Goal: Task Accomplishment & Management: Manage account settings

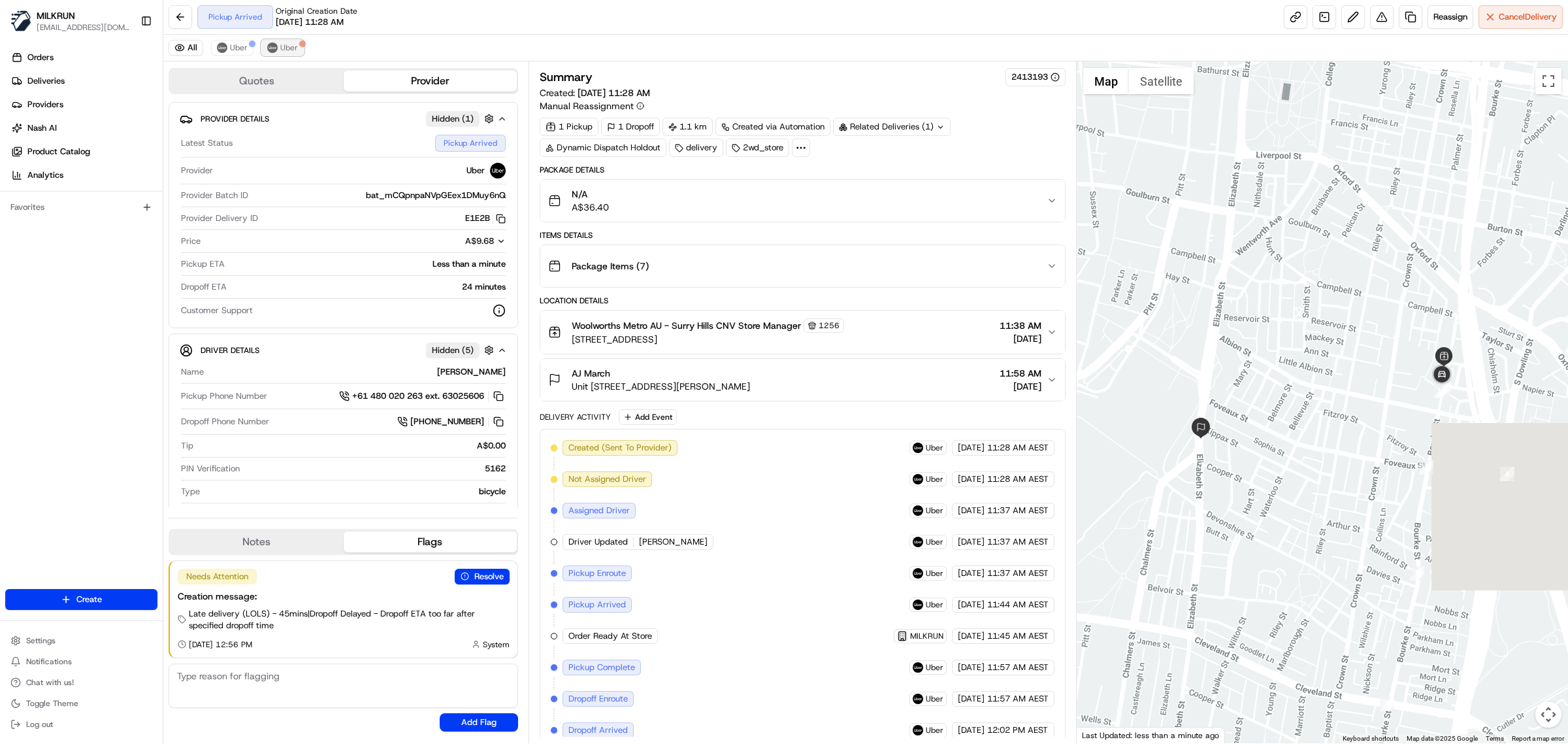
click at [289, 48] on span "Uber" at bounding box center [289, 47] width 17 height 10
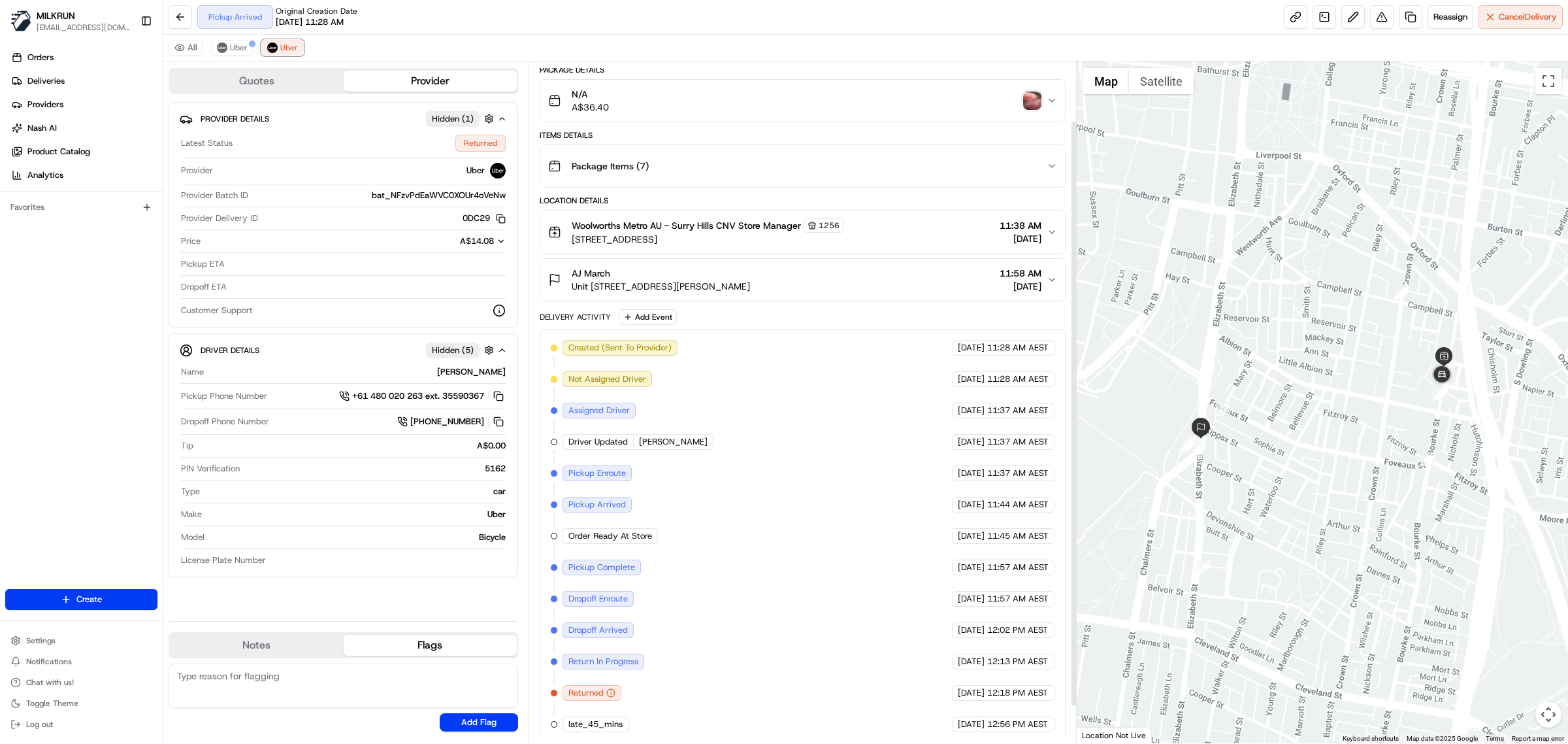
scroll to position [112, 0]
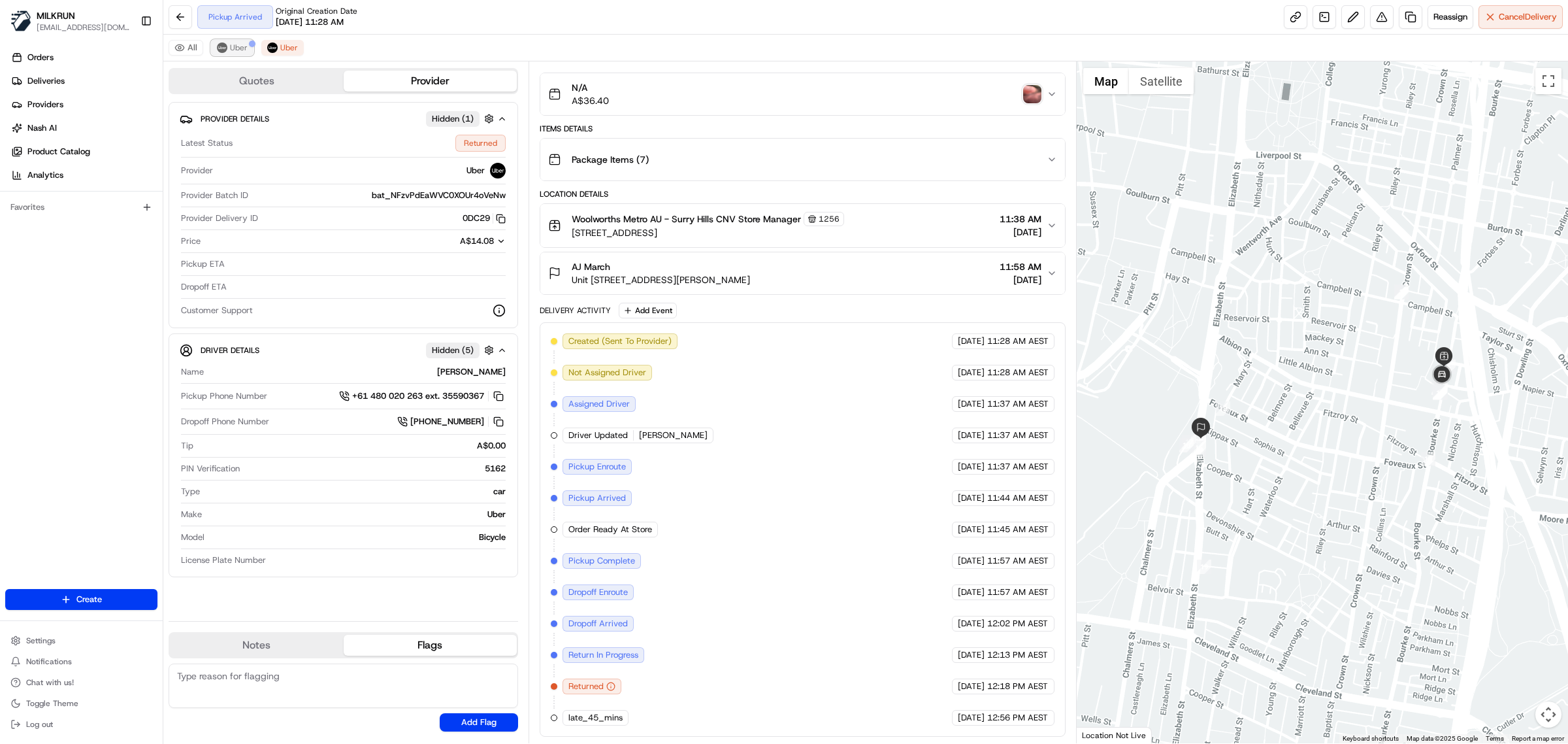
click at [239, 48] on span "Uber" at bounding box center [239, 47] width 17 height 10
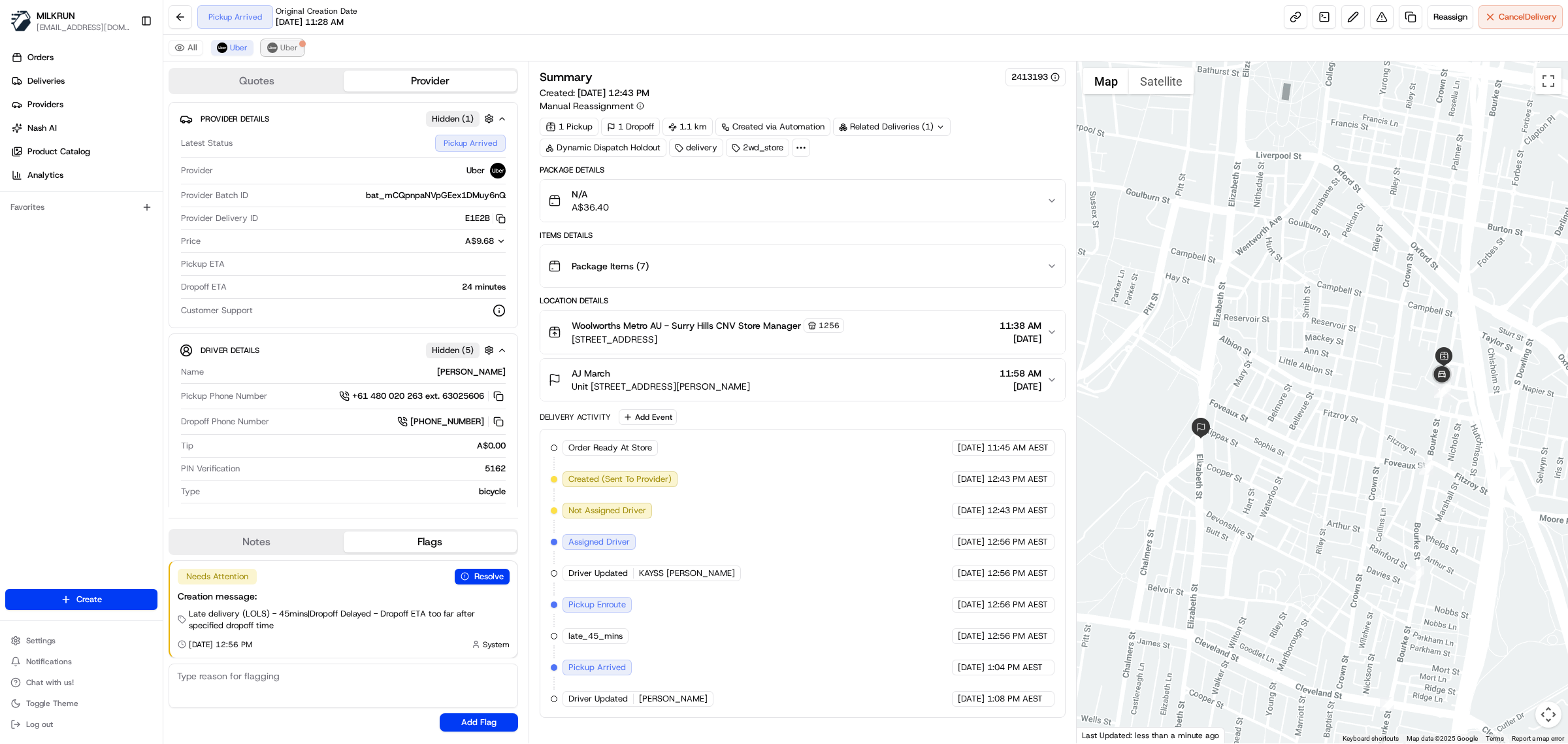
click at [284, 54] on button "Uber" at bounding box center [283, 48] width 42 height 16
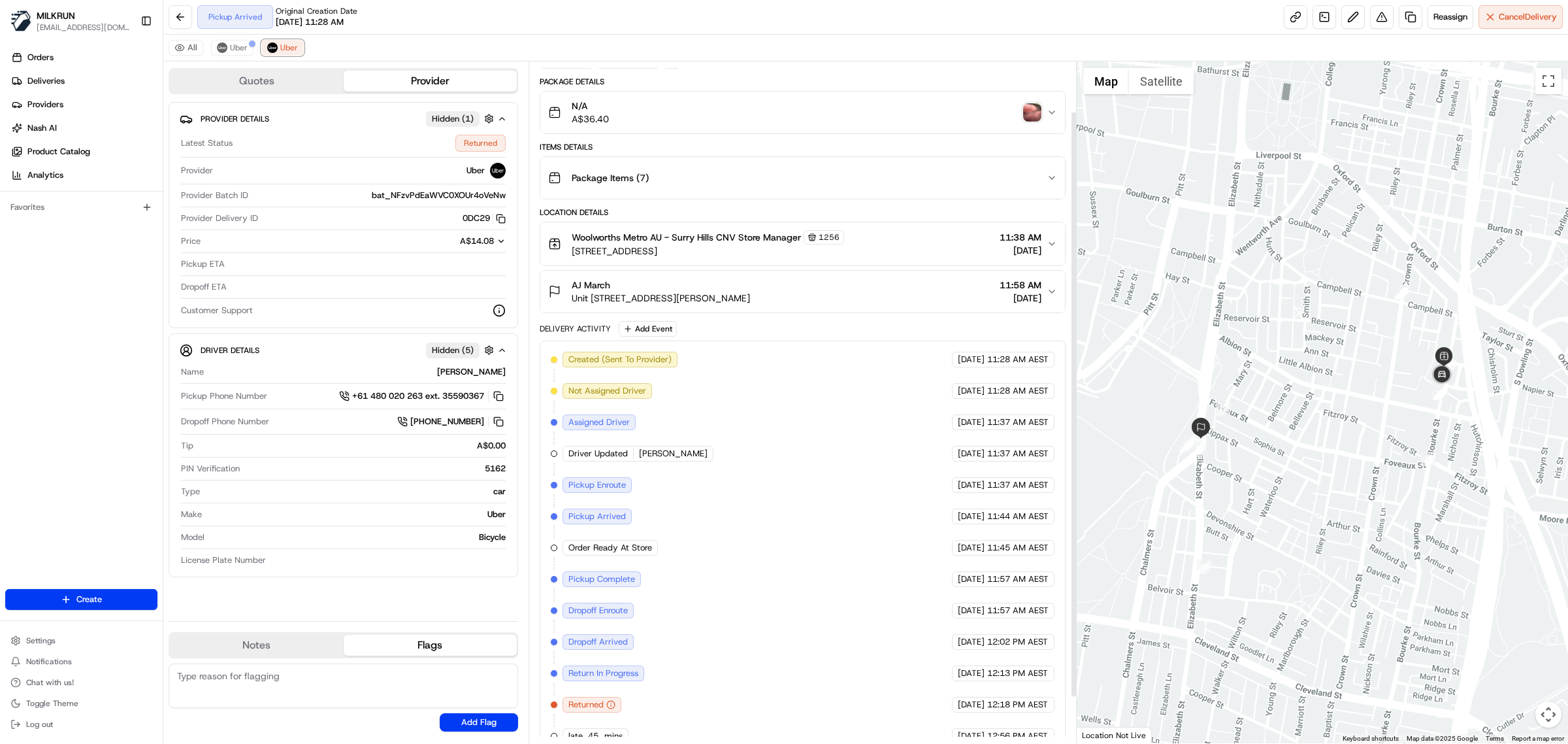
scroll to position [112, 0]
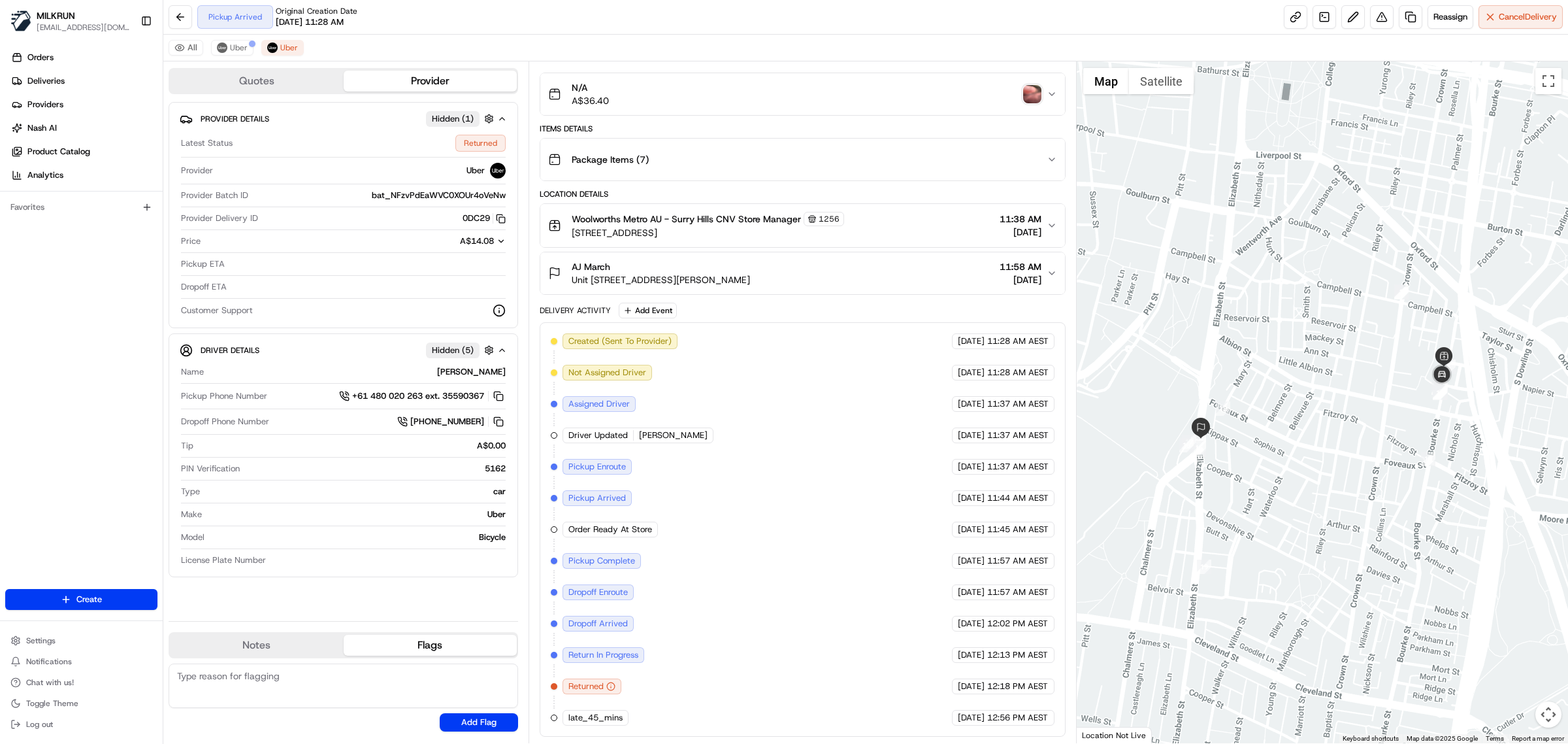
click at [1034, 88] on img "button" at bounding box center [1032, 93] width 18 height 18
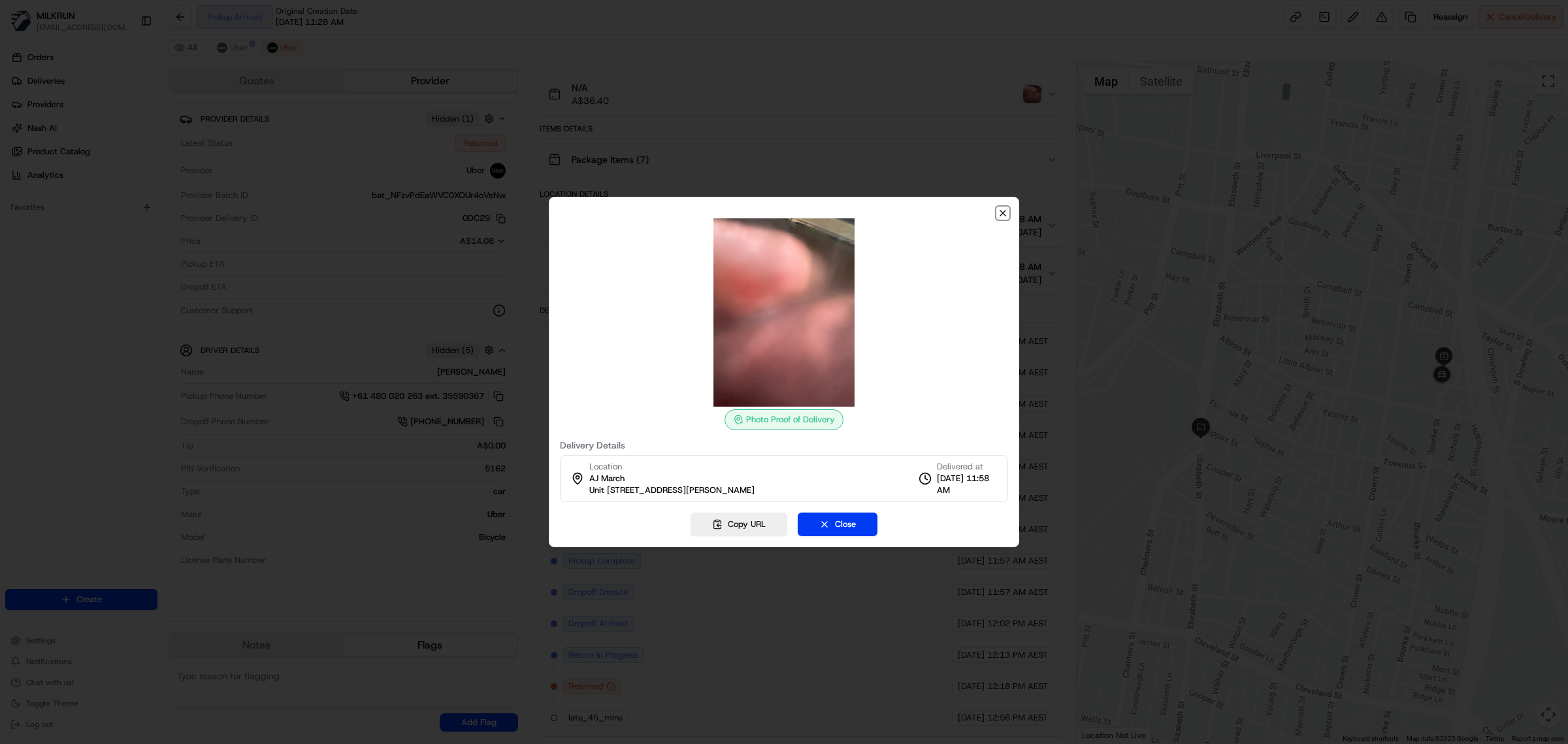
click at [1002, 217] on icon "button" at bounding box center [1002, 213] width 10 height 10
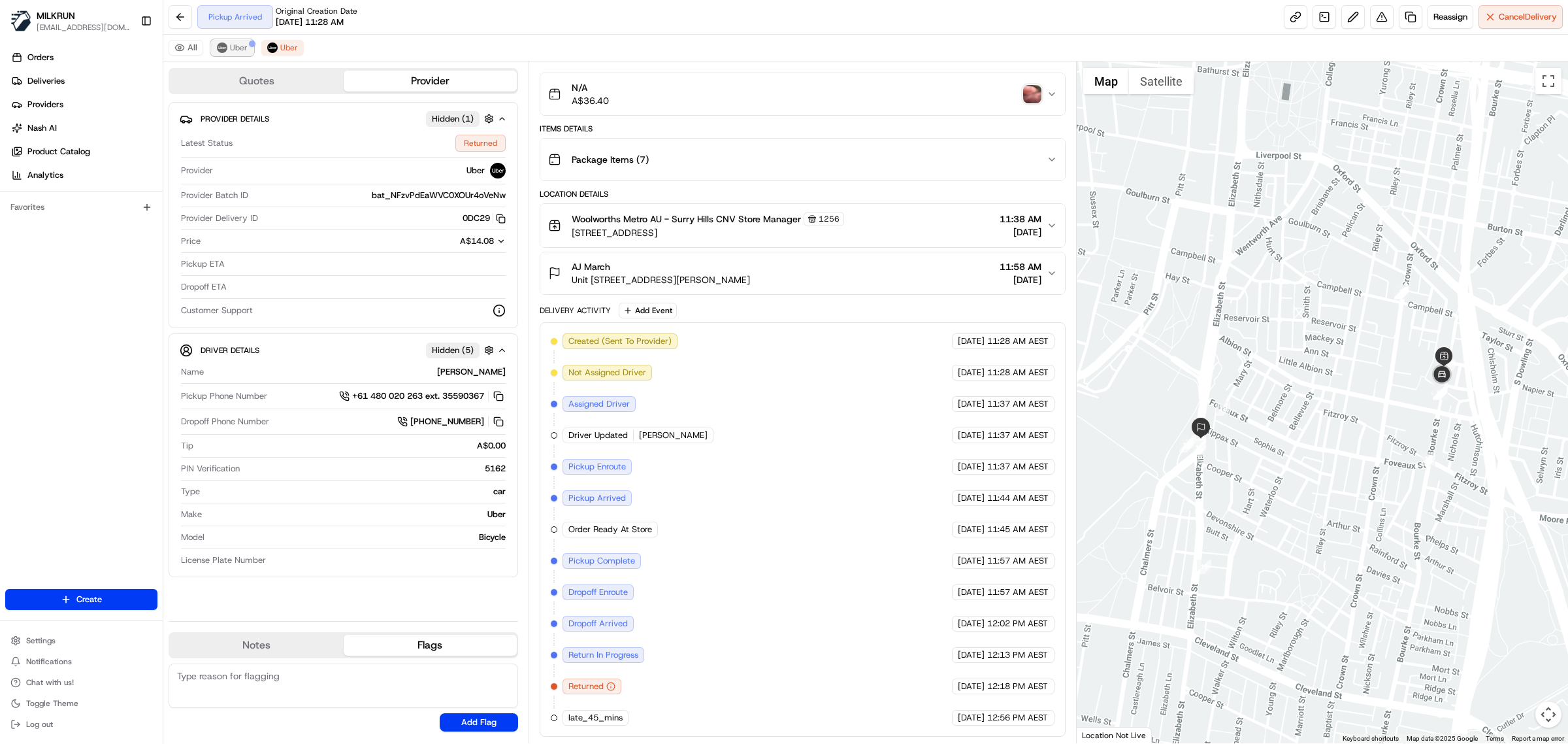
click at [224, 49] on img at bounding box center [222, 47] width 10 height 10
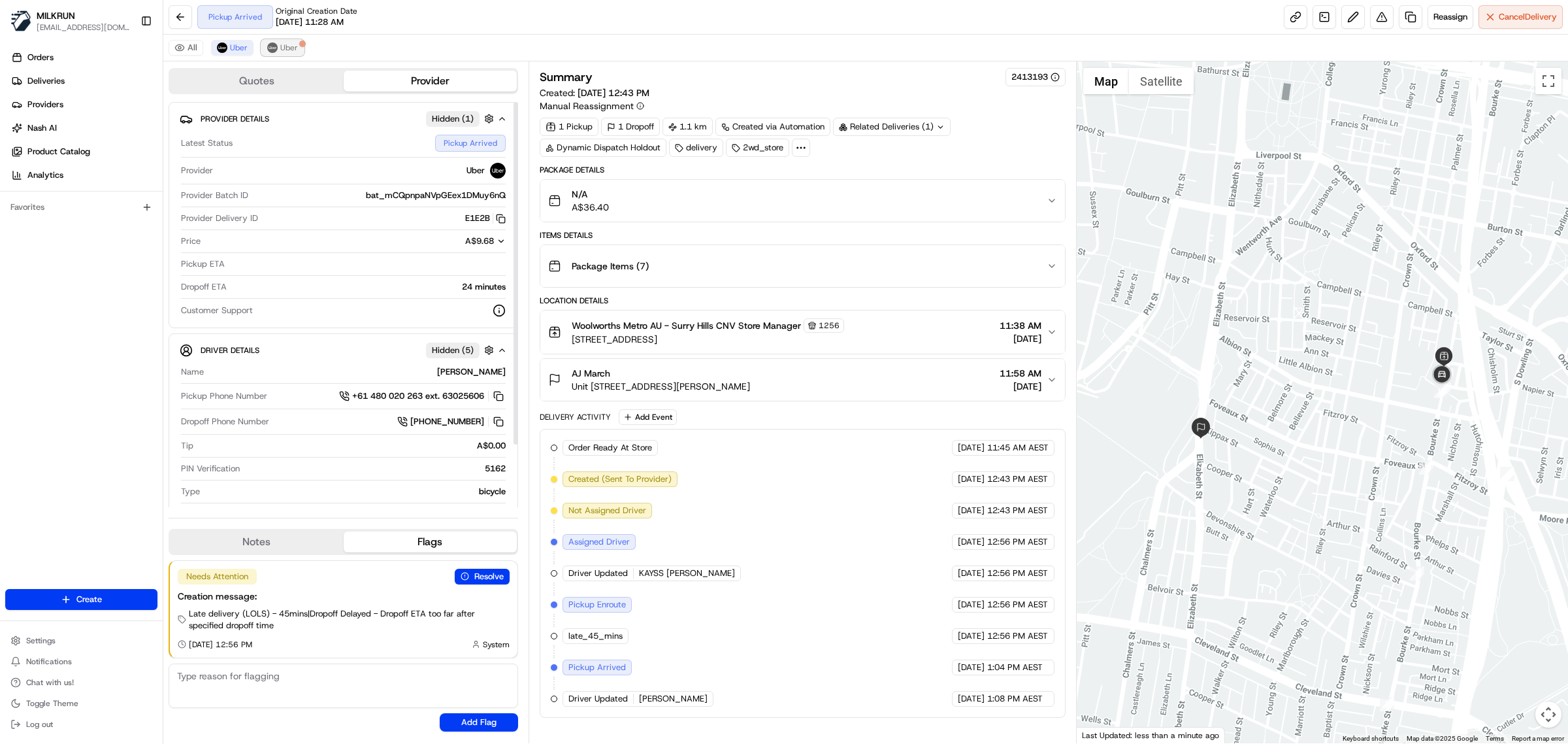
click at [286, 48] on span "Uber" at bounding box center [289, 47] width 17 height 10
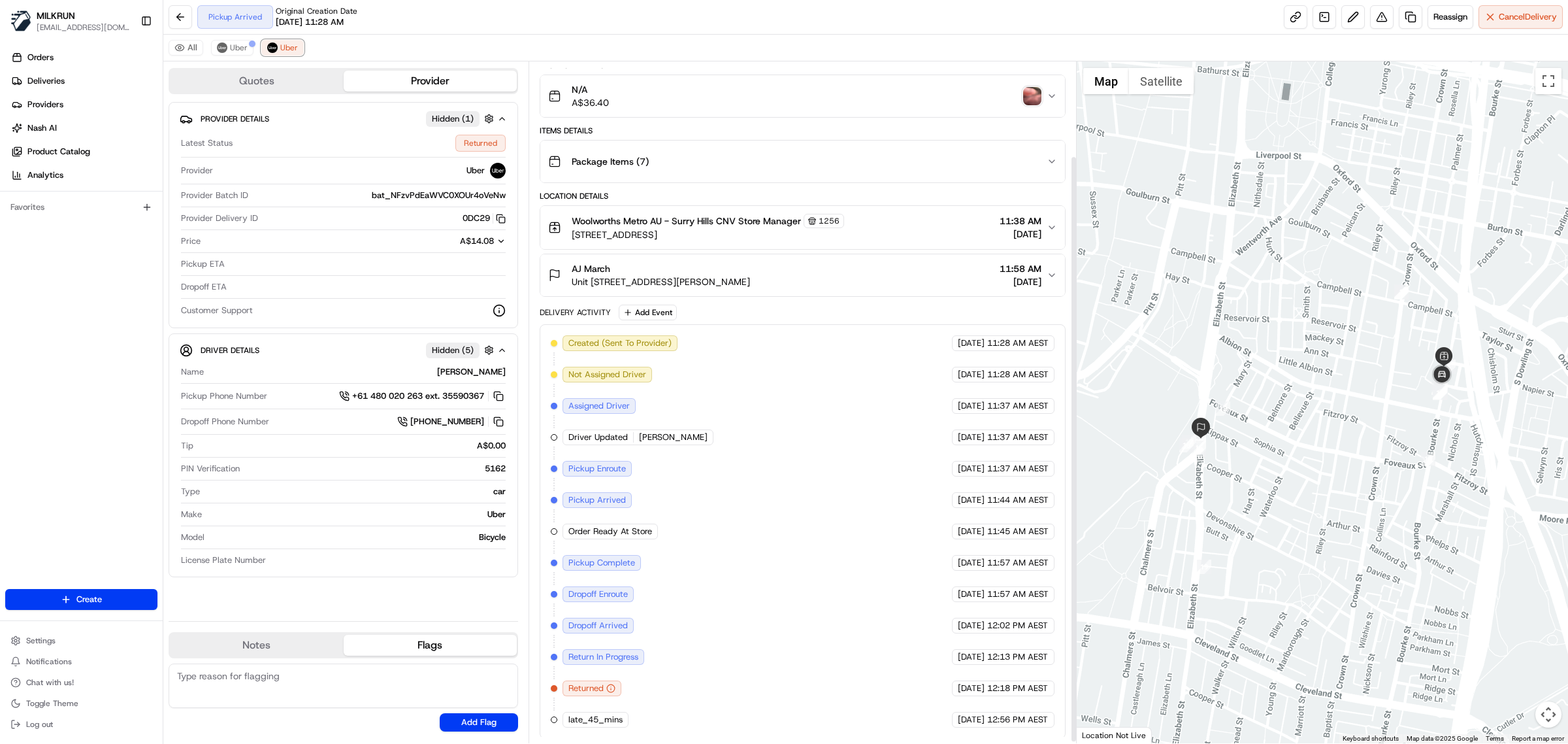
scroll to position [112, 0]
click at [223, 49] on img at bounding box center [222, 47] width 10 height 10
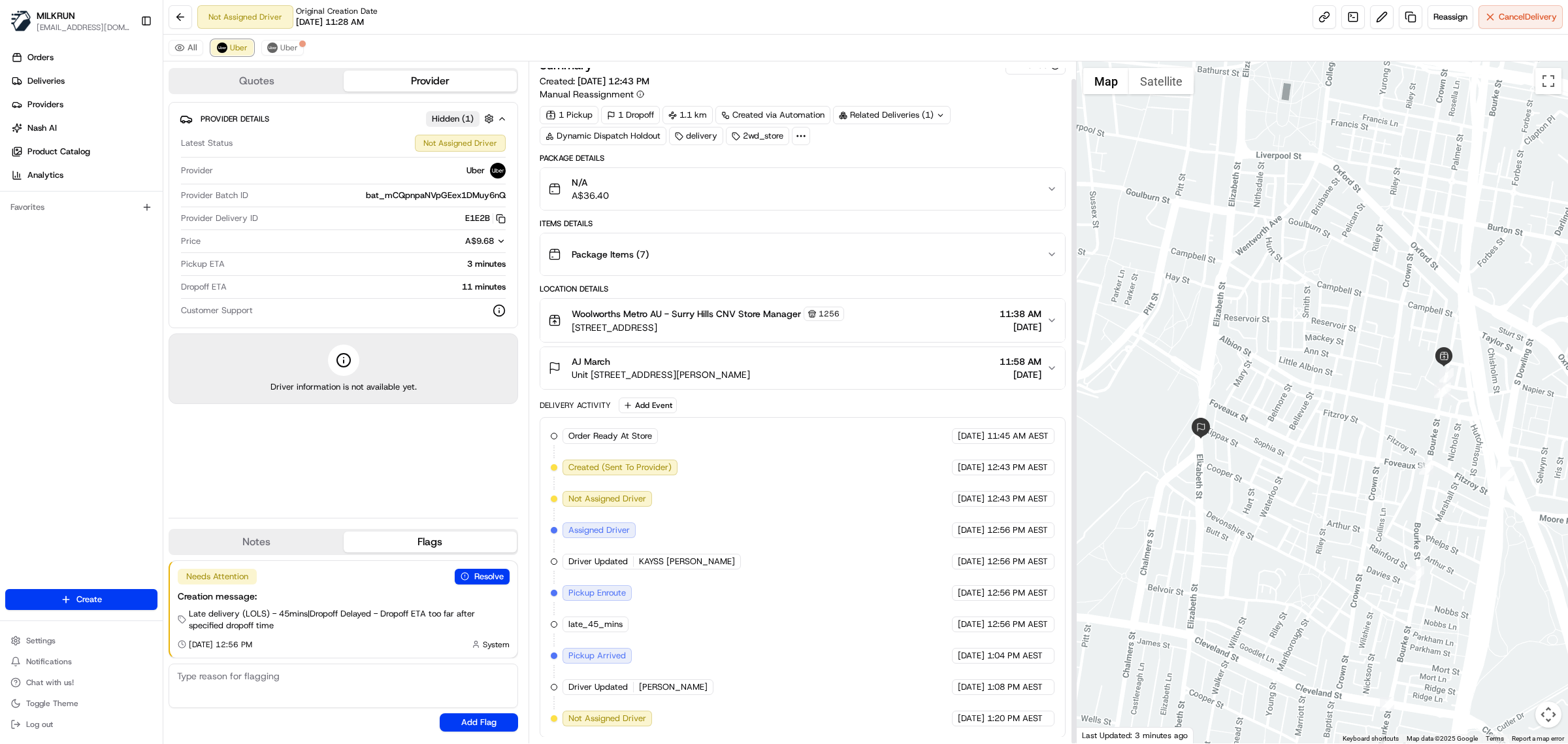
scroll to position [17, 0]
click at [296, 49] on span "Uber" at bounding box center [289, 47] width 17 height 10
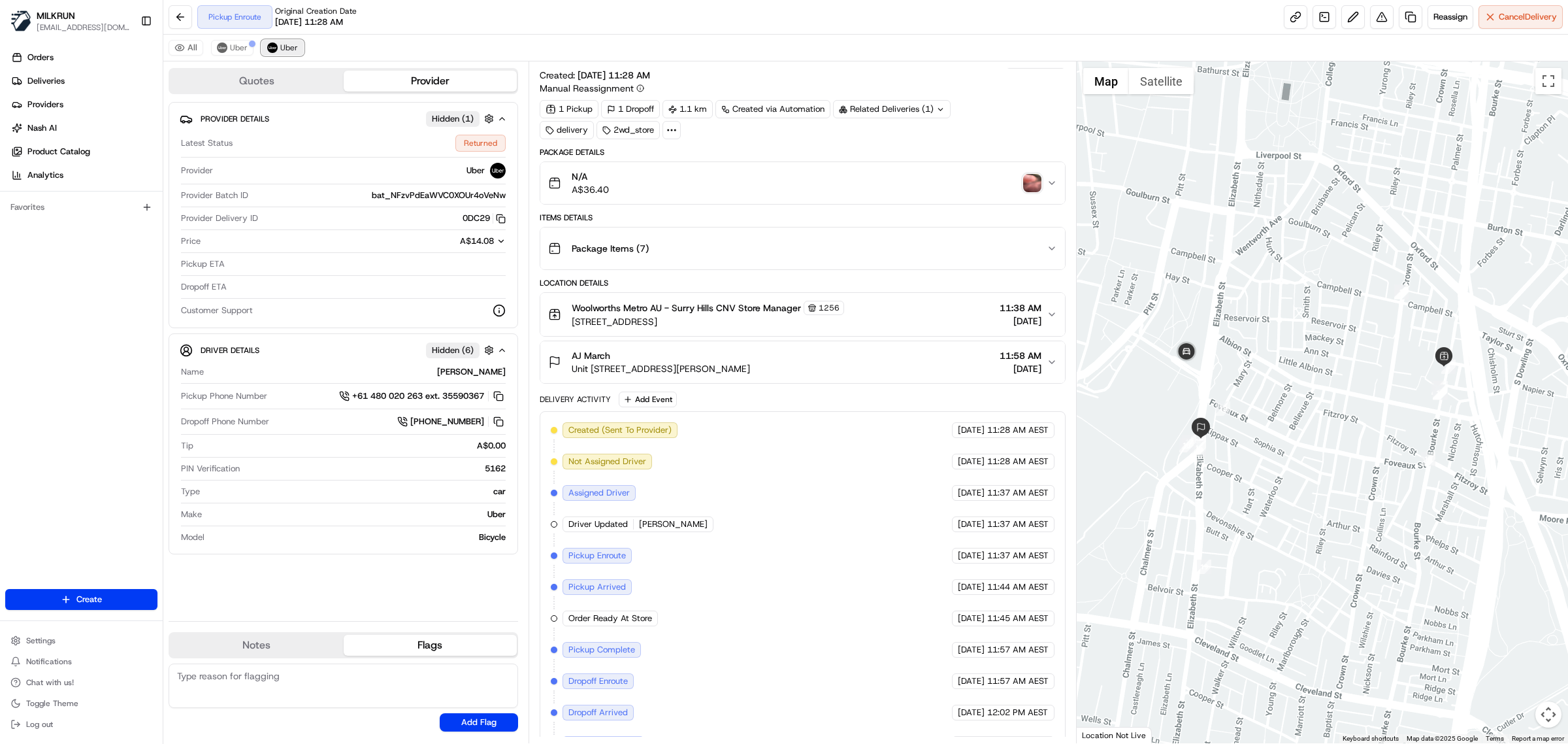
click at [291, 50] on span "Uber" at bounding box center [289, 47] width 17 height 10
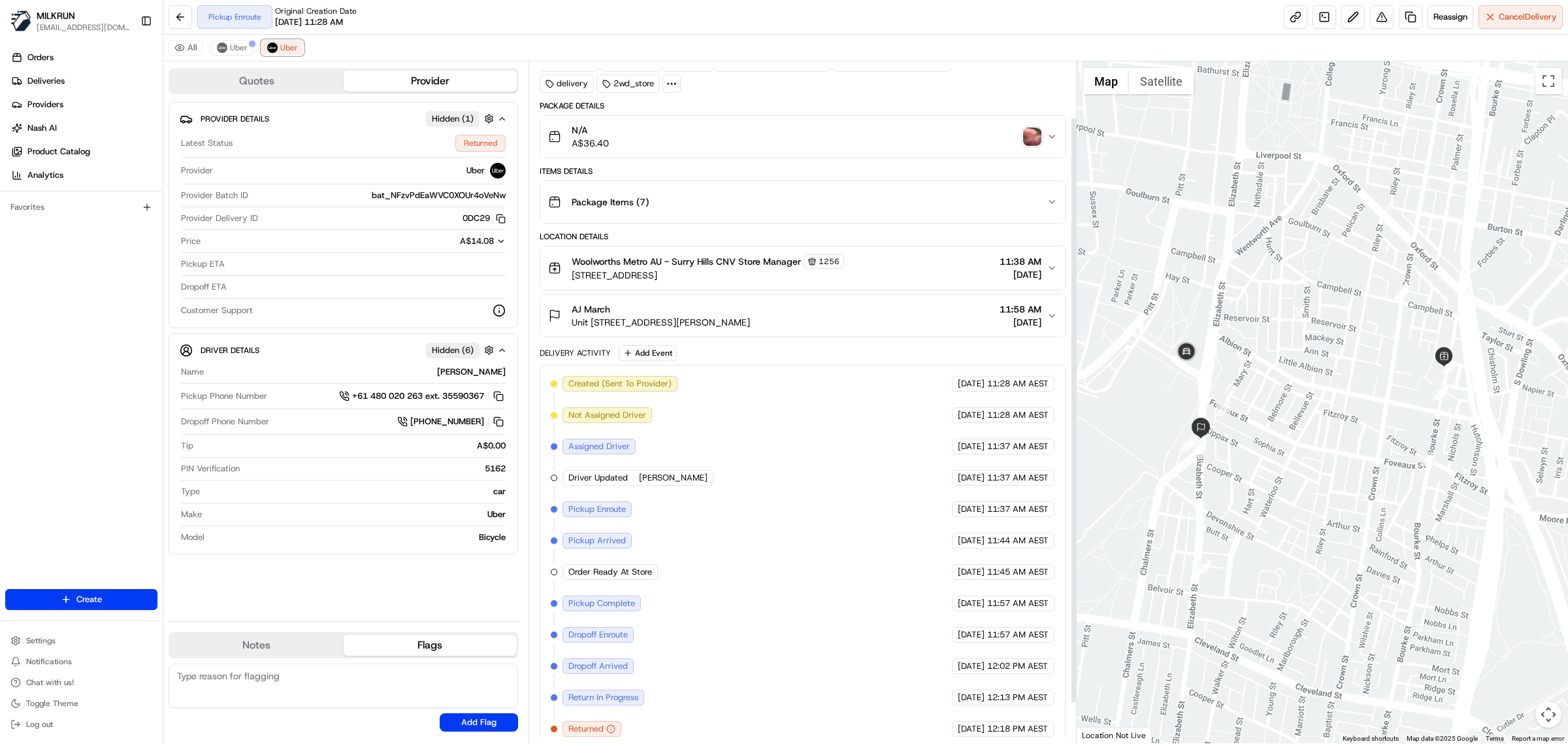
scroll to position [112, 0]
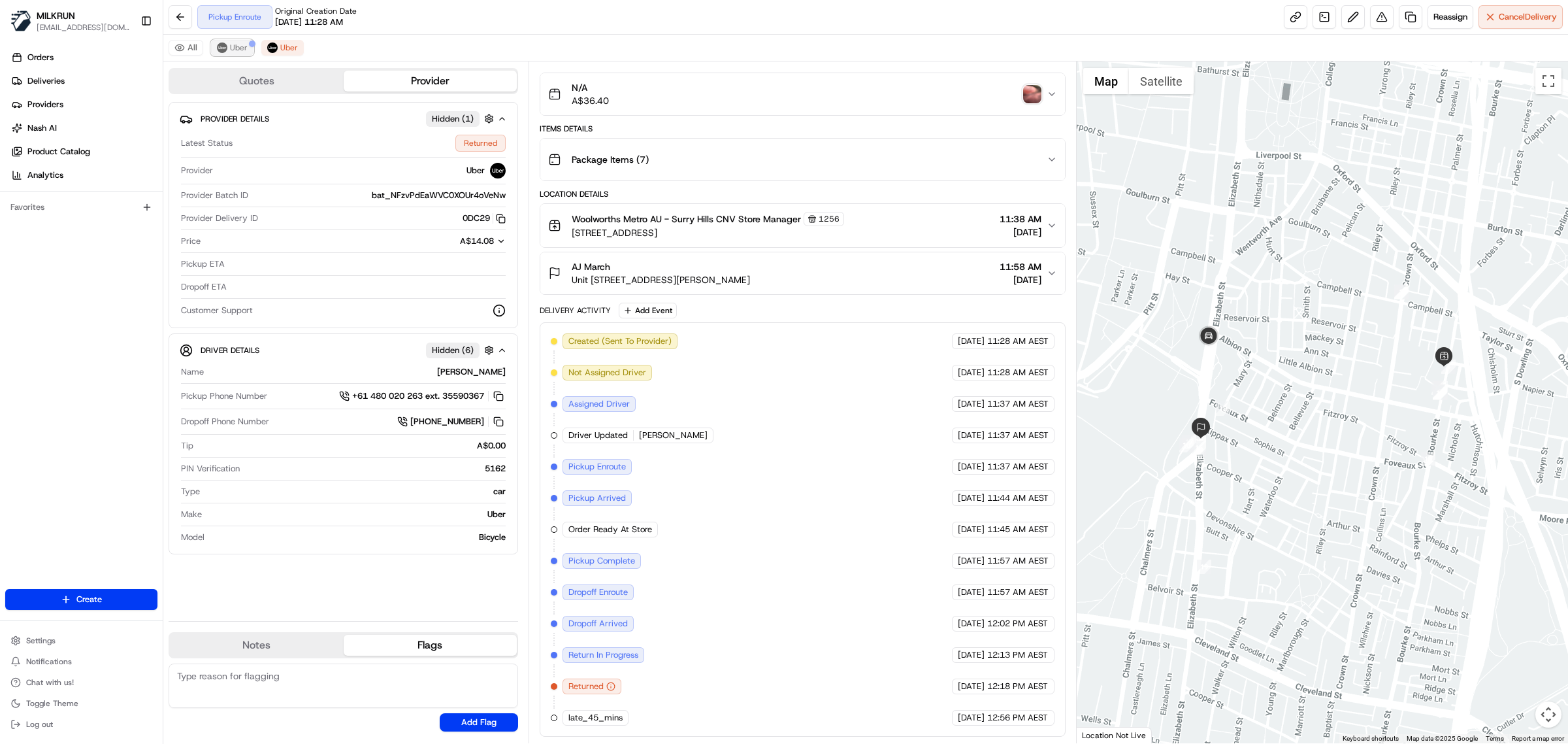
click at [236, 43] on span "Uber" at bounding box center [239, 47] width 17 height 10
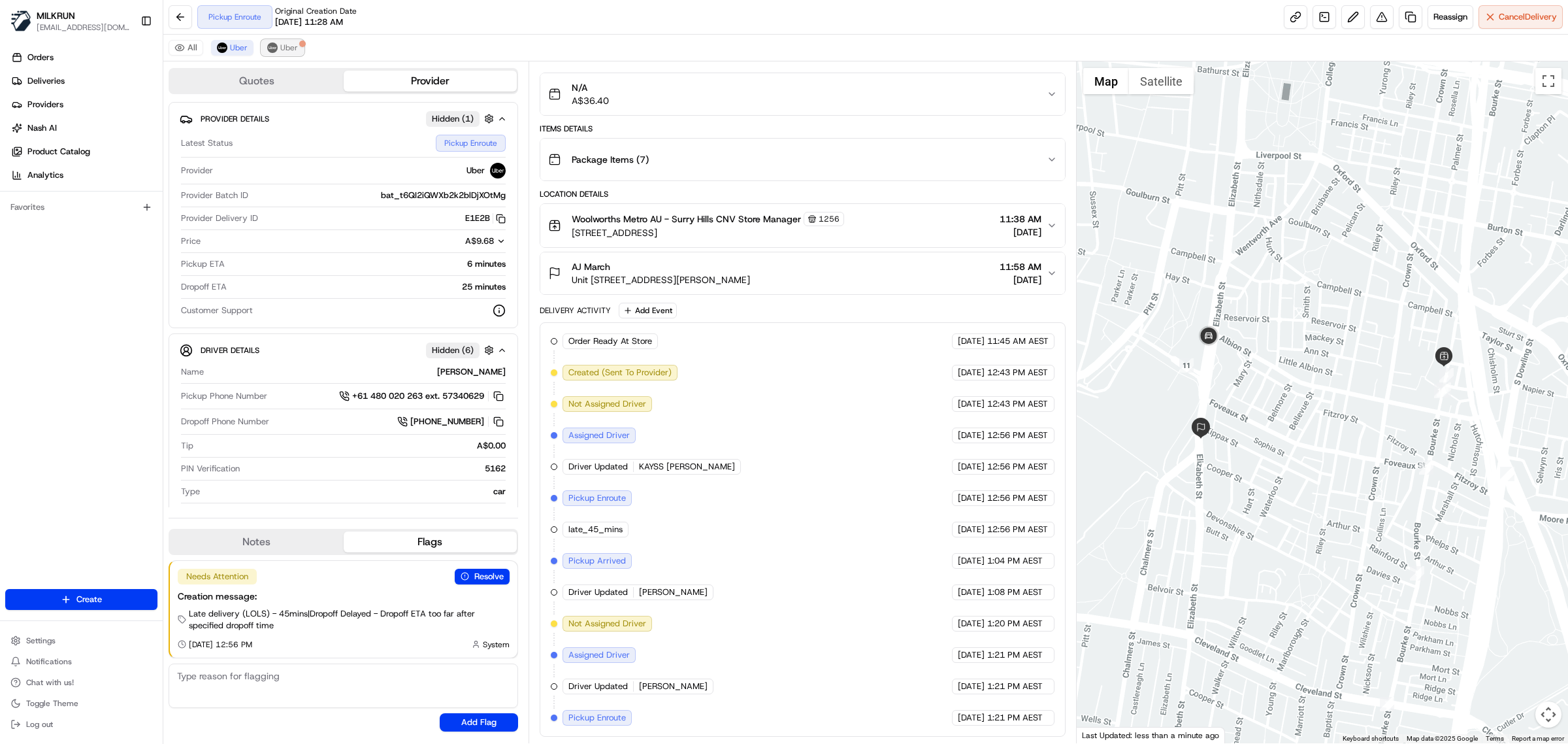
click at [277, 48] on img at bounding box center [272, 47] width 10 height 10
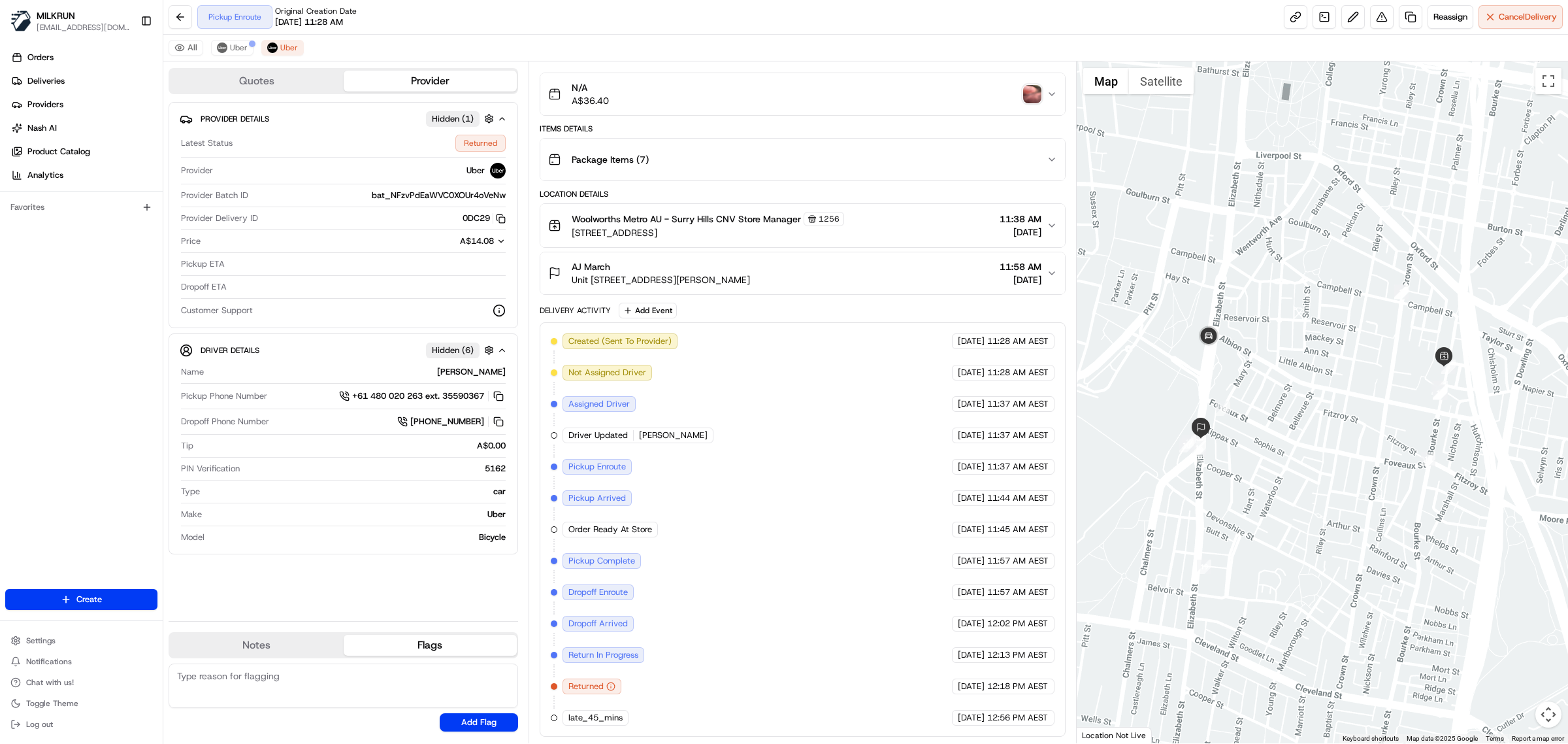
click at [1037, 88] on img "button" at bounding box center [1032, 93] width 18 height 18
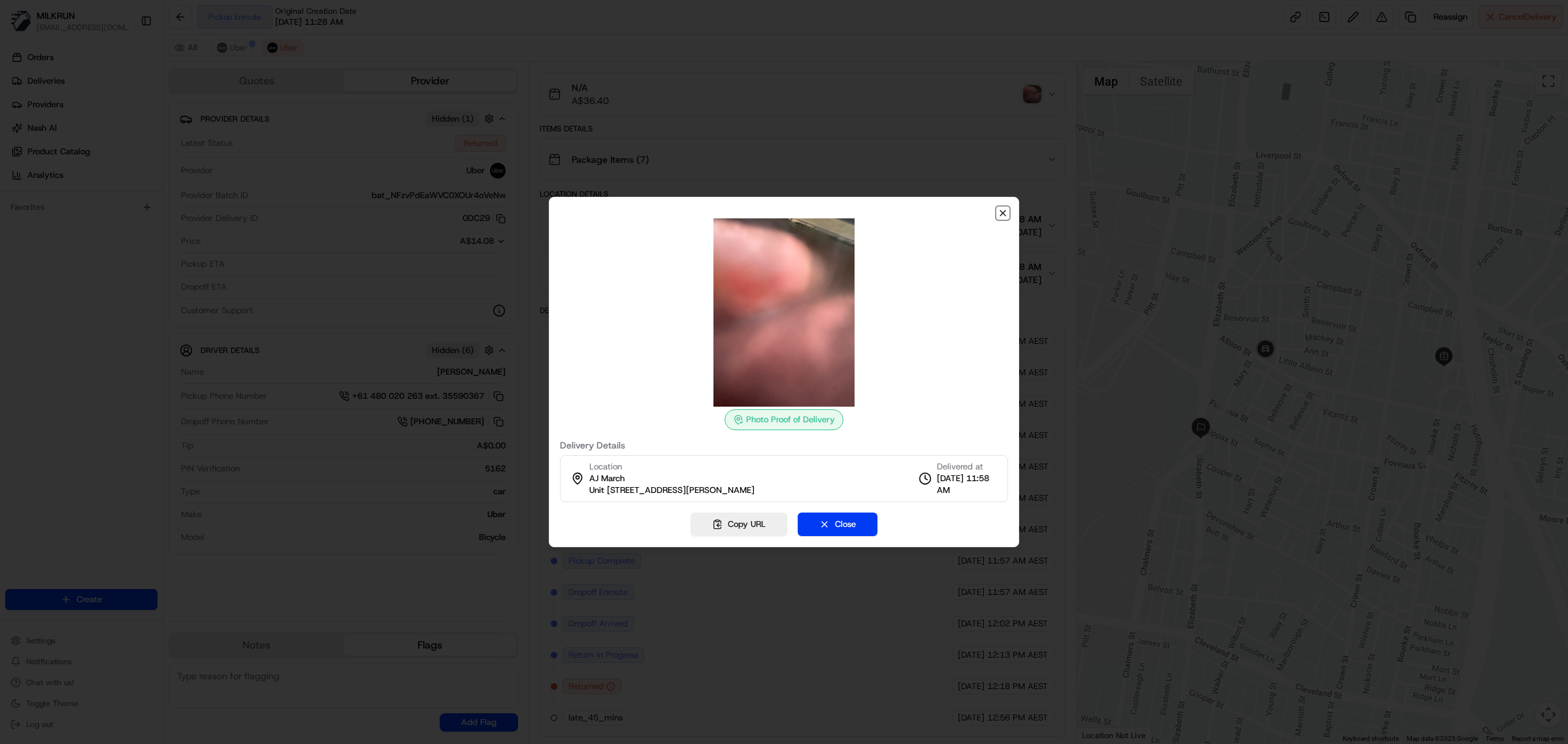
click at [1001, 212] on icon "button" at bounding box center [1002, 213] width 10 height 10
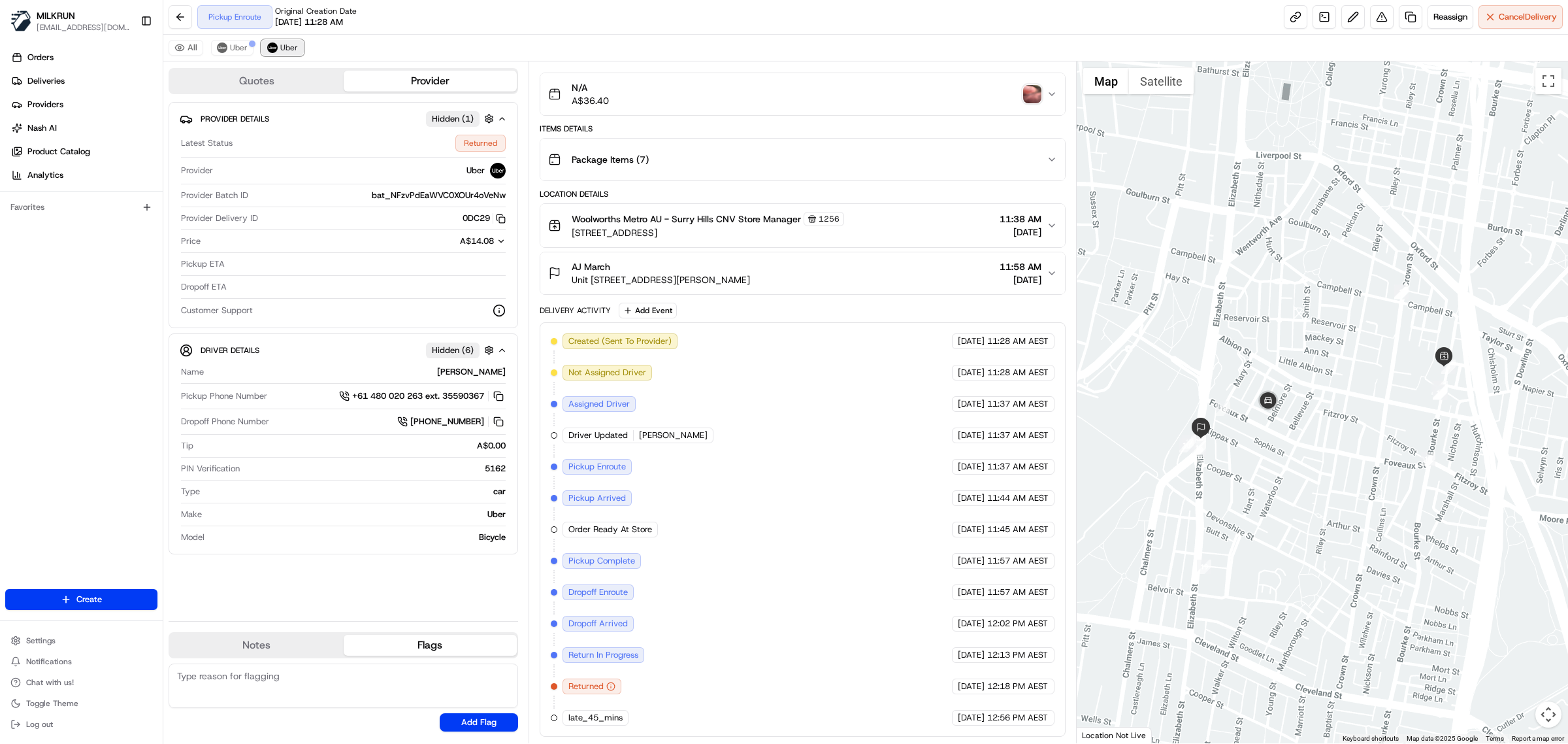
click at [286, 49] on span "Uber" at bounding box center [289, 47] width 17 height 10
click at [1374, 18] on button at bounding box center [1382, 17] width 24 height 24
click at [235, 47] on span "Uber" at bounding box center [239, 47] width 17 height 10
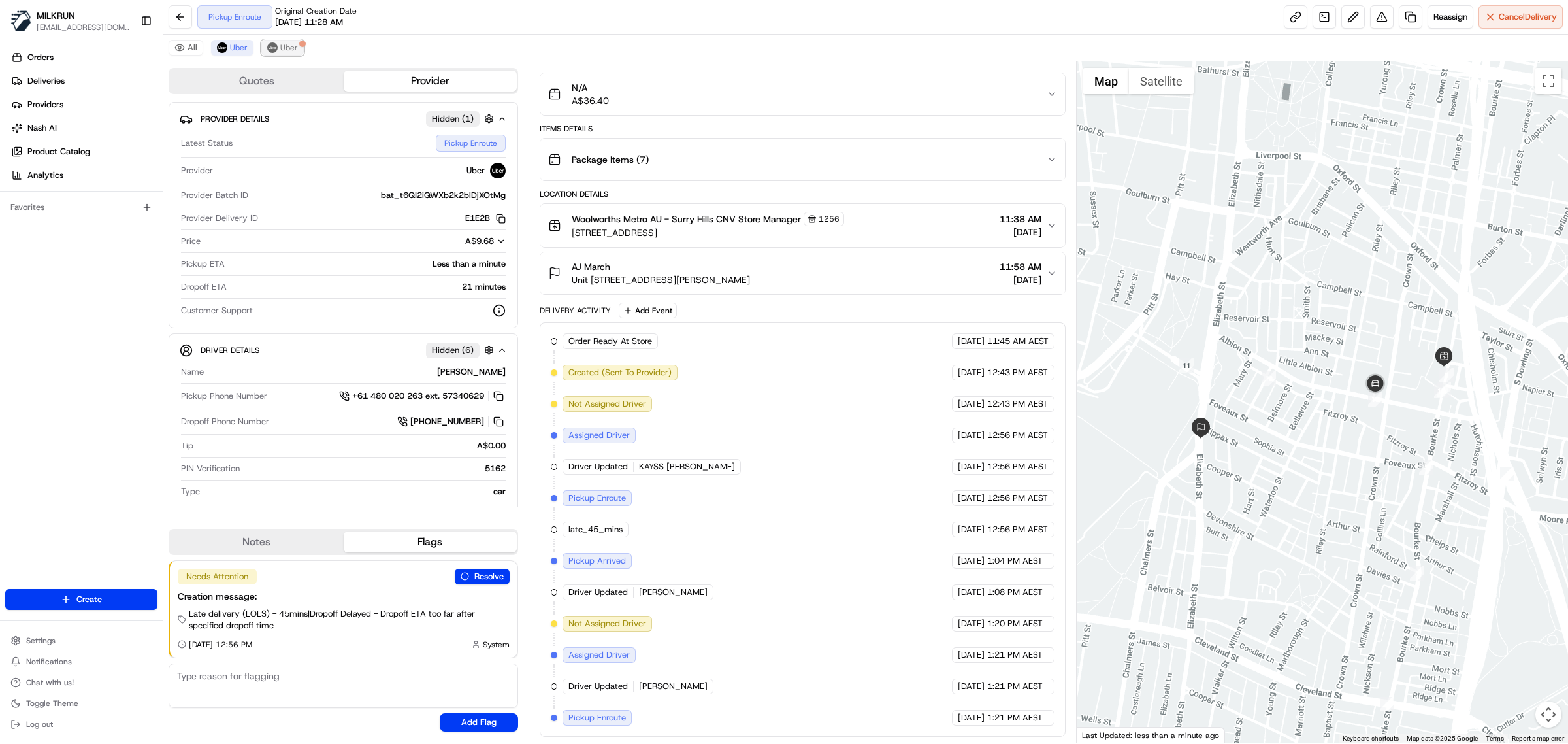
click at [295, 43] on span "Uber" at bounding box center [289, 47] width 17 height 10
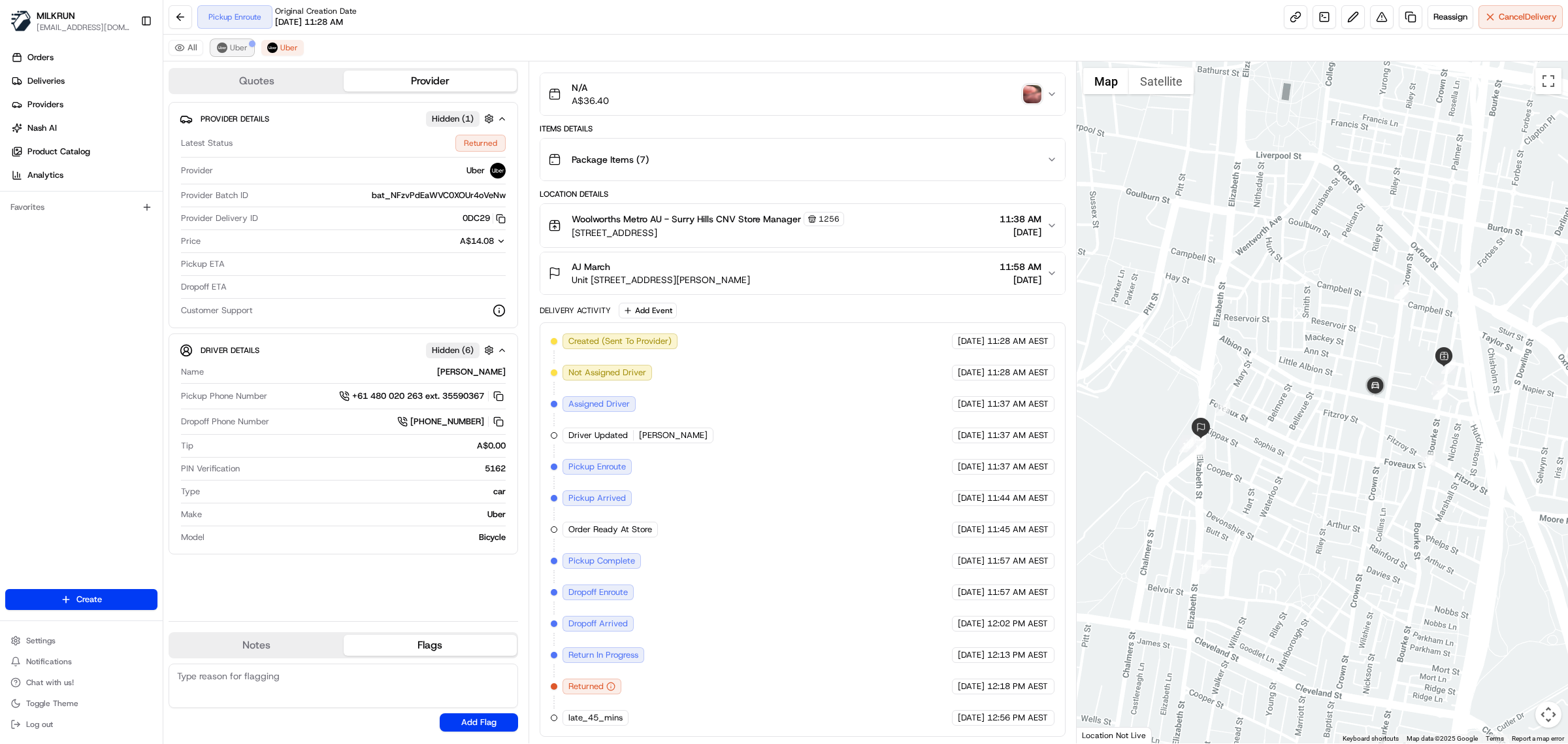
click at [233, 46] on span "Uber" at bounding box center [239, 47] width 17 height 10
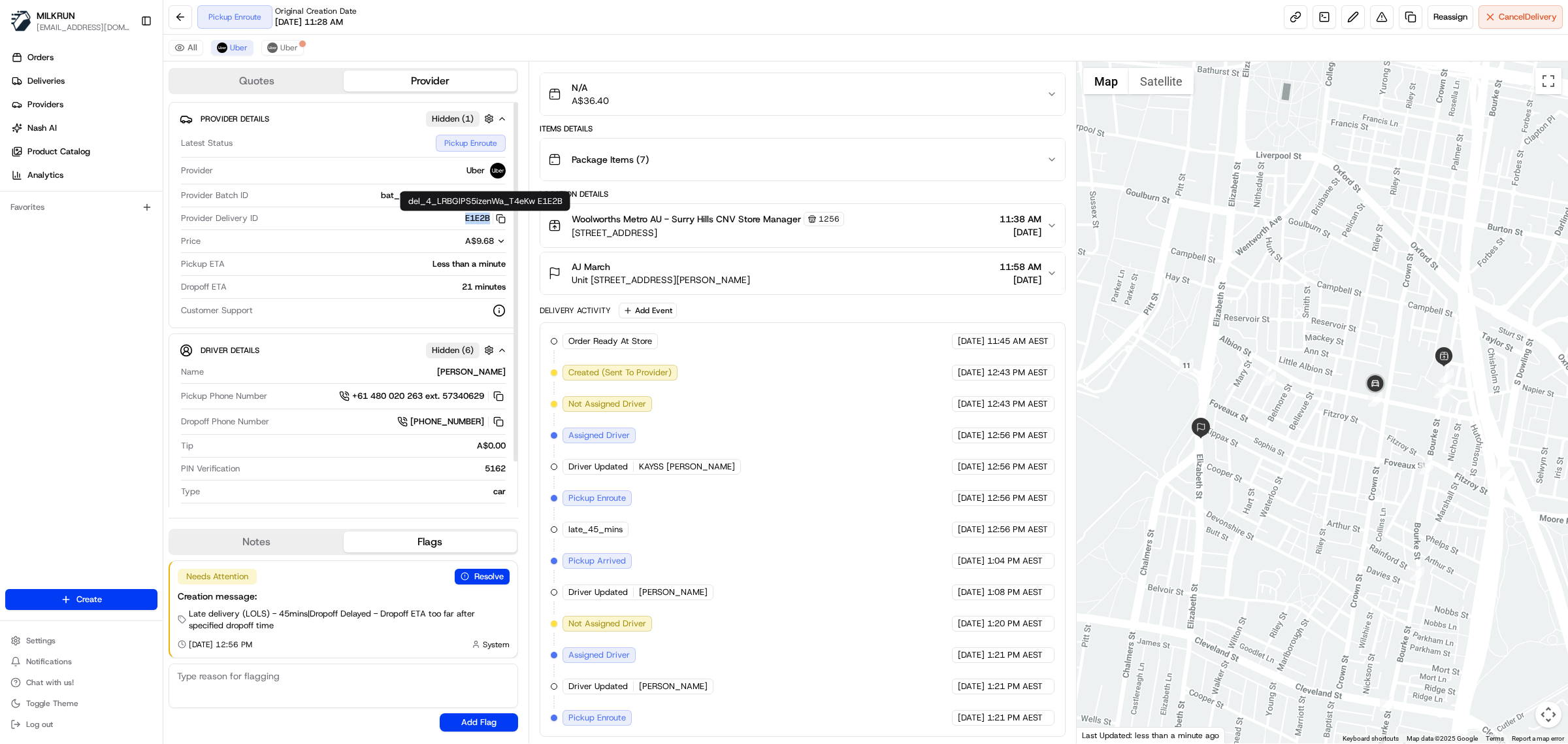
drag, startPoint x: 448, startPoint y: 218, endPoint x: 491, endPoint y: 219, distance: 43.0
click at [491, 220] on div "E1E2B Copy del_4_LRBGlPS5izenWa_T4eKw E1E2B" at bounding box center [384, 218] width 243 height 12
copy button "E1E2B"
click at [295, 49] on span "Uber" at bounding box center [289, 47] width 17 height 10
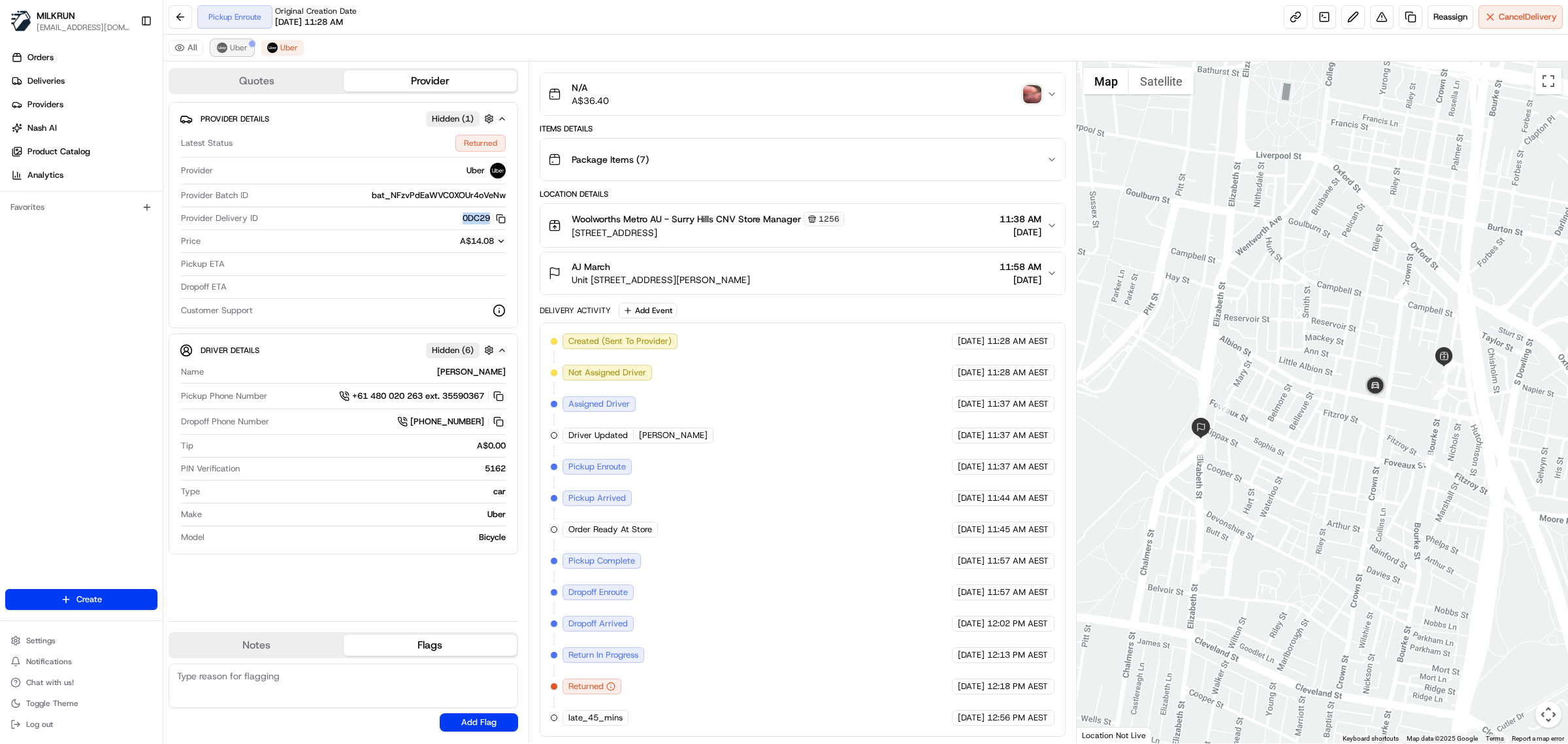
click at [235, 46] on span "Uber" at bounding box center [239, 47] width 17 height 10
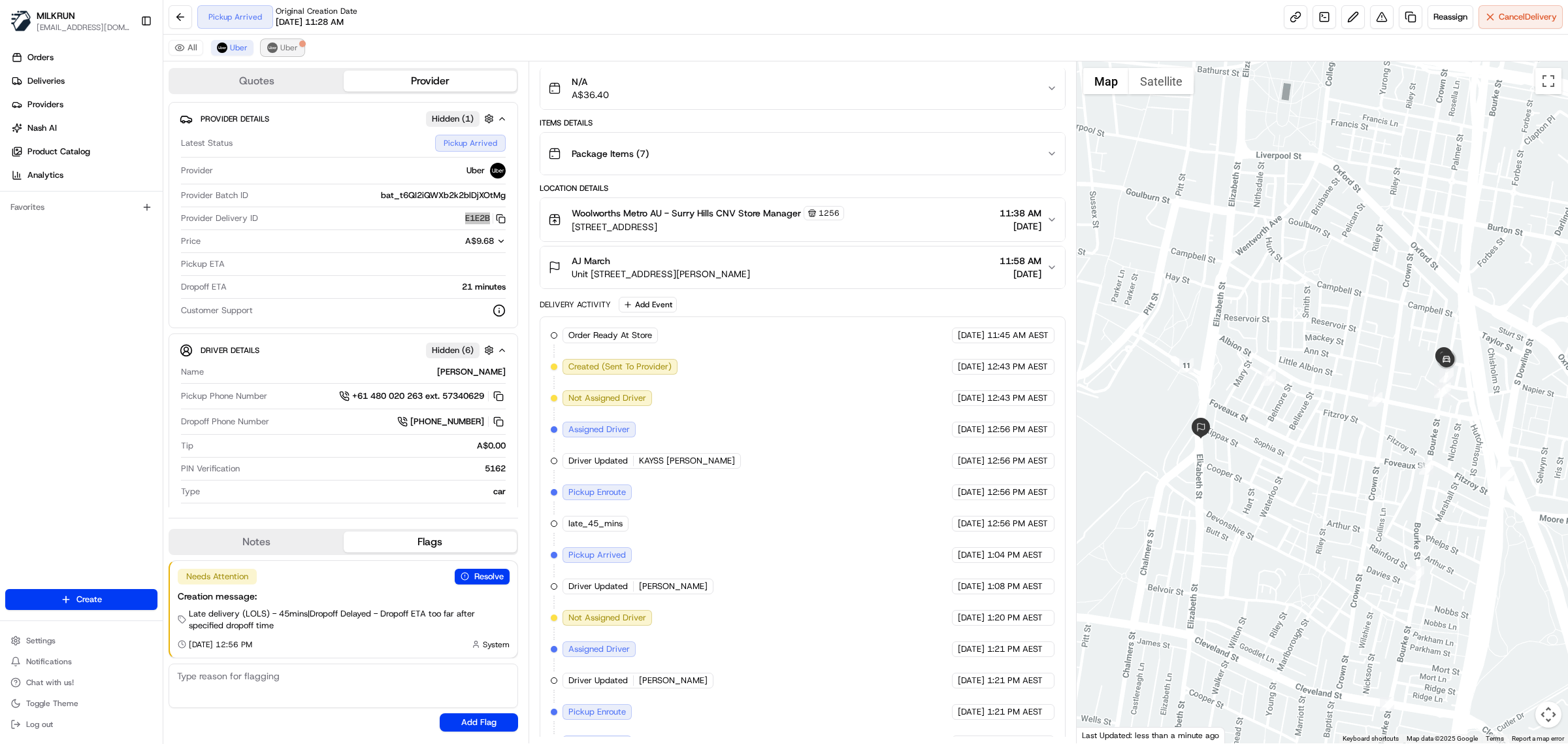
click at [284, 46] on span "Uber" at bounding box center [289, 47] width 17 height 10
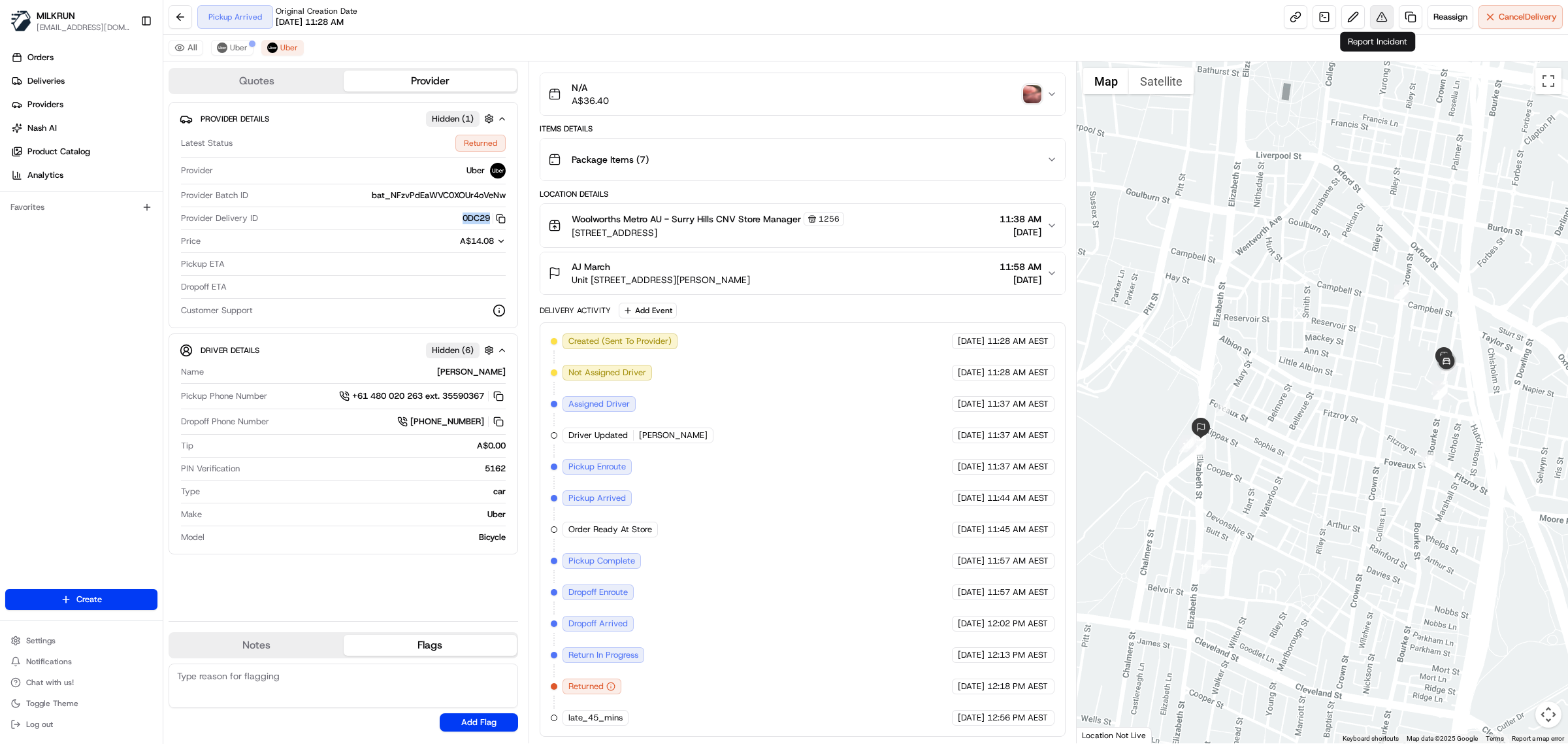
click at [1386, 17] on button at bounding box center [1382, 17] width 24 height 24
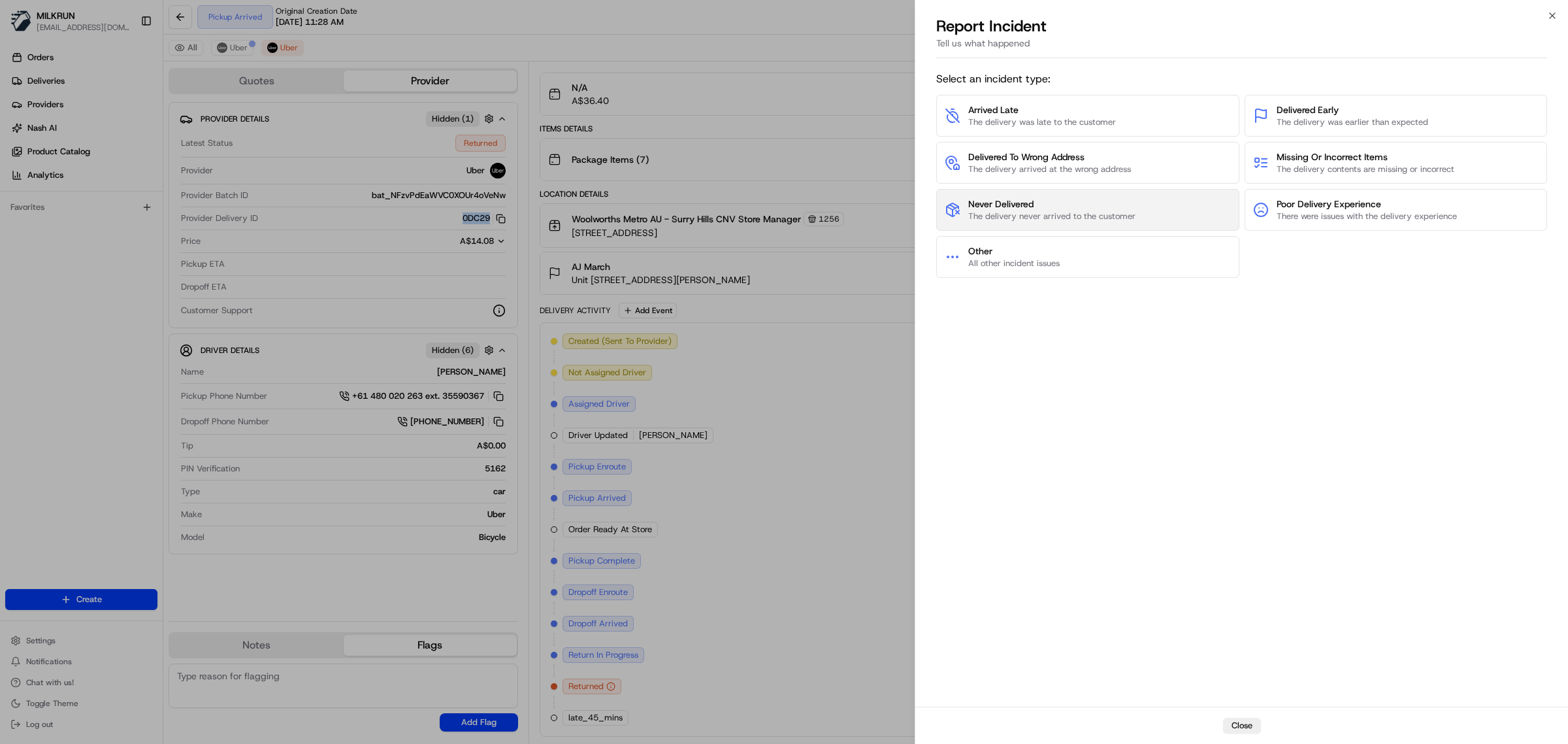
click at [1047, 210] on span "Never Delivered" at bounding box center [1052, 203] width 167 height 13
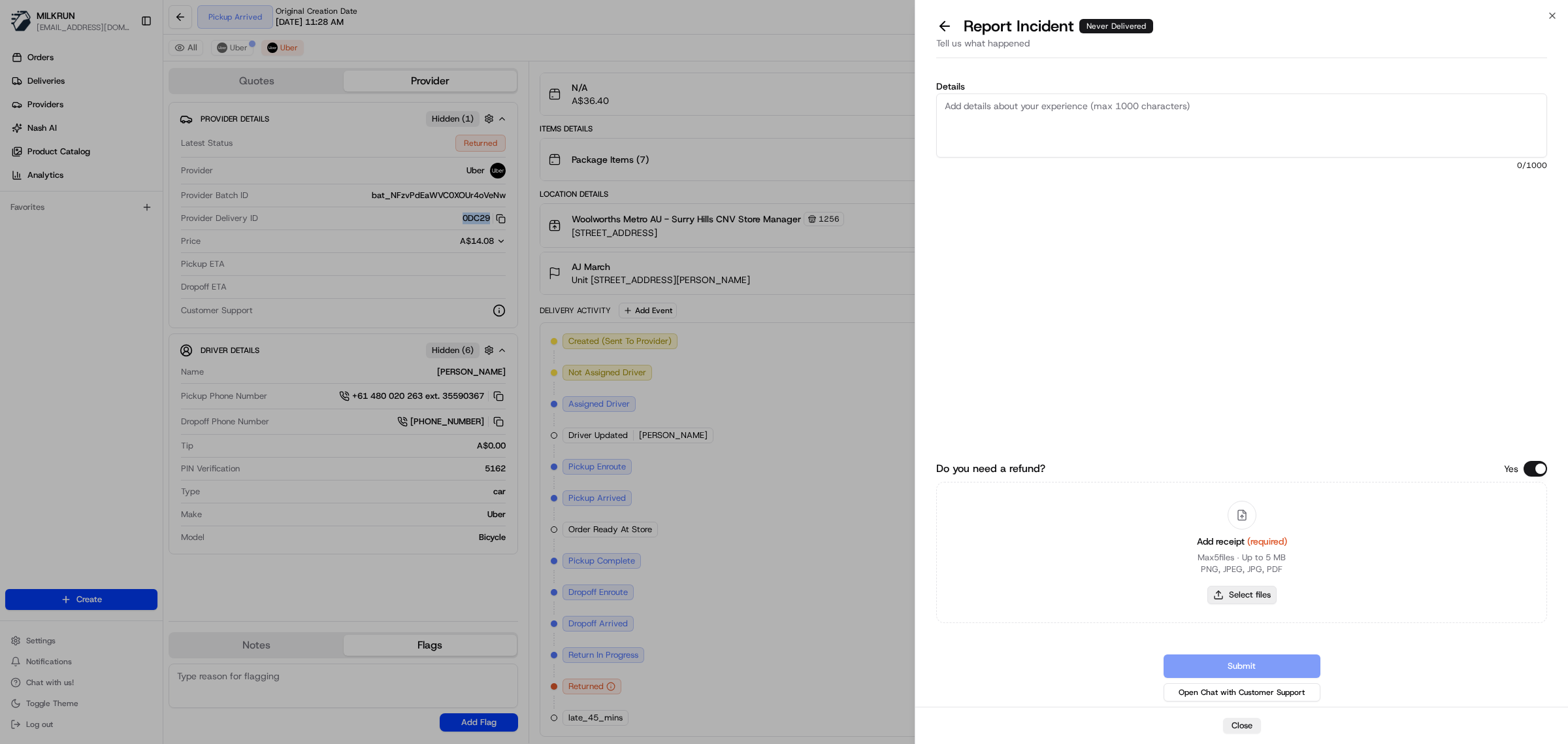
click at [1233, 593] on button "Select files" at bounding box center [1242, 594] width 69 height 18
type input "C:\fakepath\Milkrun_20-08-25_AJ M.pdf"
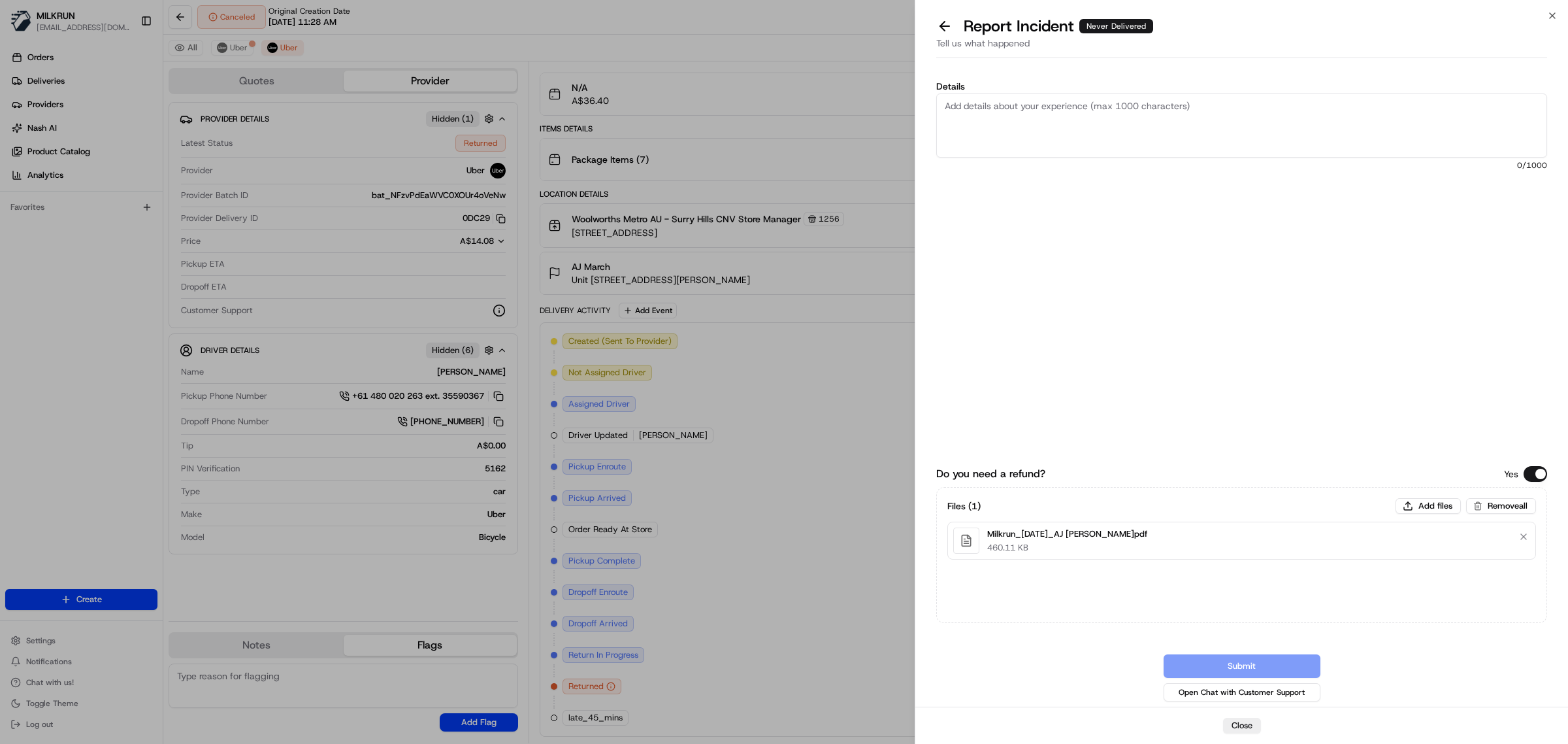
click at [1001, 123] on textarea "Details" at bounding box center [1242, 126] width 611 height 64
type textarea "Order not returned, Store rang us to advise there are few drivers collecting th…"
drag, startPoint x: 1331, startPoint y: 107, endPoint x: 933, endPoint y: 101, distance: 398.0
click at [933, 101] on div "Details Order not returned, Store rang us to advise there are few drivers colle…" at bounding box center [1241, 385] width 653 height 643
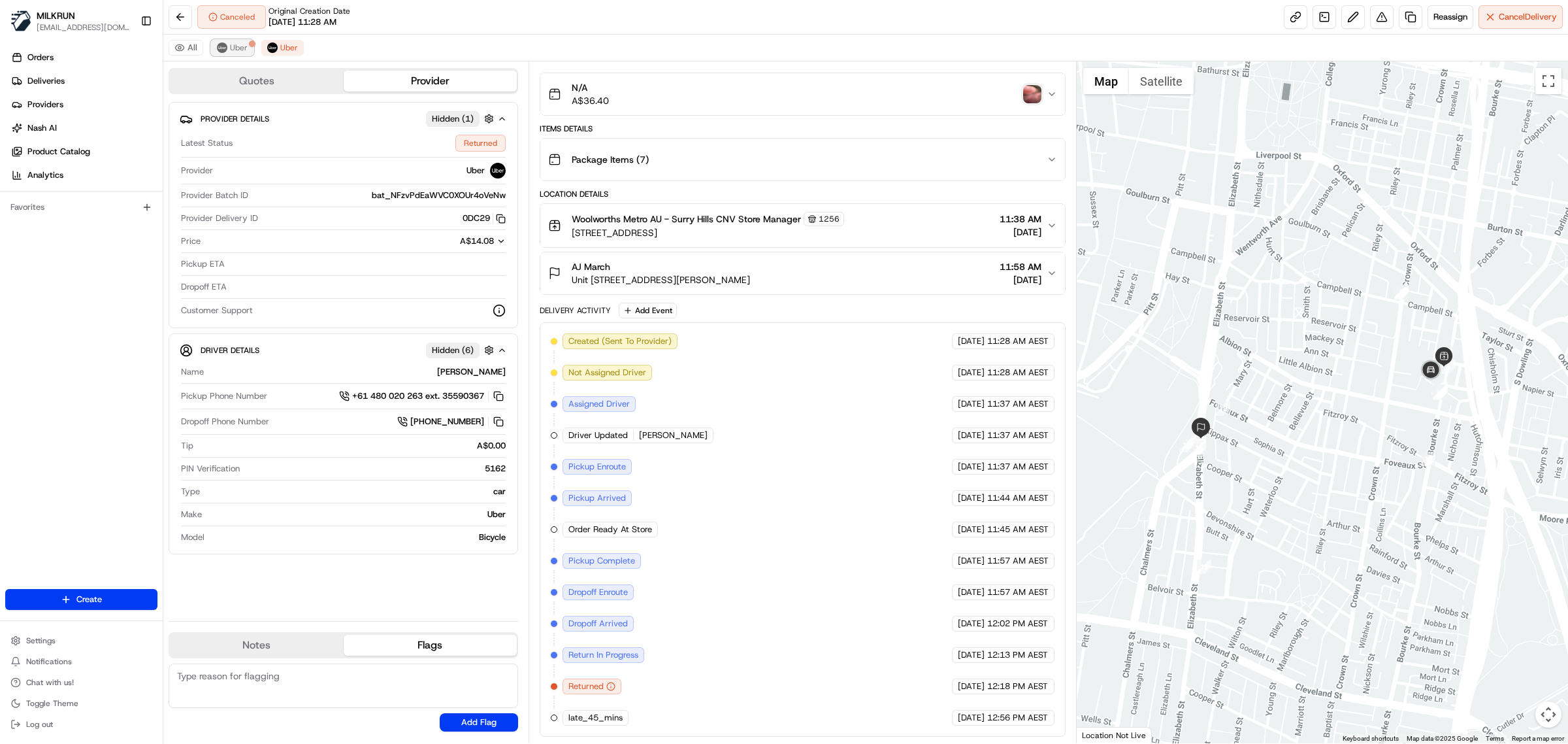
click at [232, 53] on span "Uber" at bounding box center [239, 47] width 17 height 10
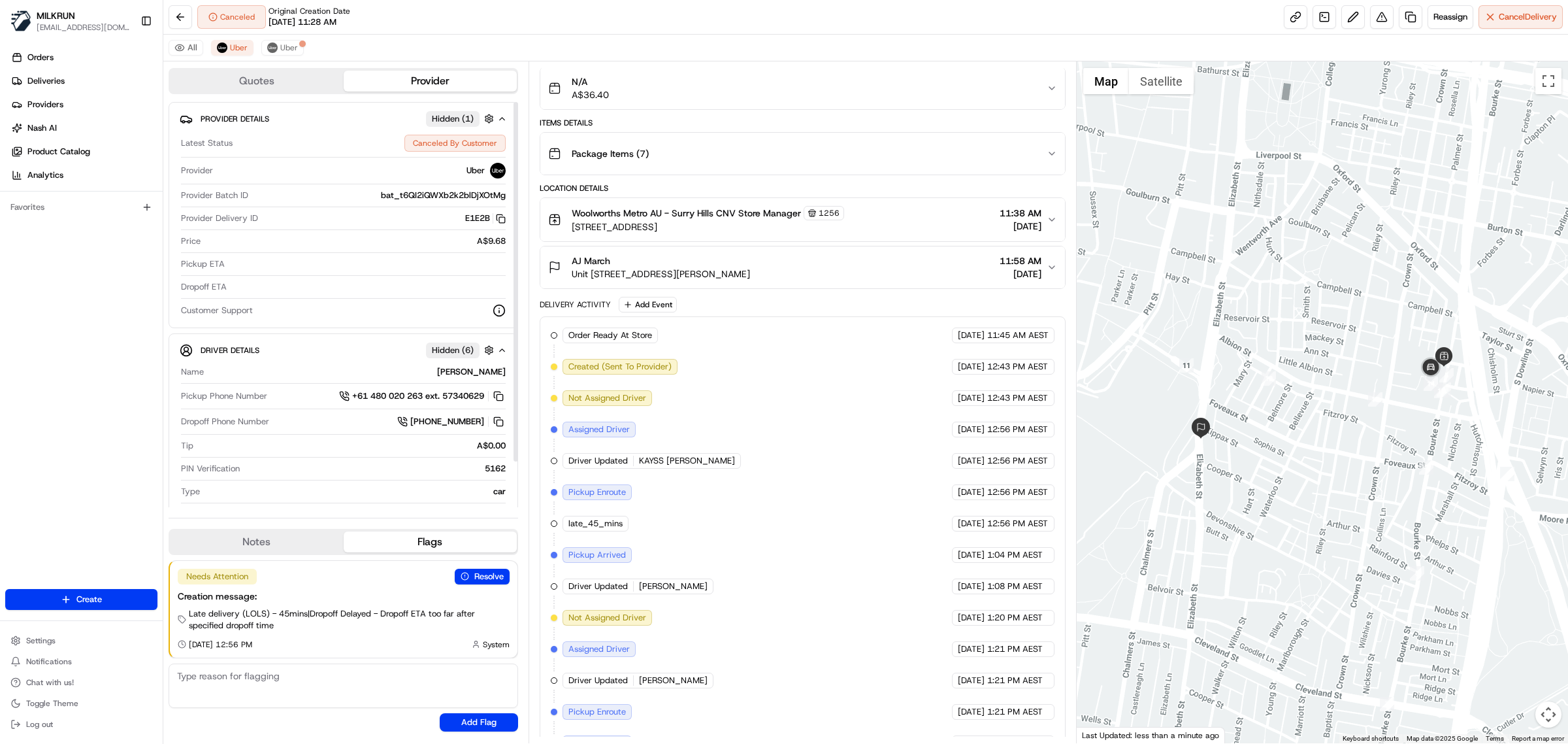
click at [475, 223] on button "E1E2B Copy del_4_LRBGlPS5izenWa_T4eKw E1E2B" at bounding box center [485, 218] width 41 height 12
click at [293, 38] on div "All Uber Uber" at bounding box center [866, 48] width 1405 height 27
click at [293, 44] on span "Uber" at bounding box center [289, 47] width 17 height 10
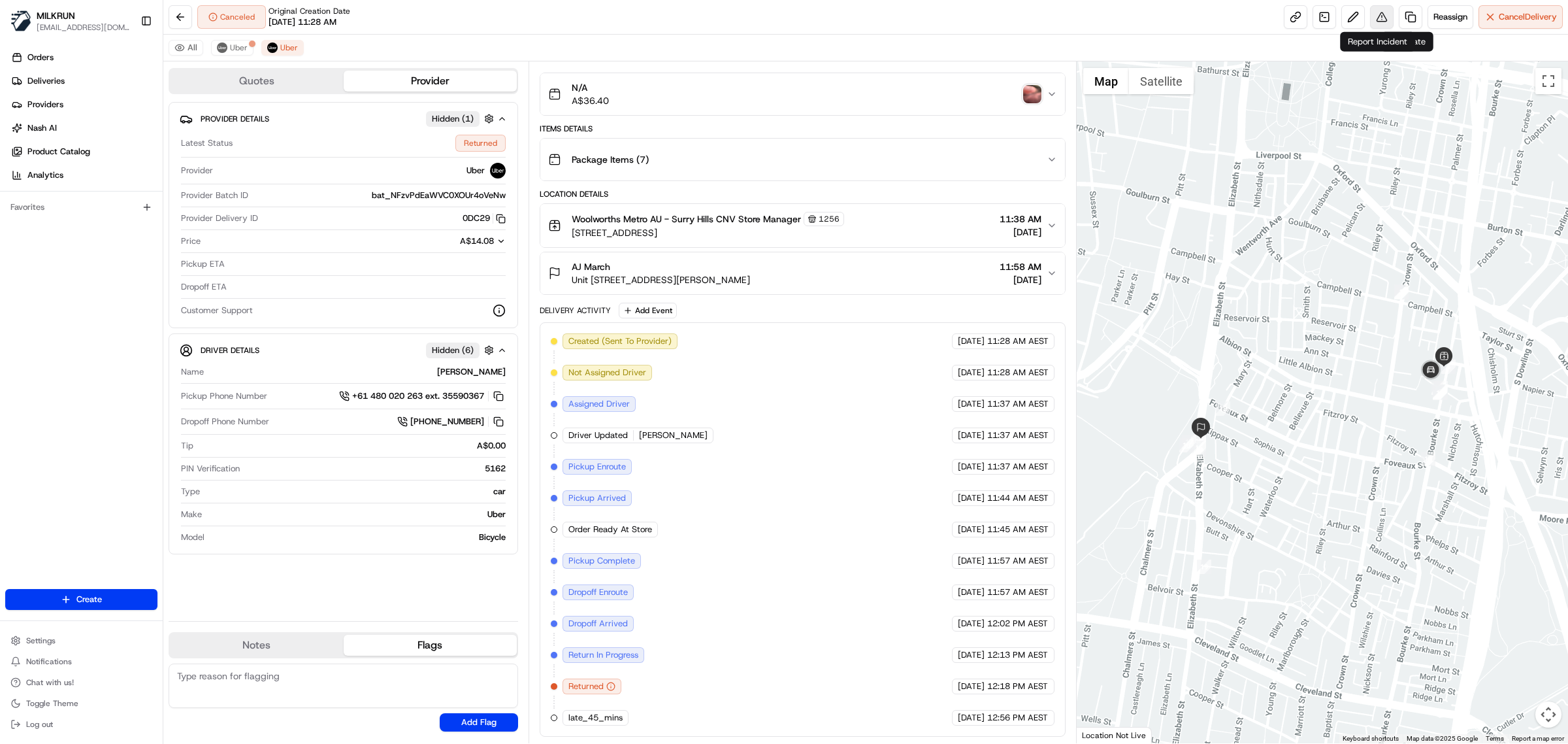
click at [1384, 13] on button at bounding box center [1382, 17] width 24 height 24
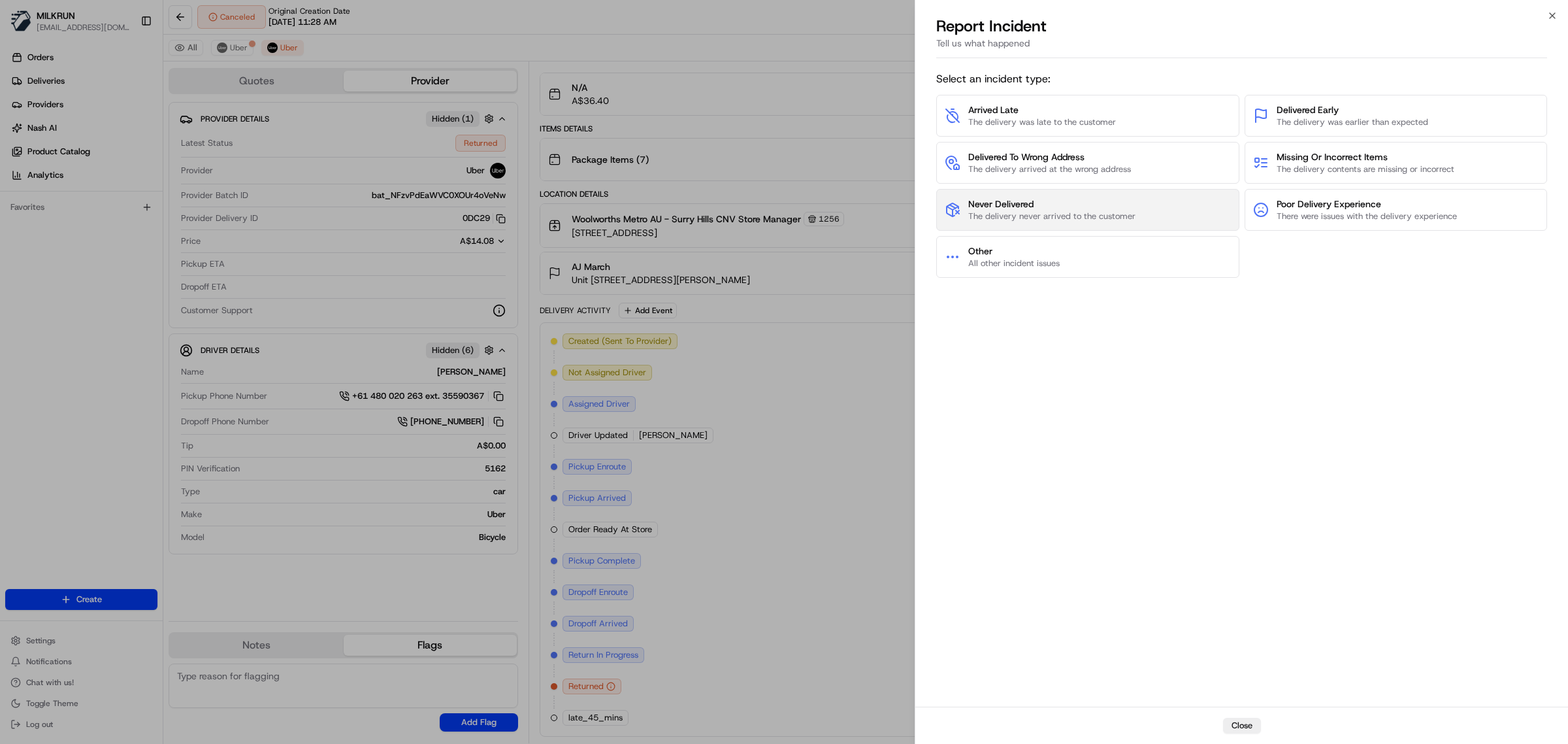
click at [1070, 206] on span "Never Delivered" at bounding box center [1052, 203] width 167 height 13
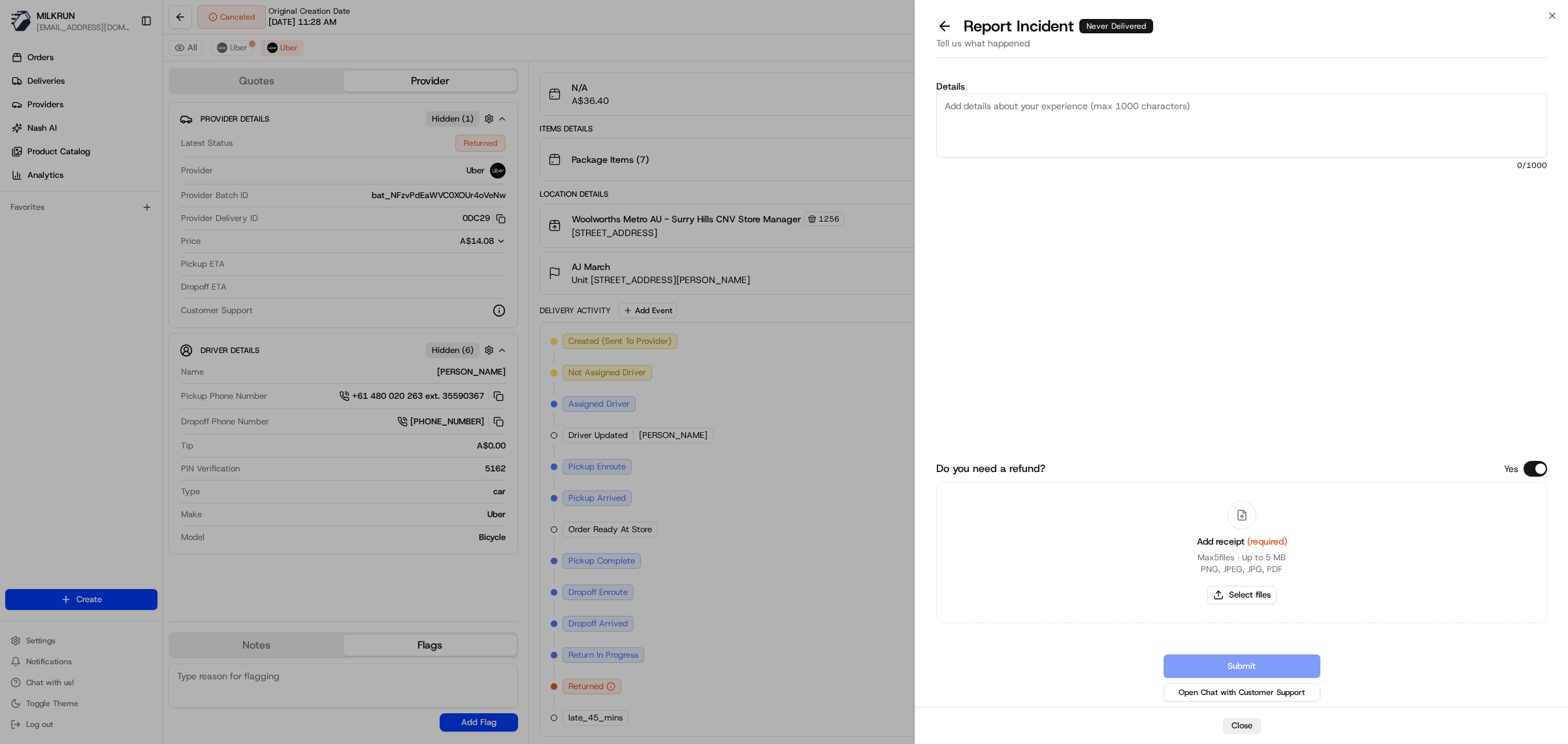
click at [998, 148] on textarea "Details" at bounding box center [1242, 126] width 611 height 64
paste textarea "E1E2B"
click at [954, 99] on textarea "E1E2B" at bounding box center [1242, 126] width 611 height 64
paste textarea "Order not returned, Store rang us to advise there are few drivers collecting th…"
click at [1325, 115] on textarea "Order not returned, Store rang us to advise there are few drivers collecting th…" at bounding box center [1242, 126] width 611 height 64
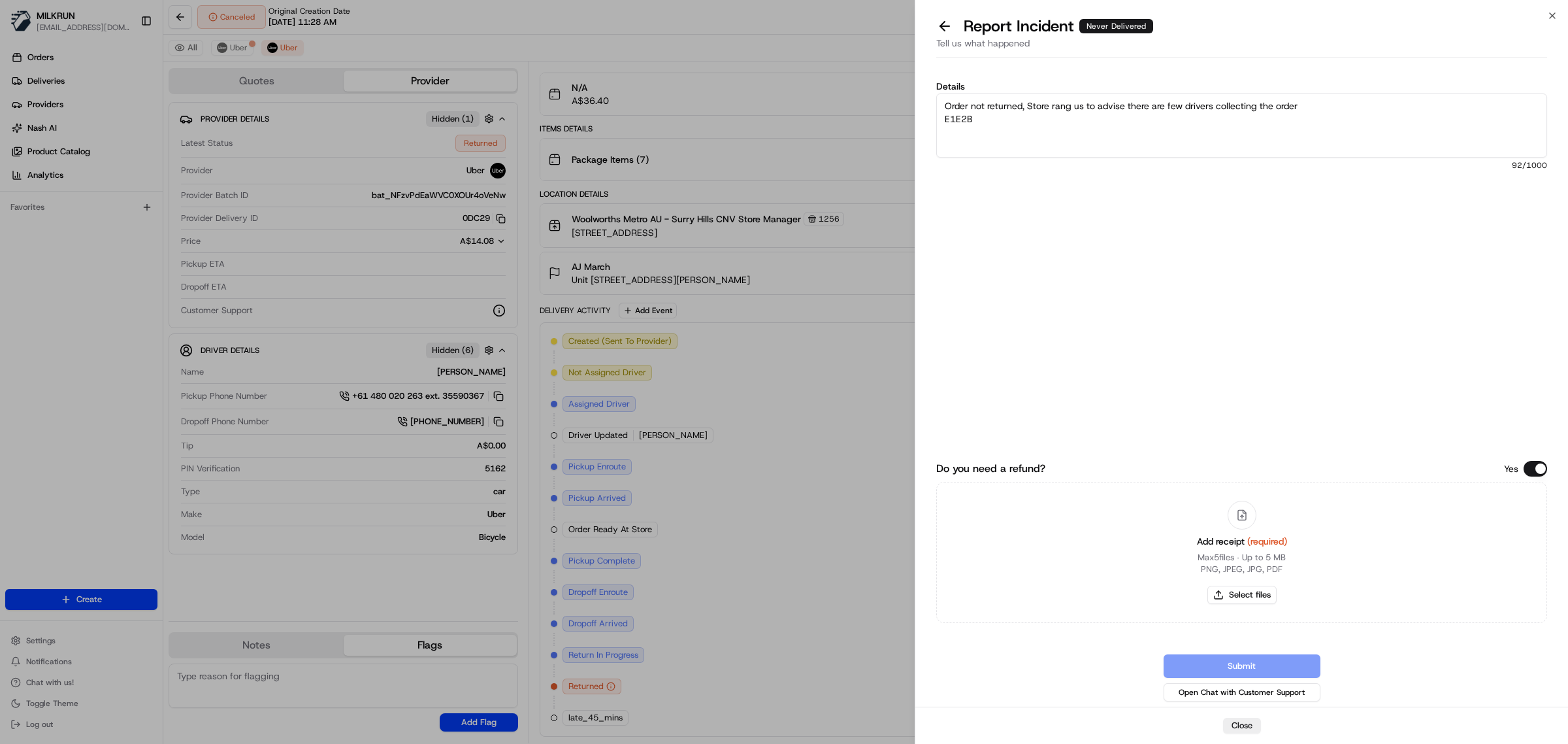
click at [944, 115] on textarea "Order not returned, Store rang us to advise there are few drivers collecting th…" at bounding box center [1242, 126] width 611 height 64
click at [1497, 108] on textarea "Order not returned, Store rang us to advise there are few drivers collecting th…" at bounding box center [1242, 126] width 611 height 64
click at [1218, 123] on textarea "Order not returned, Store rang us to advise there are few drivers collecting th…" at bounding box center [1242, 126] width 611 height 64
type textarea "Order not returned, Store rang us to advise there are few drivers collecting th…"
click at [1257, 593] on button "Select files" at bounding box center [1242, 594] width 69 height 18
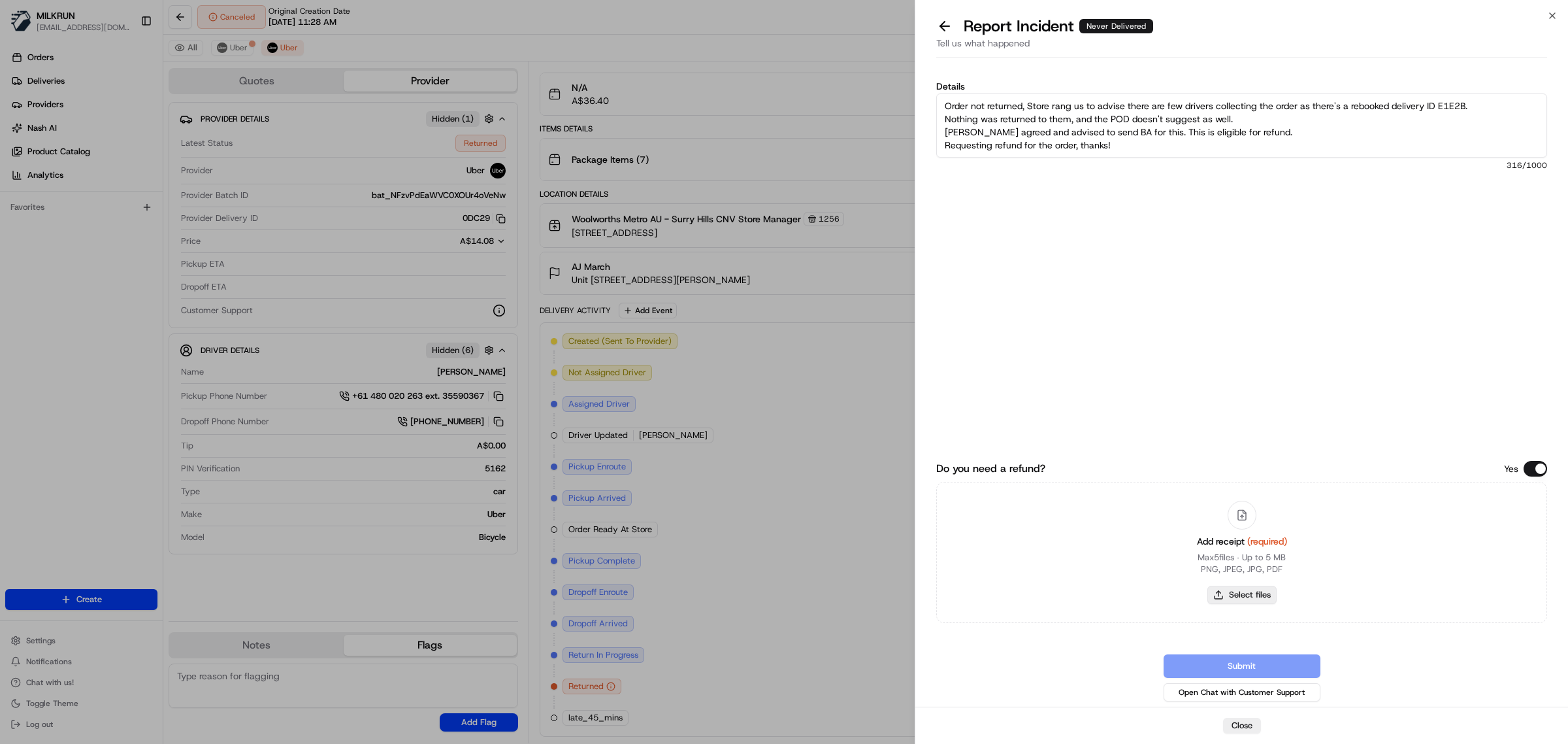
type input "C:\fakepath\Milkrun_20-08-25_AJ M.pdf"
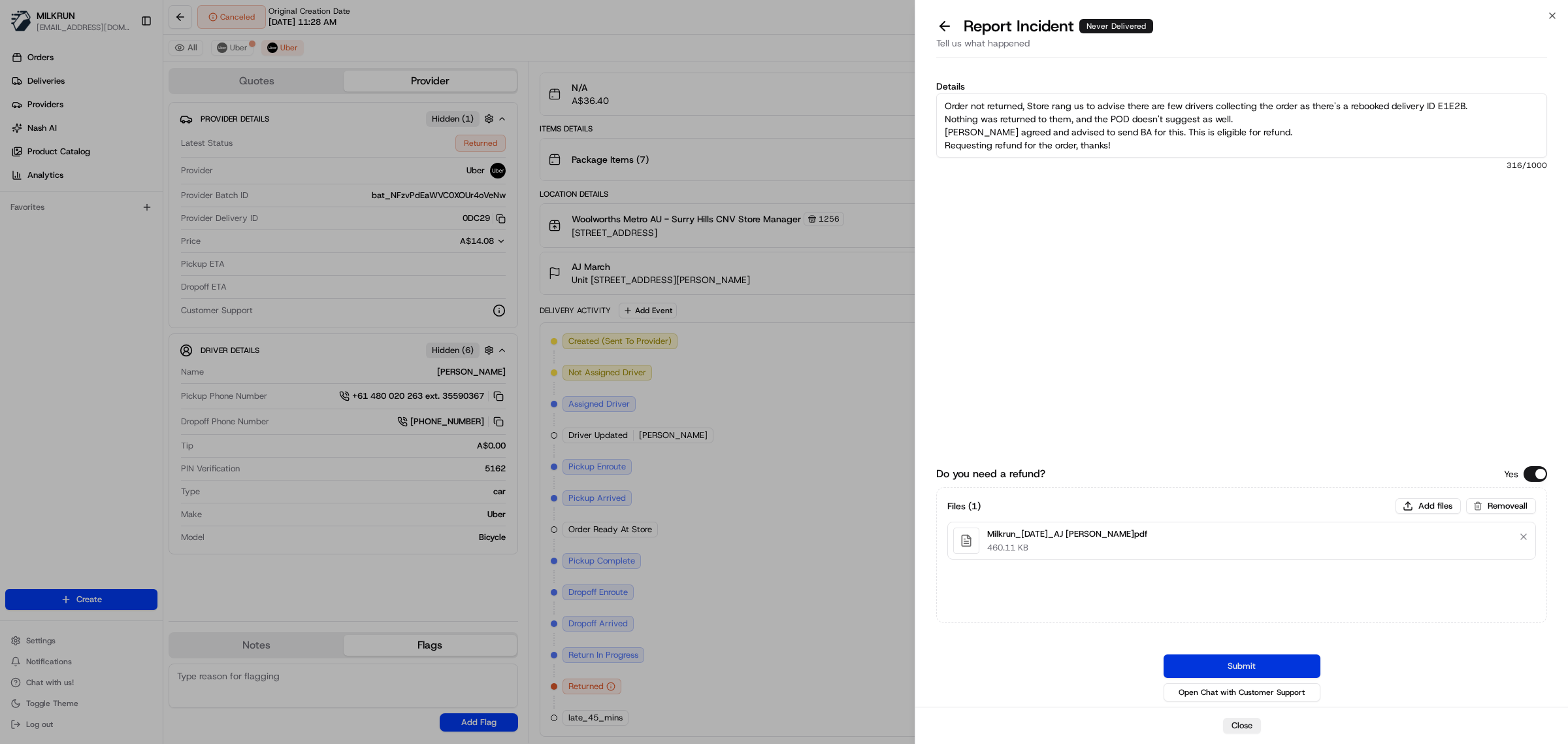
click at [1256, 661] on button "Submit" at bounding box center [1243, 666] width 157 height 24
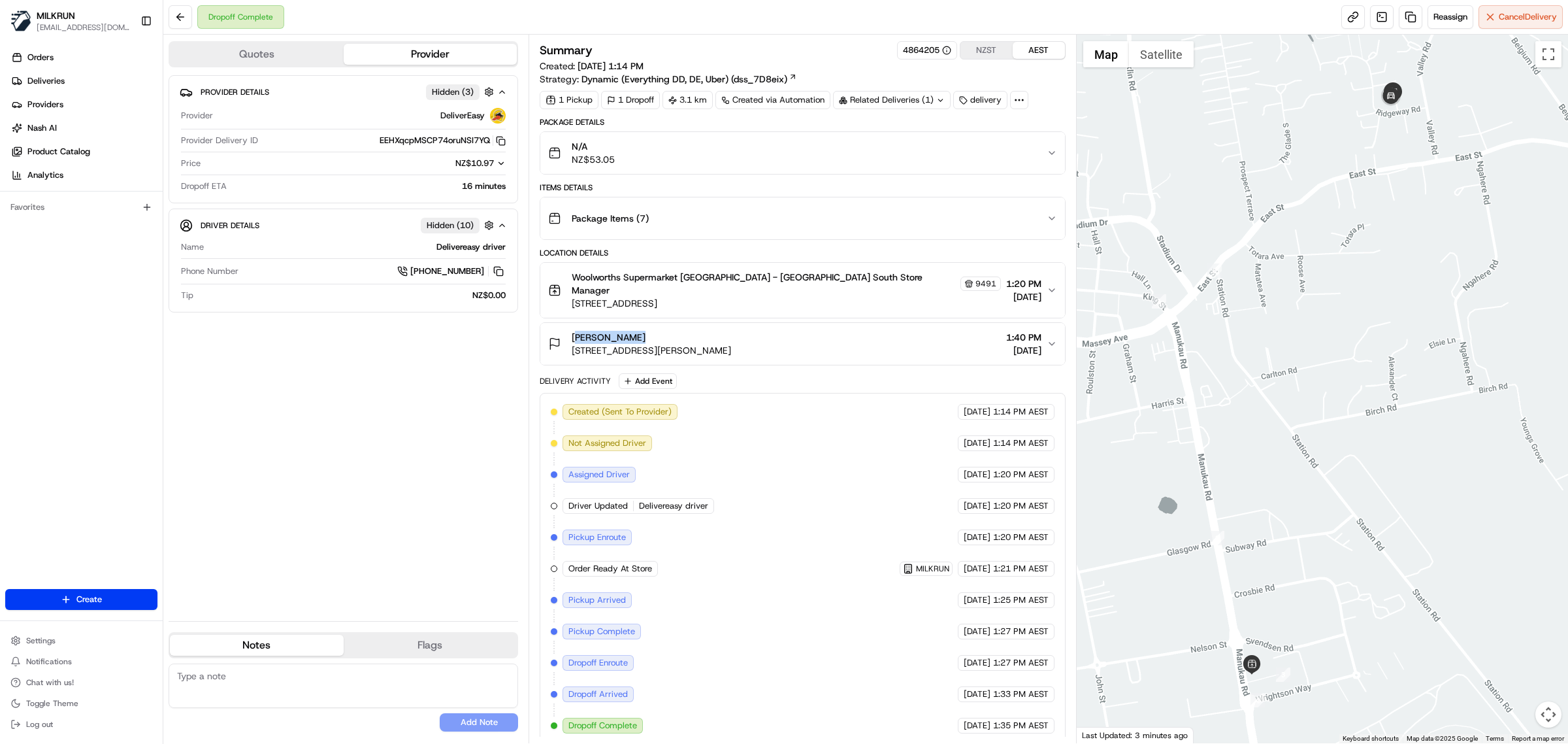
drag, startPoint x: 636, startPoint y: 321, endPoint x: 564, endPoint y: 321, distance: 72.0
click at [564, 331] on div "Amanda Gerin 5 Ridgeway Road, Pukekohe, Auckland 2120, NZ" at bounding box center [639, 343] width 183 height 26
copy span "Amanda Gerin"
click at [1409, 18] on link at bounding box center [1411, 17] width 24 height 24
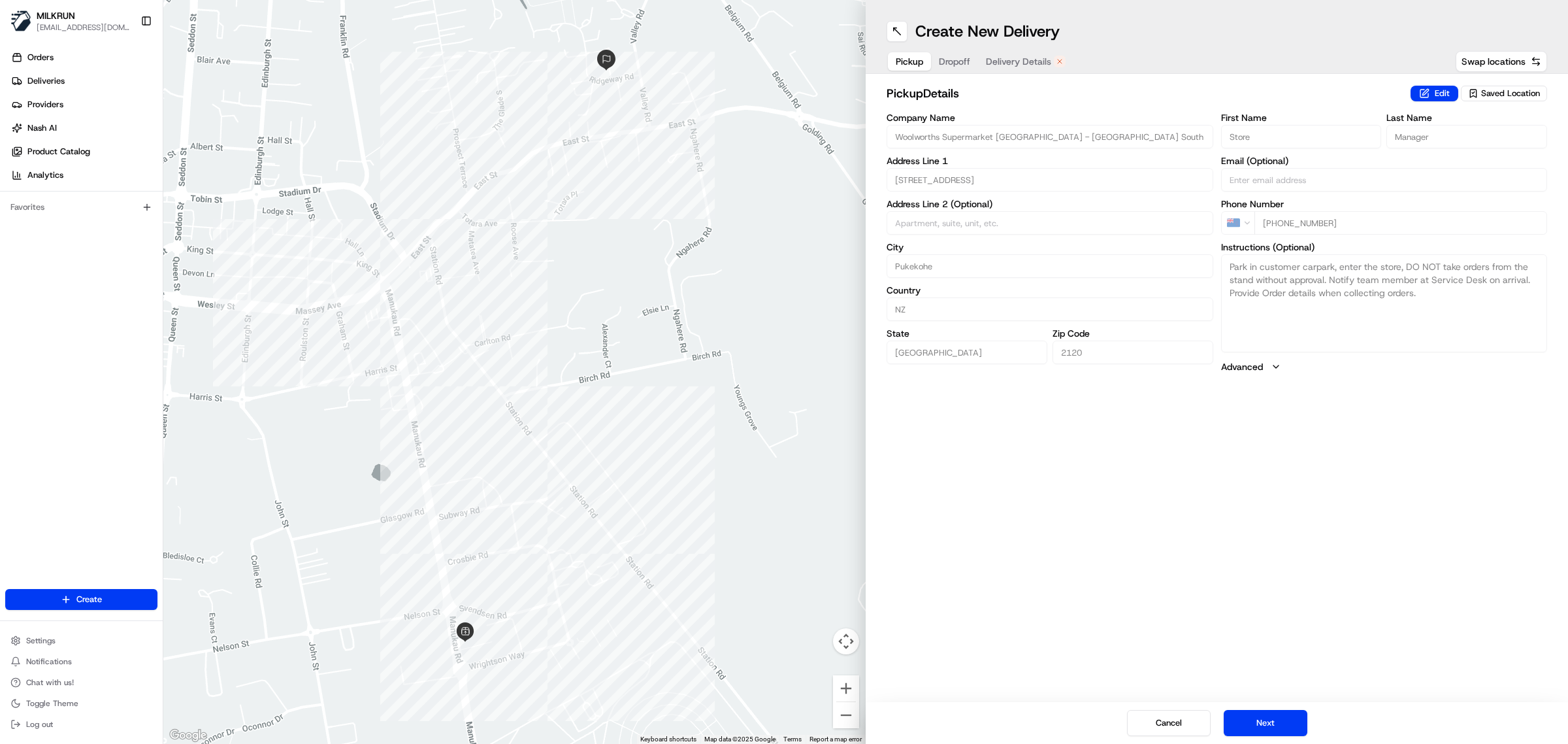
click at [1032, 57] on span "Delivery Details" at bounding box center [1018, 61] width 65 height 13
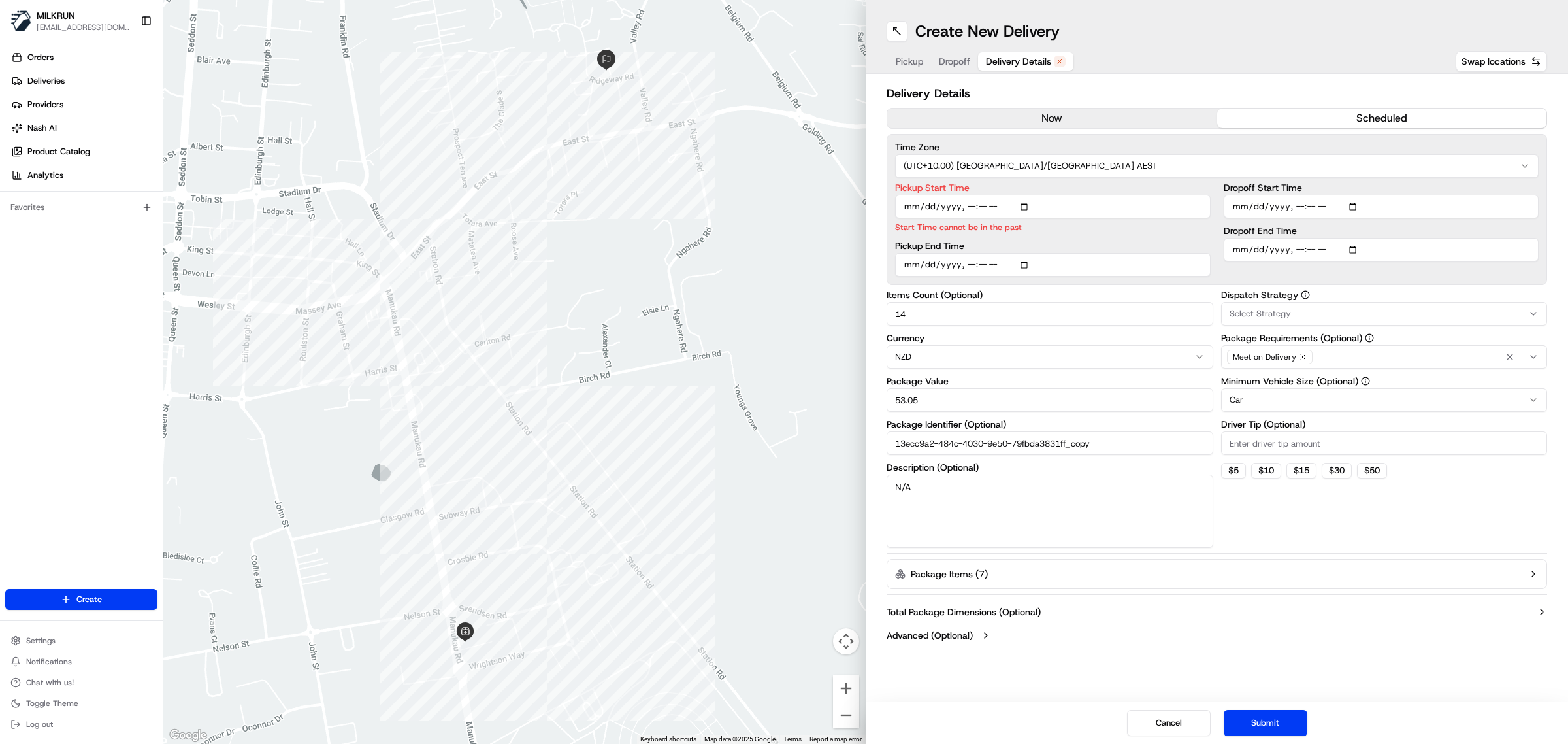
click at [1082, 118] on button "now" at bounding box center [1053, 118] width 330 height 20
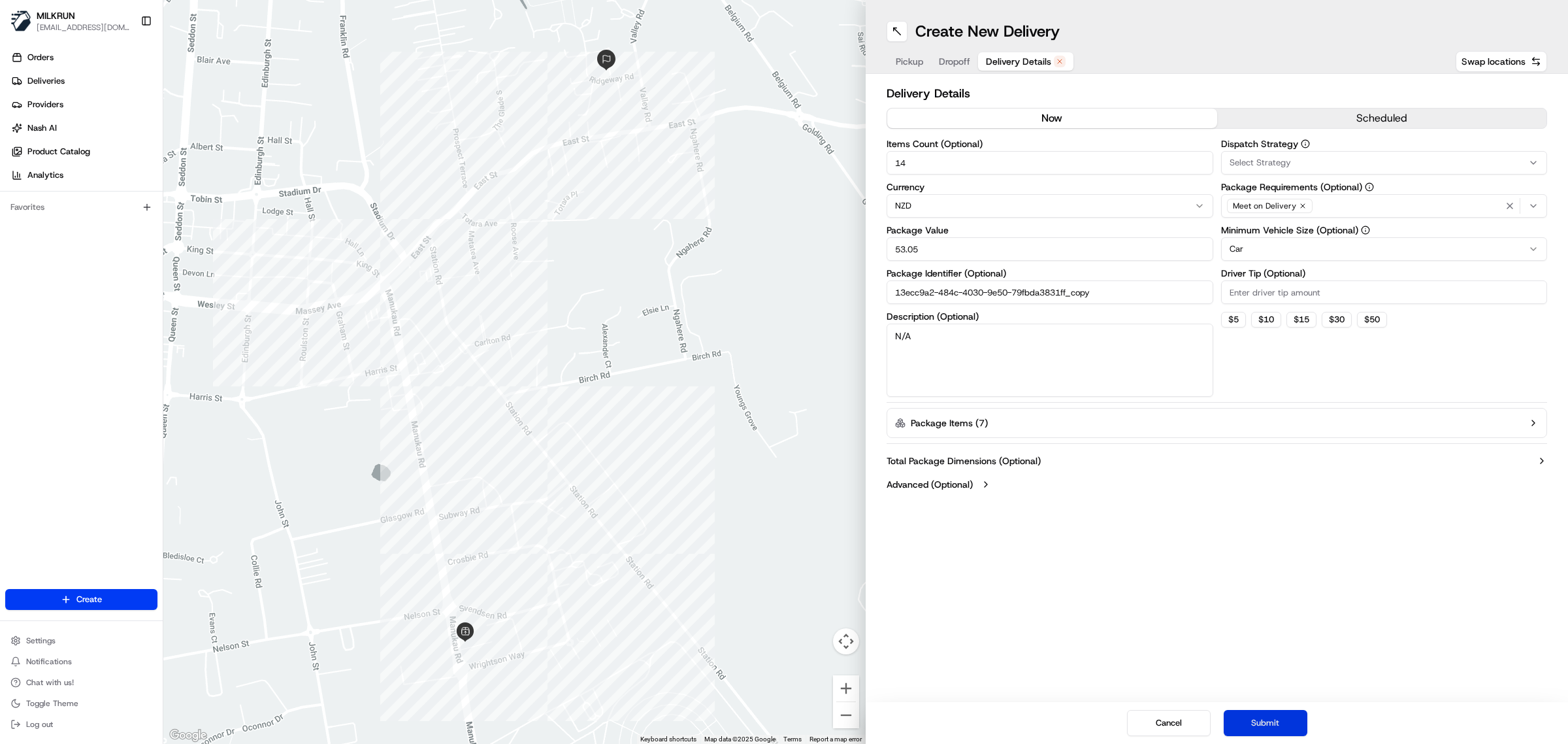
click at [1274, 727] on button "Submit" at bounding box center [1266, 722] width 83 height 26
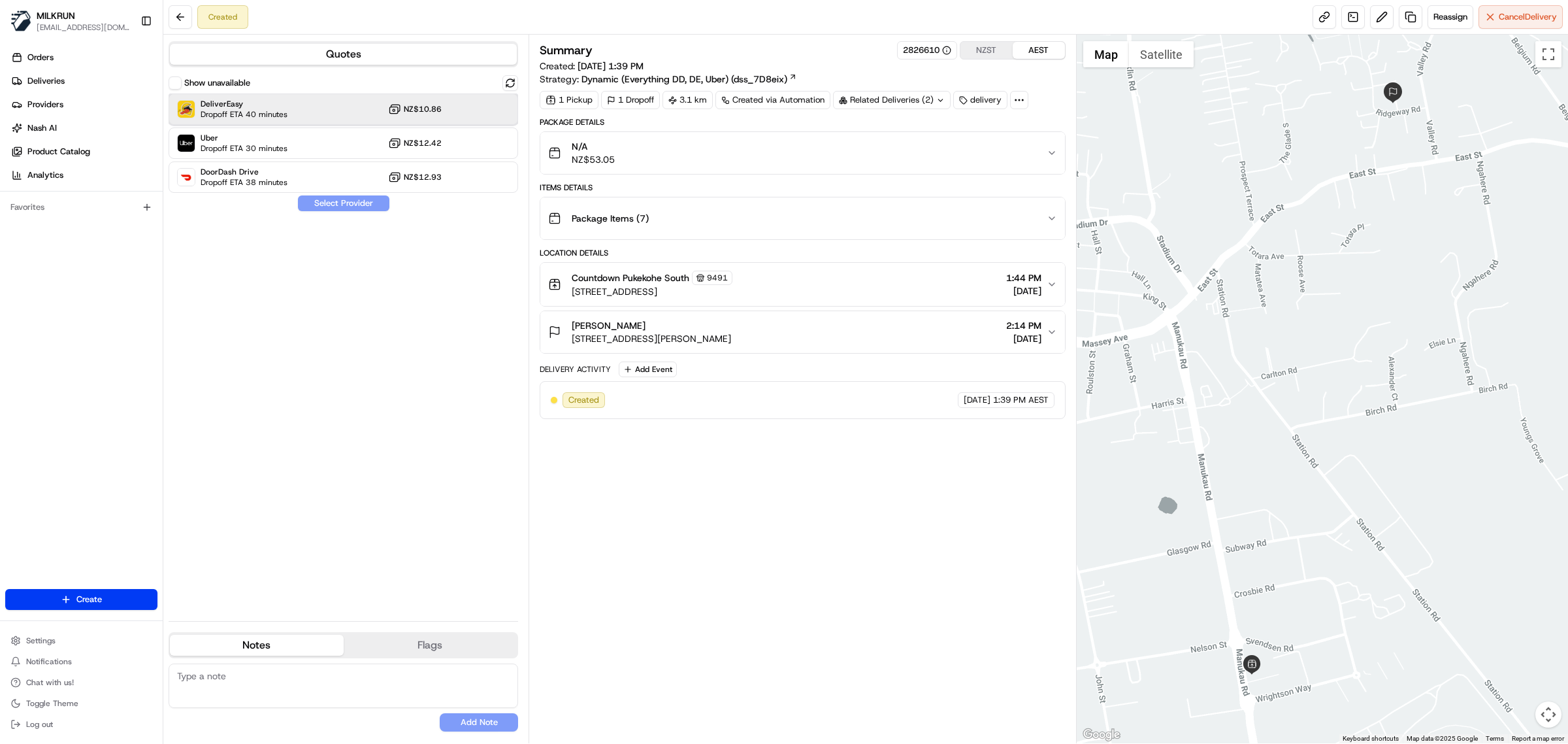
click at [321, 97] on div "DeliverEasy Dropoff ETA 40 minutes NZ$10.86" at bounding box center [343, 109] width 350 height 31
click at [342, 201] on button "Assign Provider" at bounding box center [343, 203] width 93 height 16
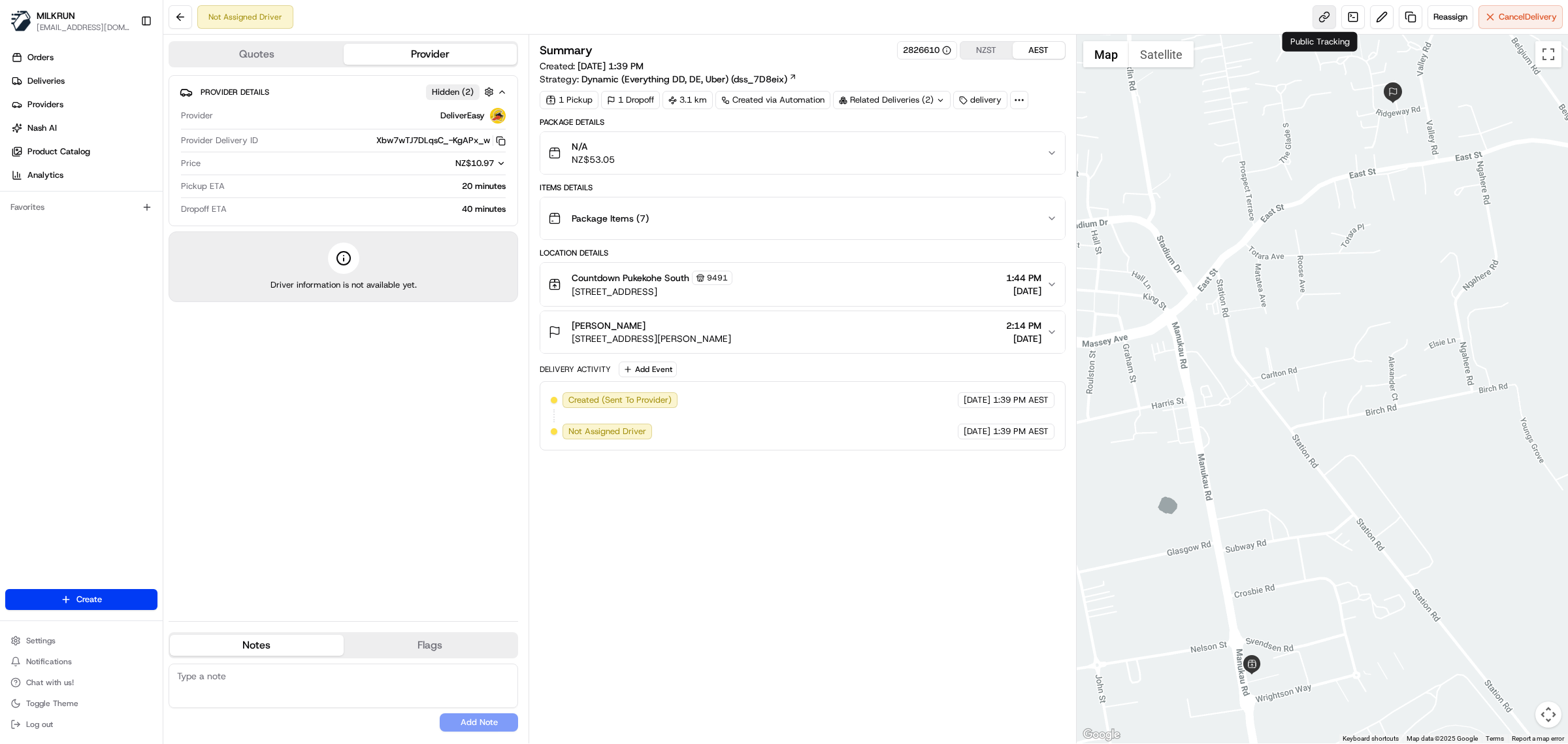
click at [1321, 20] on link at bounding box center [1324, 17] width 24 height 24
click at [386, 438] on div "Provider Details Hidden ( 2 ) Provider DeliverEasy Provider Delivery ID Xbw7wTJ…" at bounding box center [343, 343] width 350 height 535
click at [1439, 15] on span "Reassign" at bounding box center [1450, 16] width 34 height 12
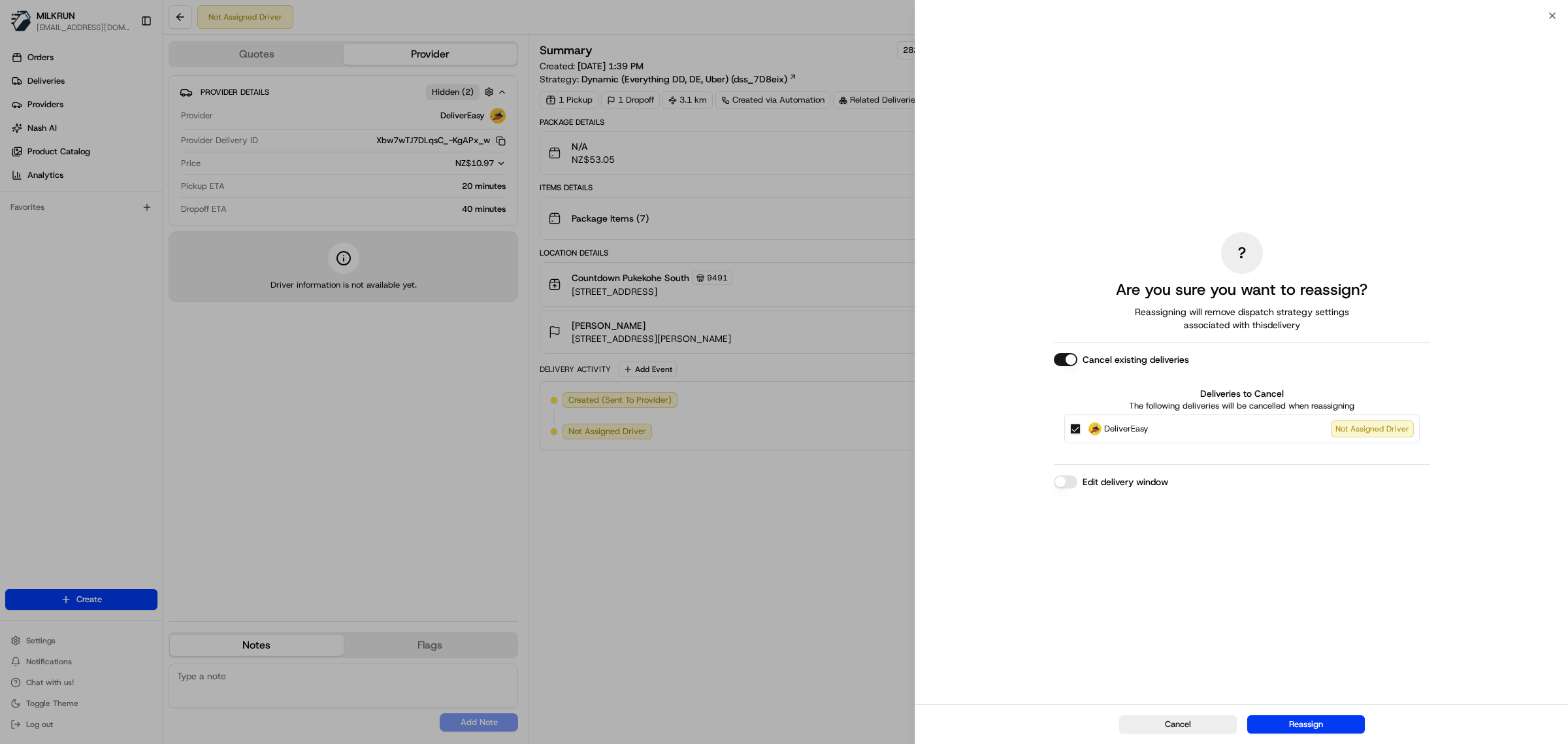
click at [1057, 363] on button "Cancel existing deliveries" at bounding box center [1066, 359] width 24 height 13
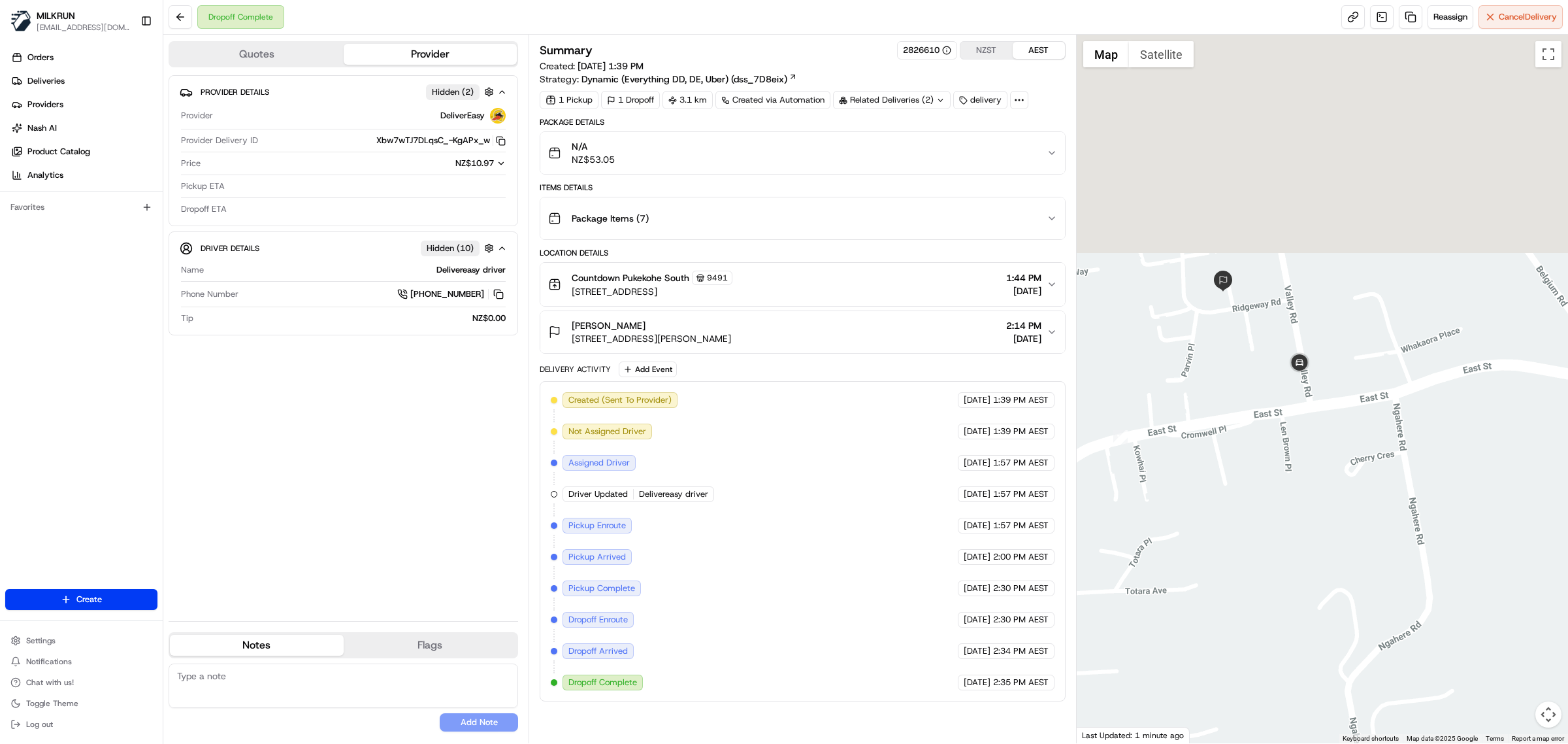
drag, startPoint x: 1433, startPoint y: 251, endPoint x: 1354, endPoint y: 654, distance: 410.7
click at [1382, 743] on html "MILKRUN vconcepcion@woolworths.com.au Toggle Sidebar Orders Deliveries Provider…" at bounding box center [784, 372] width 1568 height 744
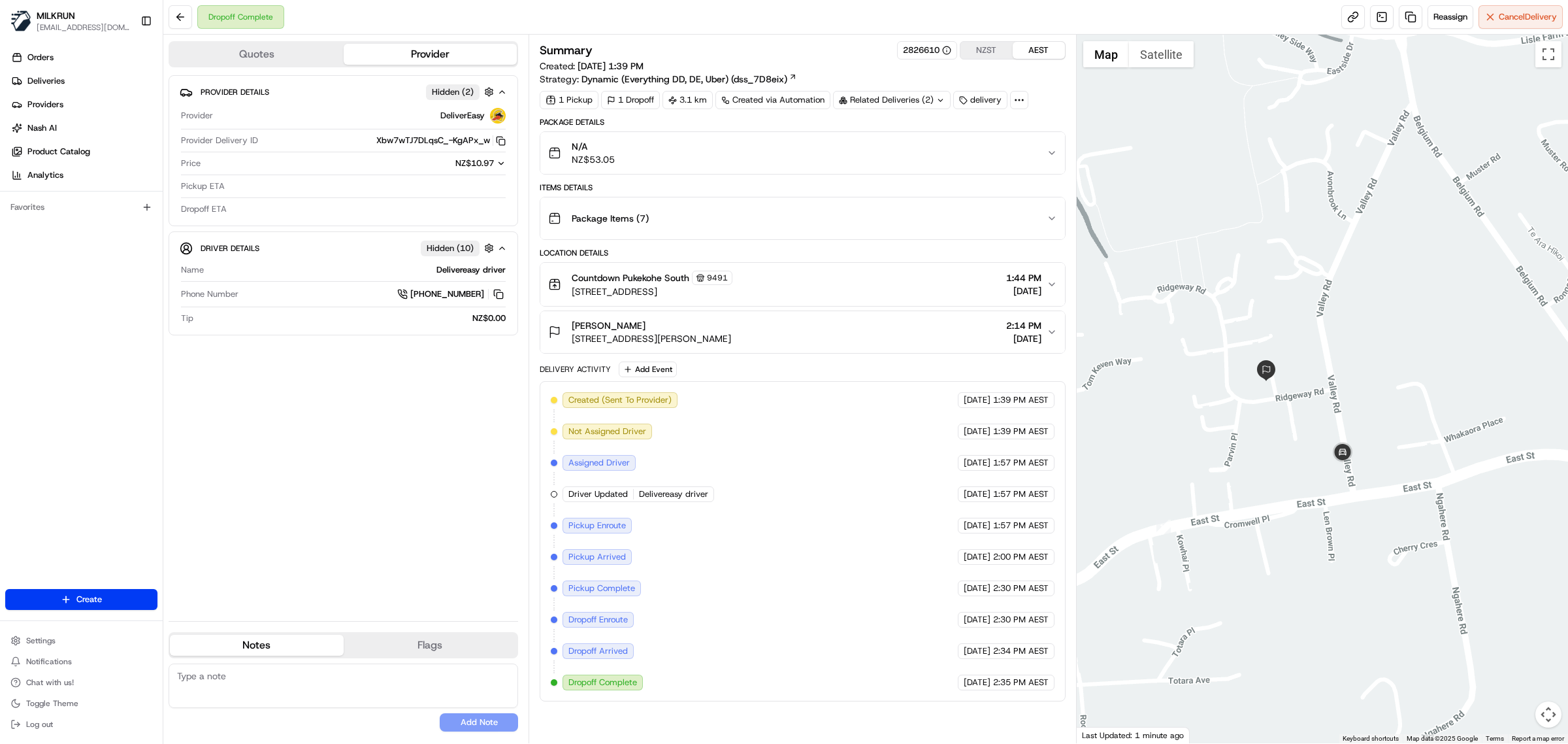
drag, startPoint x: 1218, startPoint y: 472, endPoint x: 1275, endPoint y: 516, distance: 72.0
click at [1275, 516] on div at bounding box center [1323, 389] width 492 height 709
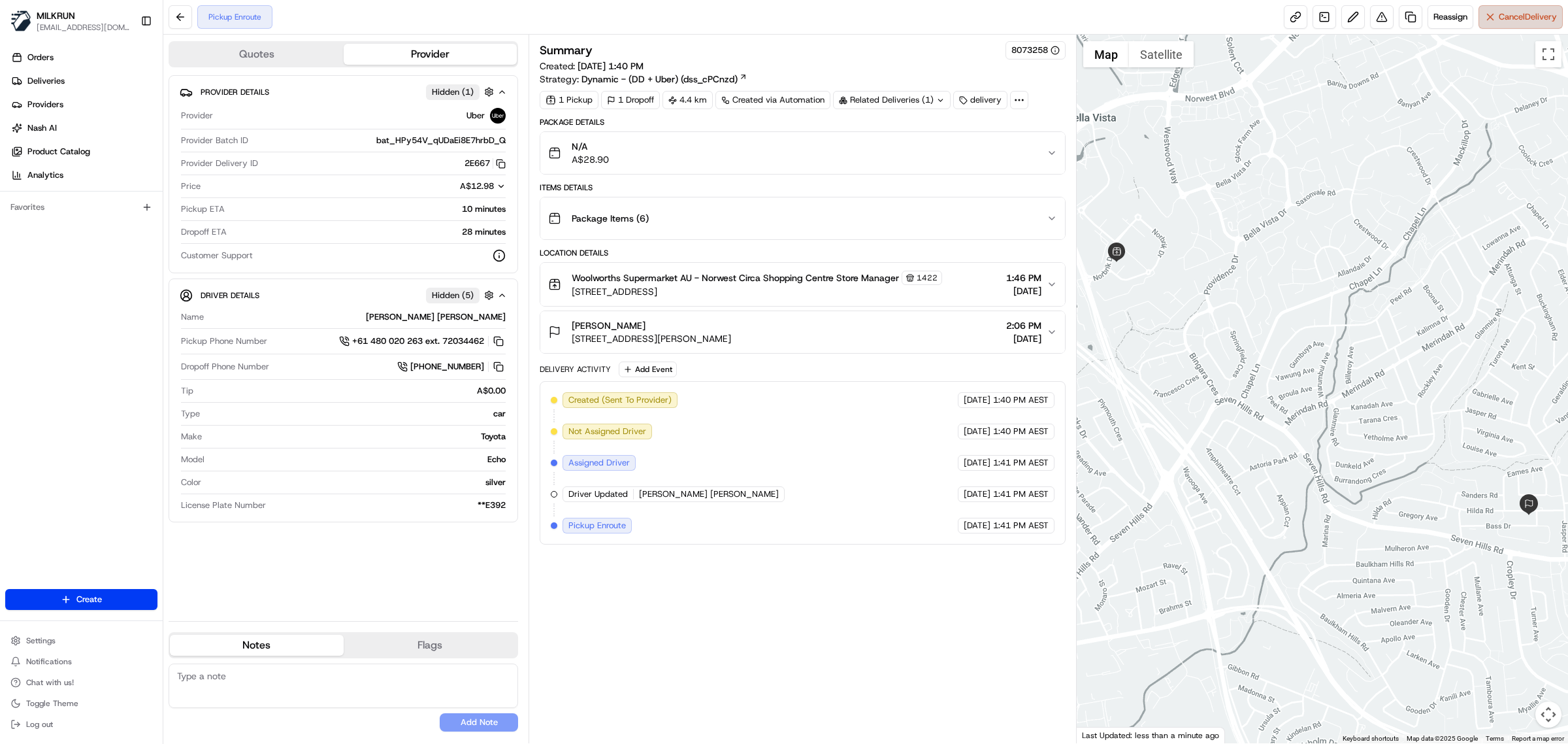
click at [1531, 20] on span "Cancel Delivery" at bounding box center [1528, 16] width 58 height 12
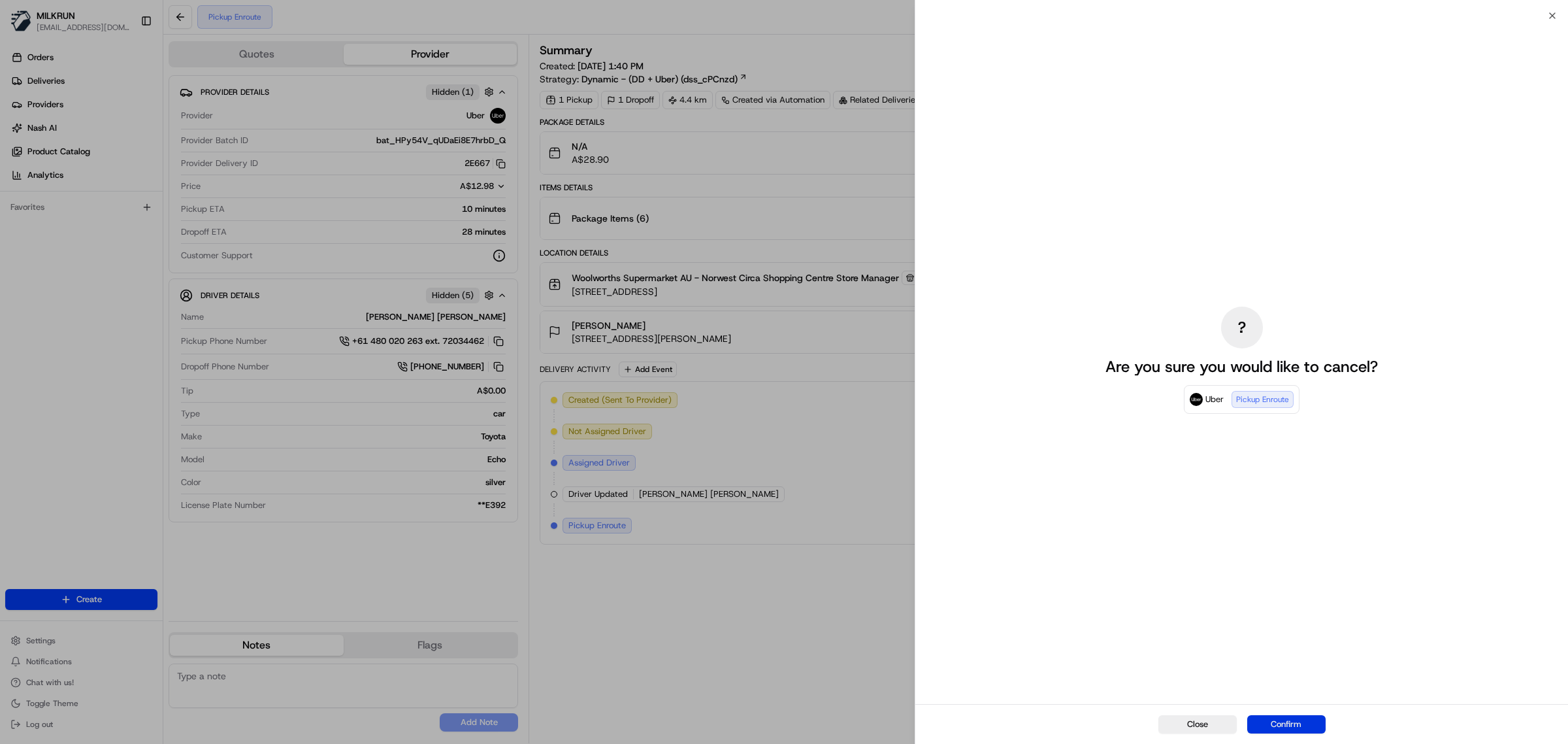
click at [1301, 720] on button "Confirm" at bounding box center [1287, 724] width 79 height 18
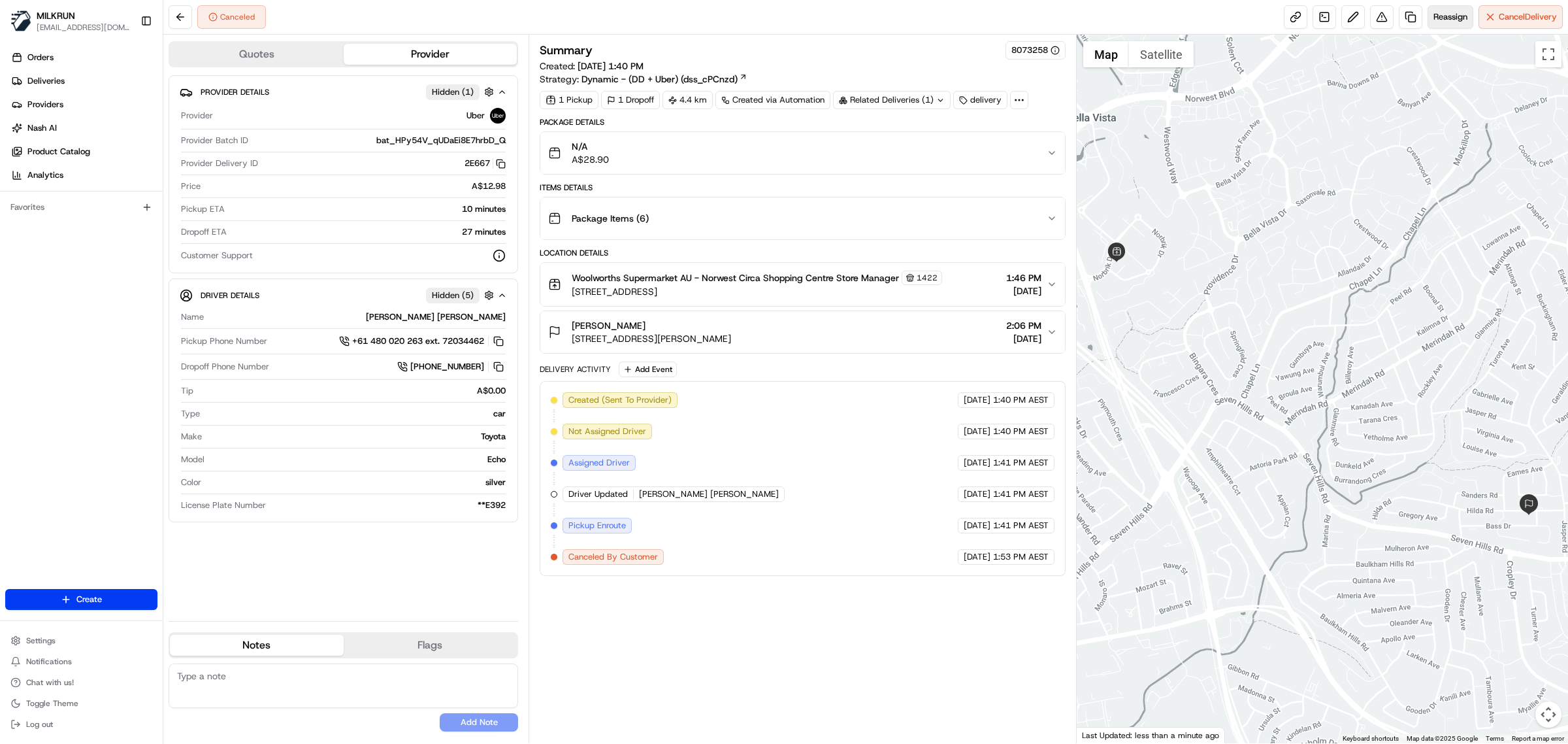
click at [1434, 20] on span "Reassign" at bounding box center [1450, 16] width 34 height 12
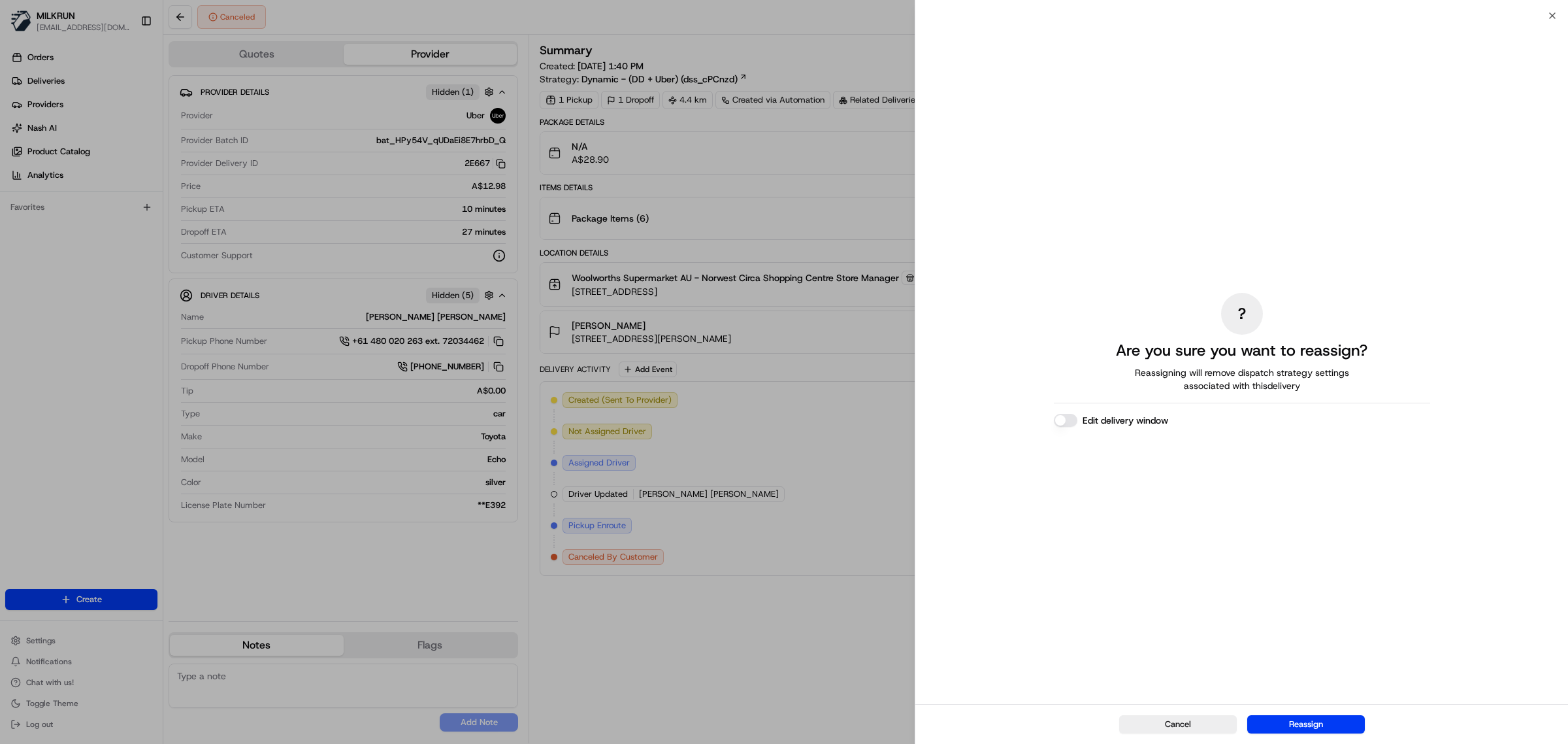
click at [1071, 420] on button "Edit delivery window" at bounding box center [1066, 420] width 24 height 13
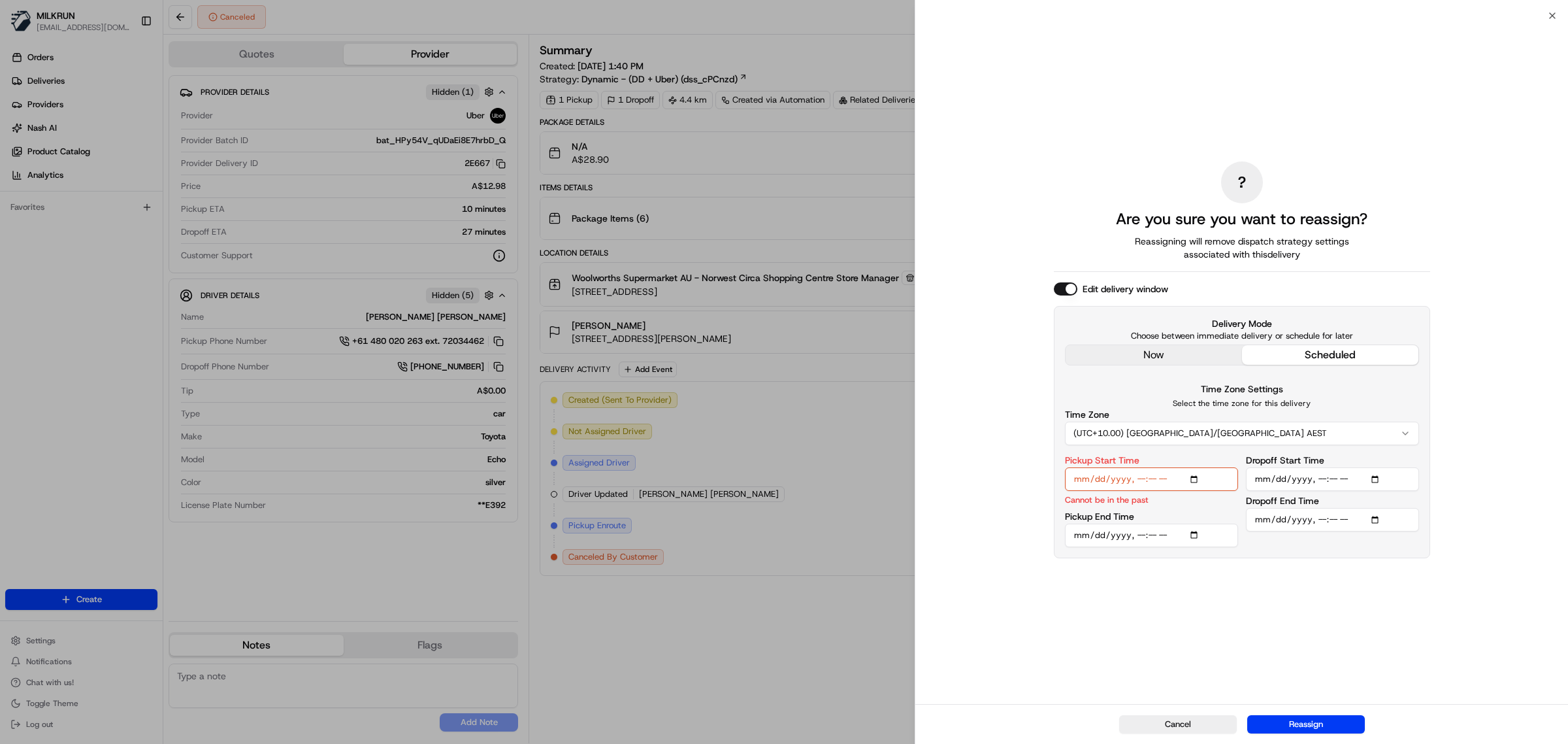
click at [1138, 481] on input "Pickup Start Time" at bounding box center [1152, 479] width 173 height 24
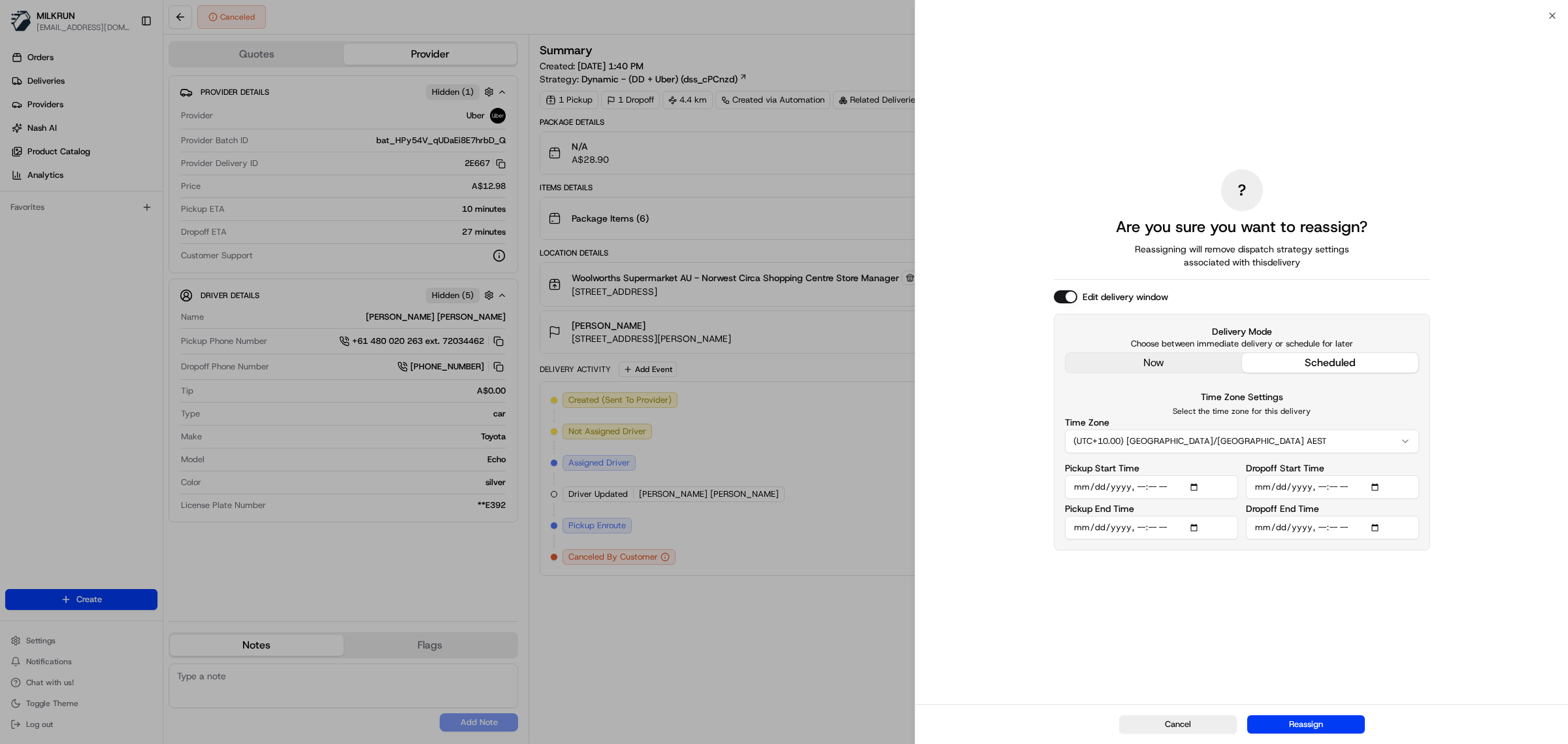
type input "2025-08-20T14:15"
click at [1194, 525] on input "Pickup End Time" at bounding box center [1152, 527] width 173 height 24
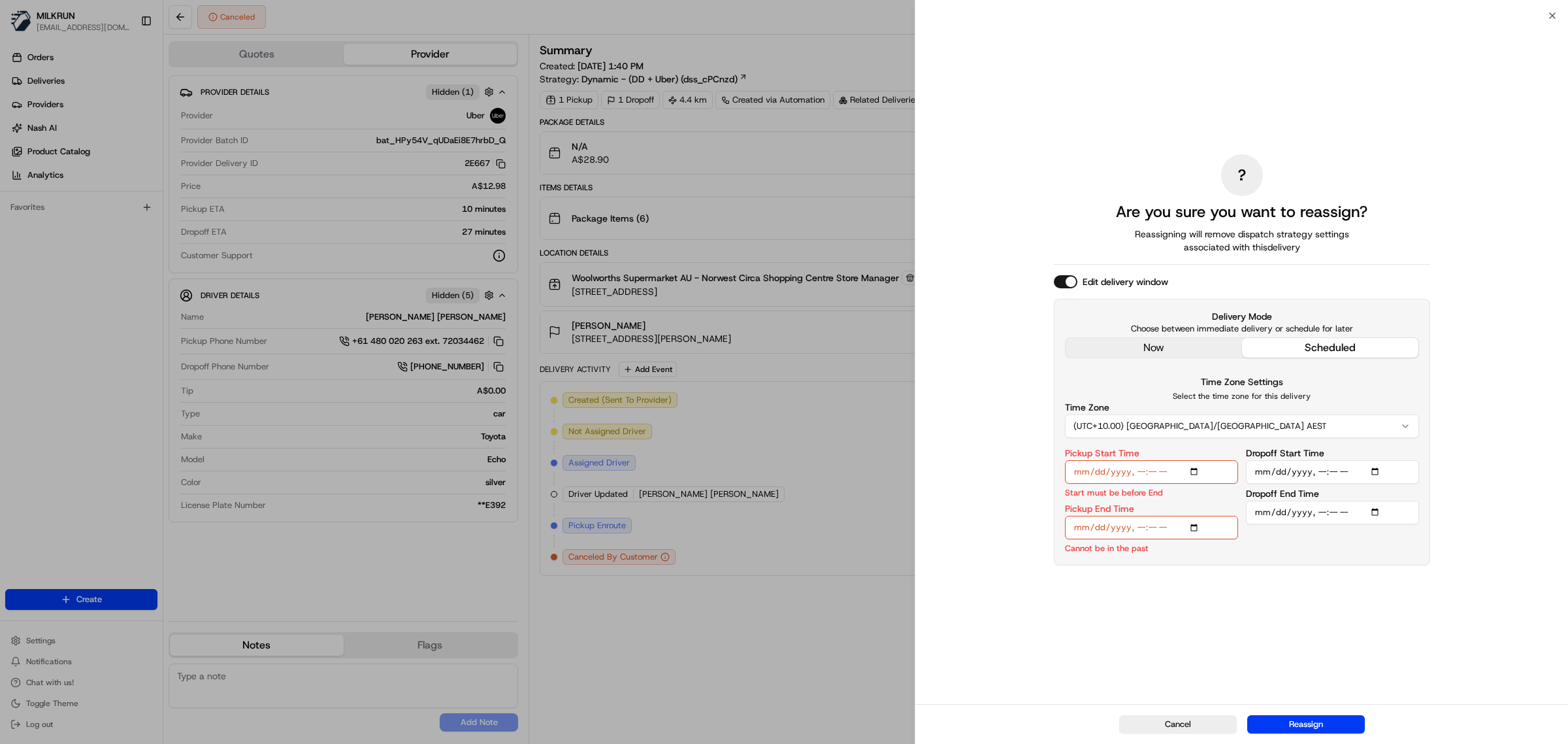
type input "2025-08-20T13:53"
click at [1144, 530] on input "Pickup End Time" at bounding box center [1152, 527] width 173 height 24
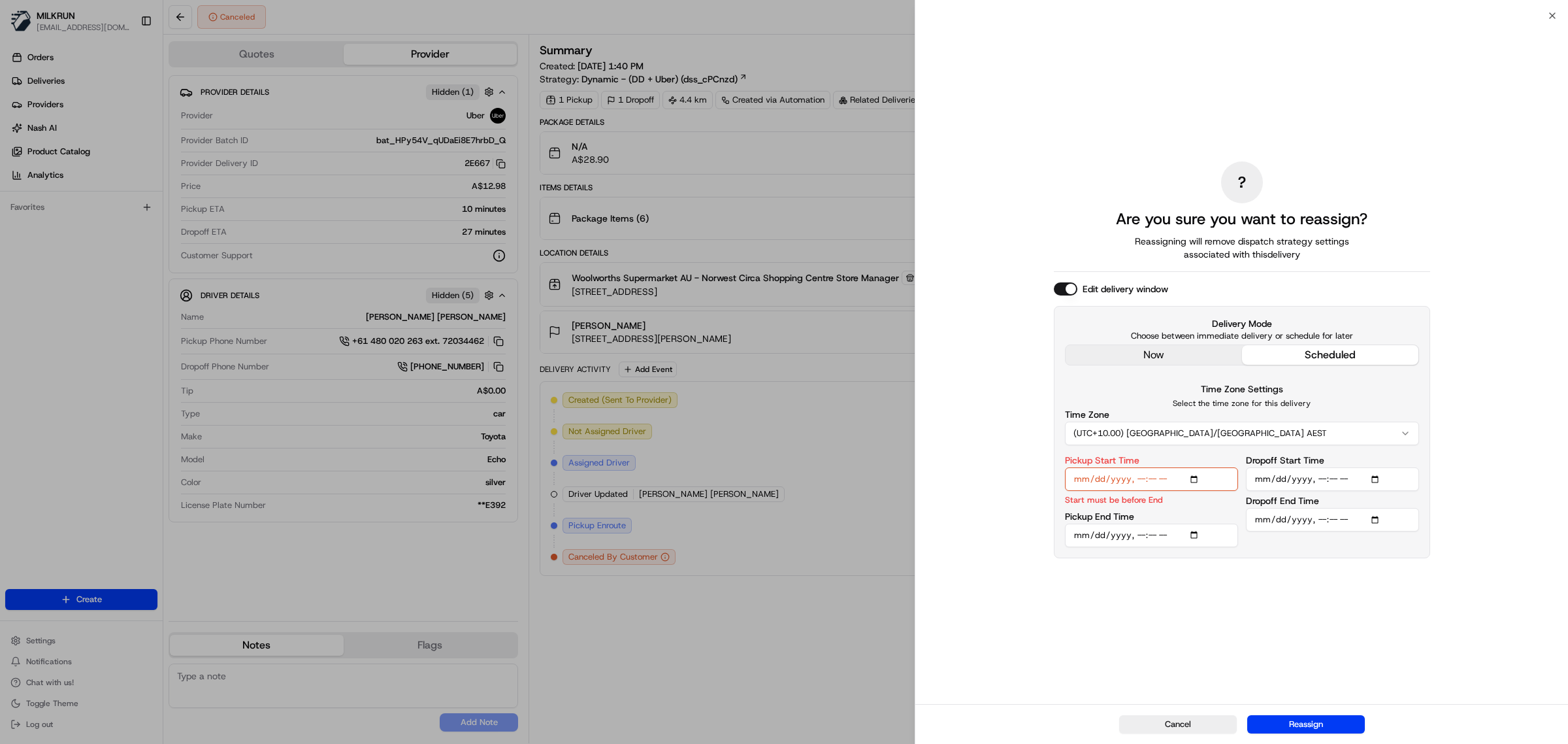
type input "2025-08-20T14:20"
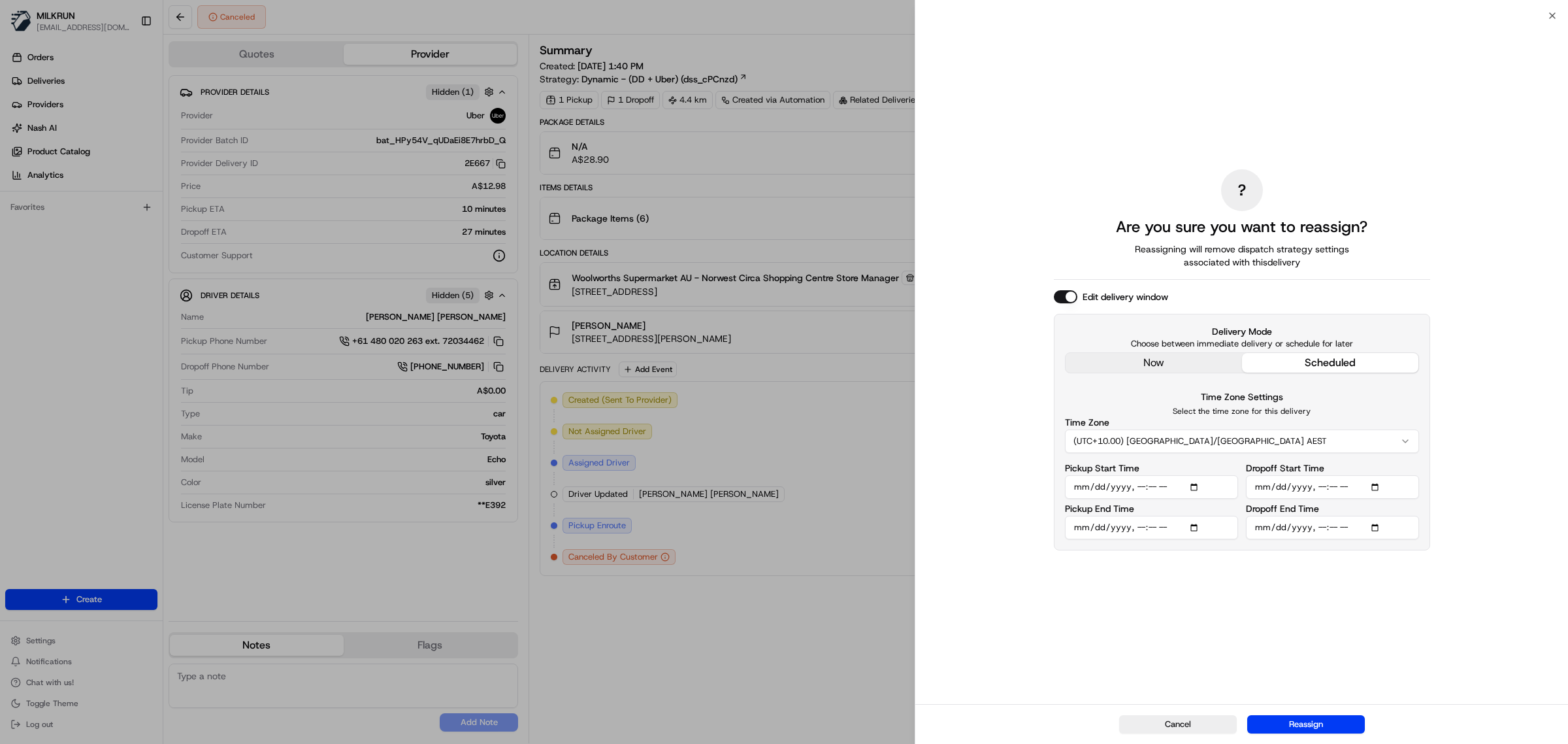
click at [1373, 486] on input "Dropoff Start Time" at bounding box center [1332, 487] width 173 height 24
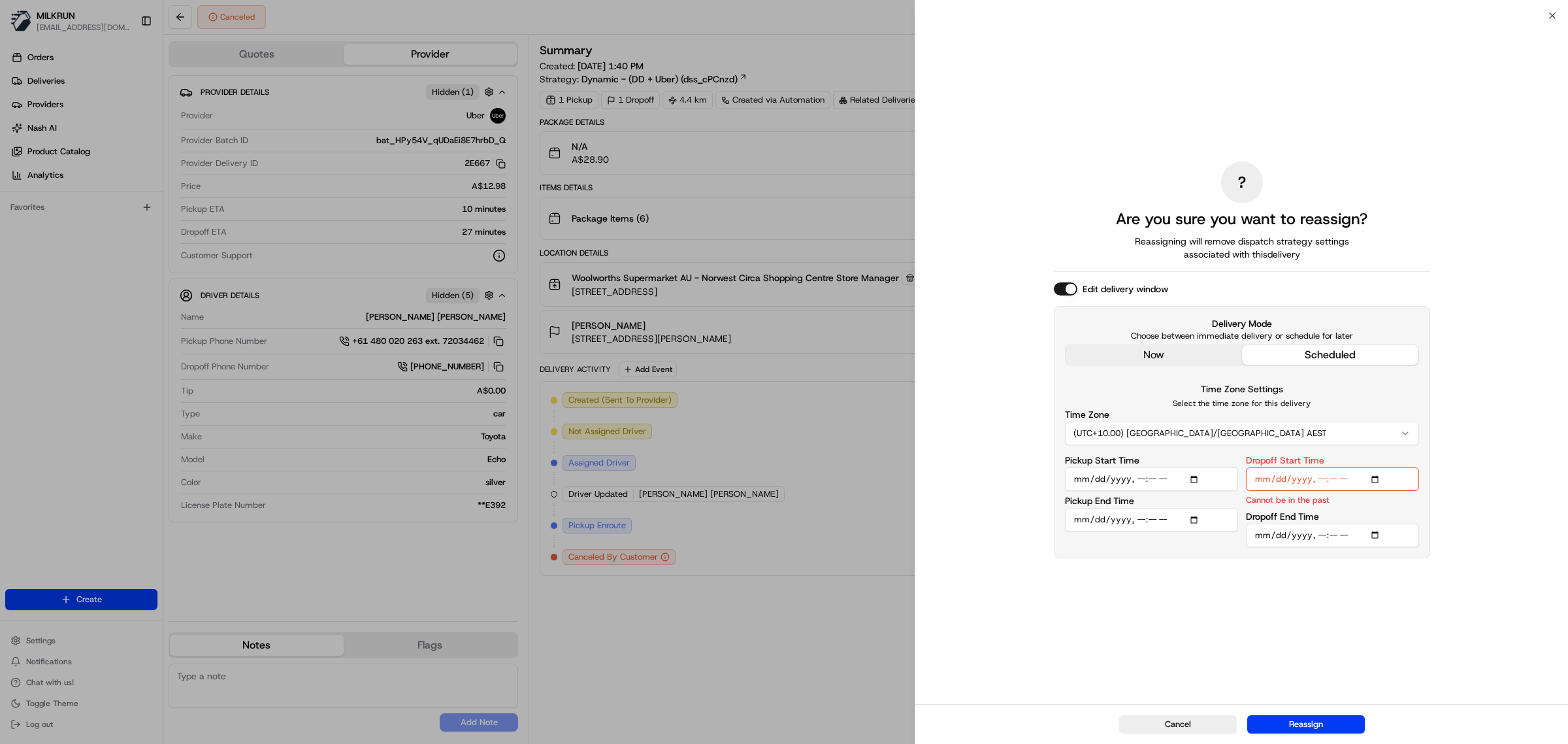
type input "2025-08-20T13:53"
click at [1317, 484] on input "Dropoff Start Time" at bounding box center [1332, 479] width 173 height 24
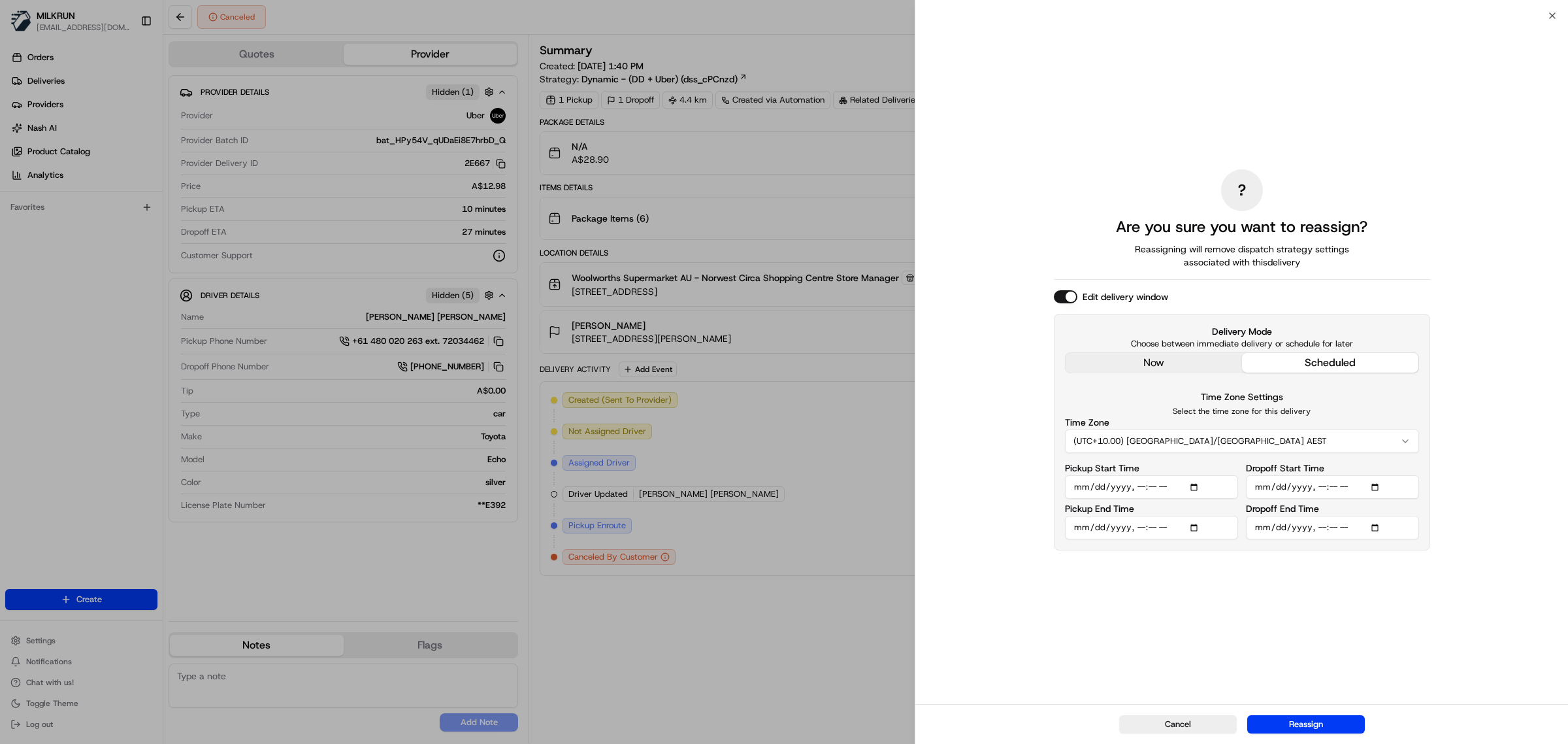
click at [1333, 493] on input "Dropoff Start Time" at bounding box center [1332, 487] width 173 height 24
click at [1335, 488] on input "Dropoff Start Time" at bounding box center [1332, 487] width 173 height 24
click at [1332, 533] on input "Dropoff End Time" at bounding box center [1332, 527] width 173 height 24
click at [1332, 488] on input "Dropoff Start Time" at bounding box center [1332, 487] width 173 height 24
click at [1337, 530] on input "Dropoff End Time" at bounding box center [1332, 527] width 173 height 24
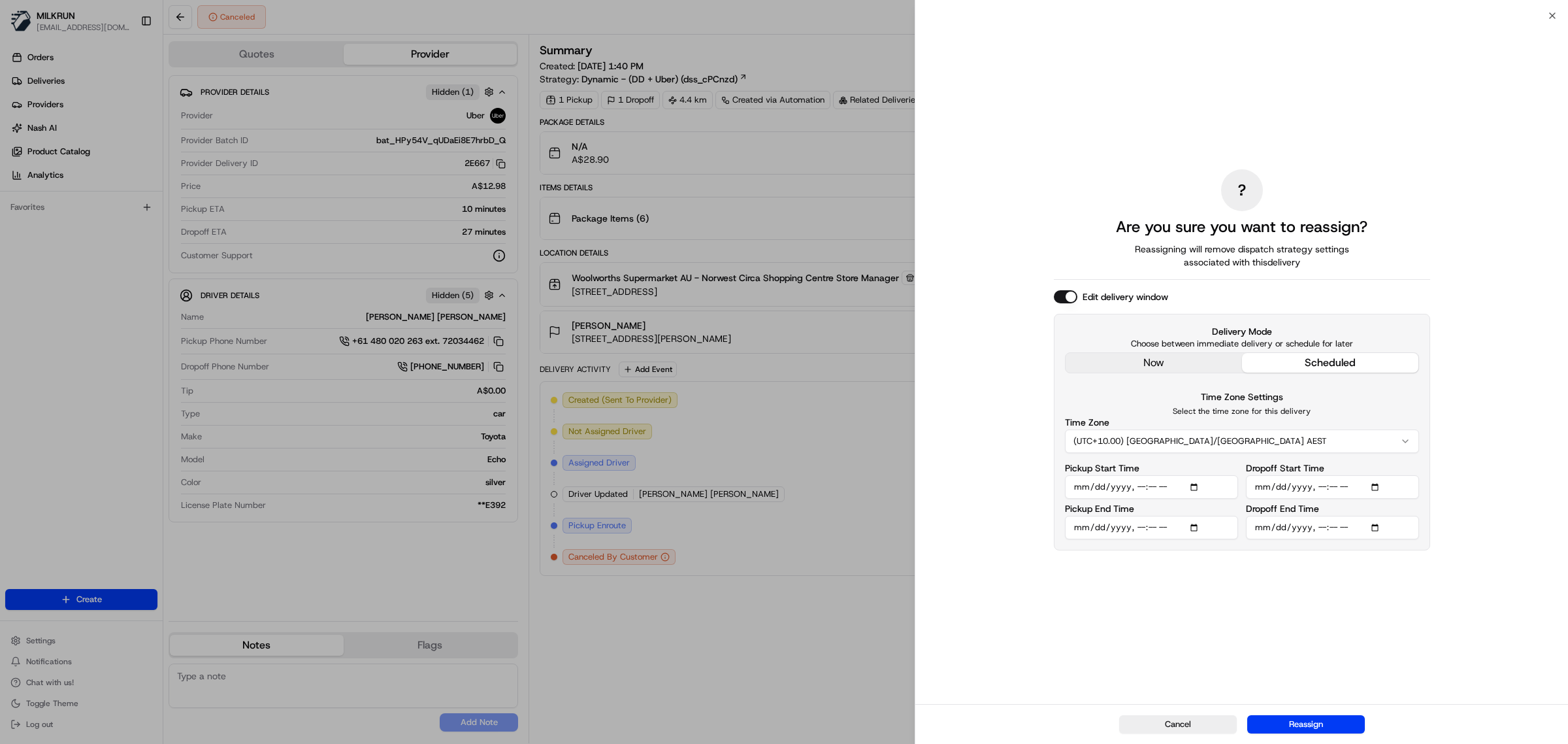
click at [1334, 488] on input "Dropoff Start Time" at bounding box center [1332, 487] width 173 height 24
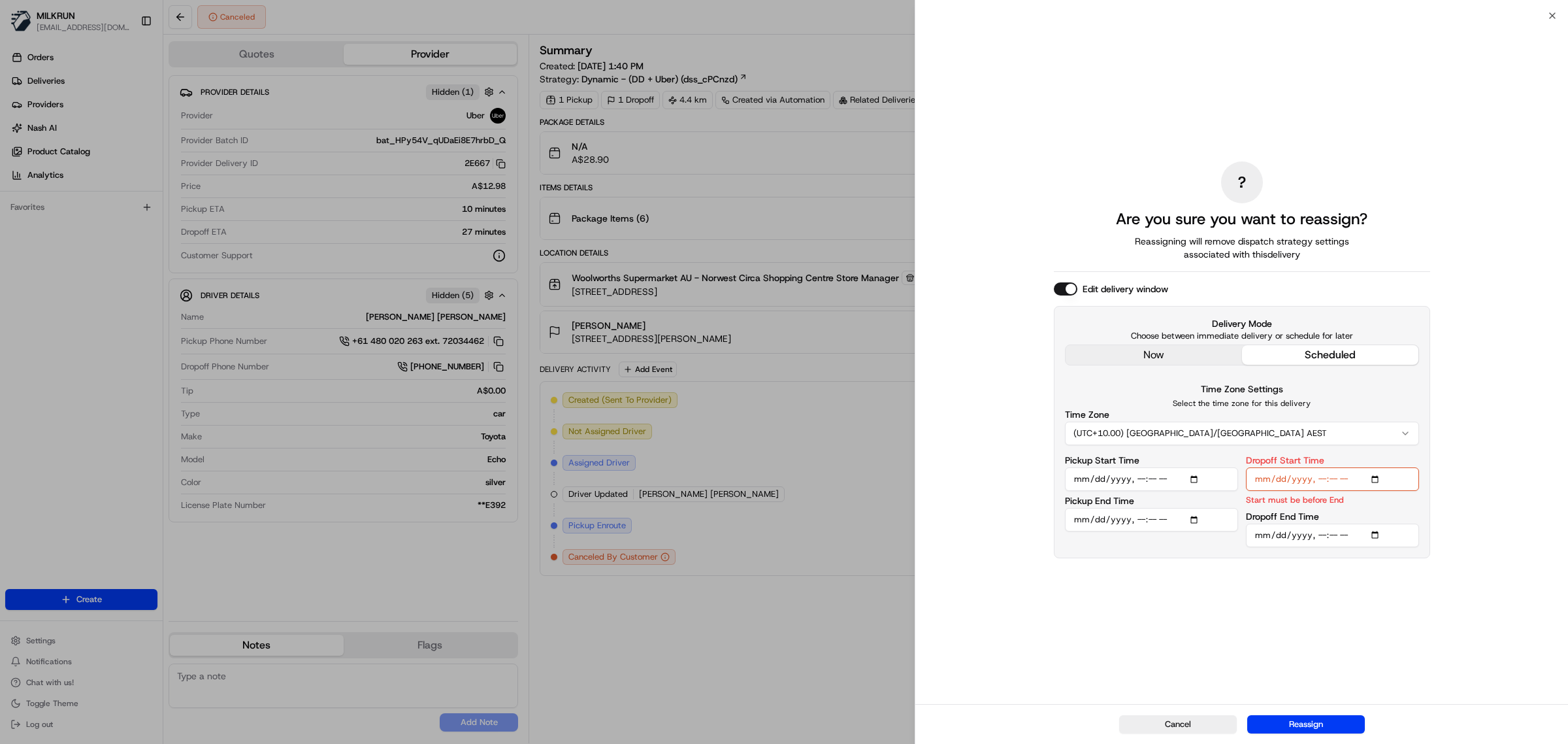
click at [1332, 478] on input "Dropoff Start Time" at bounding box center [1332, 479] width 173 height 24
type input "2025-08-20T14:02"
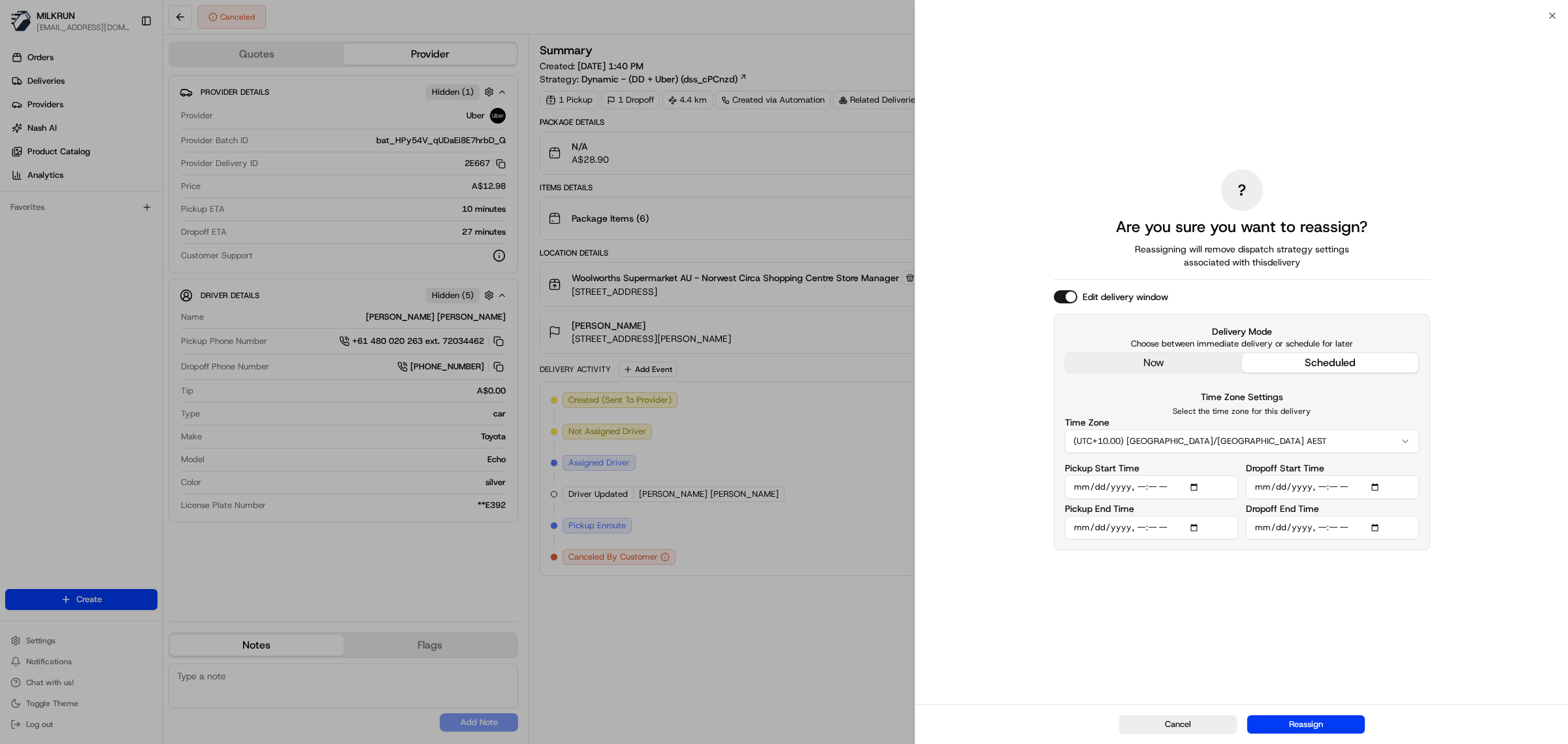
type input "2025-08-20T14:40"
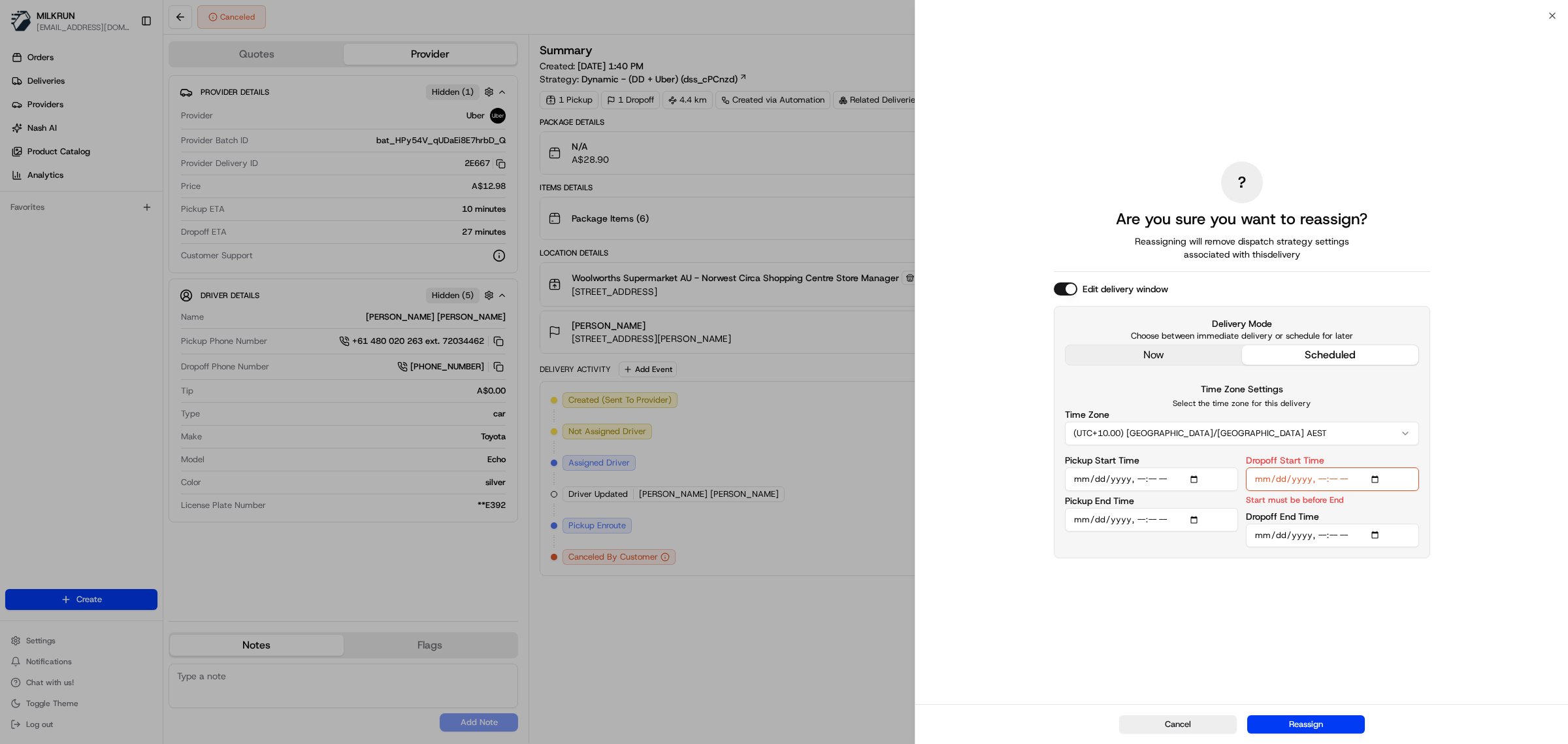
click at [1337, 536] on input "Dropoff End Time" at bounding box center [1332, 535] width 173 height 24
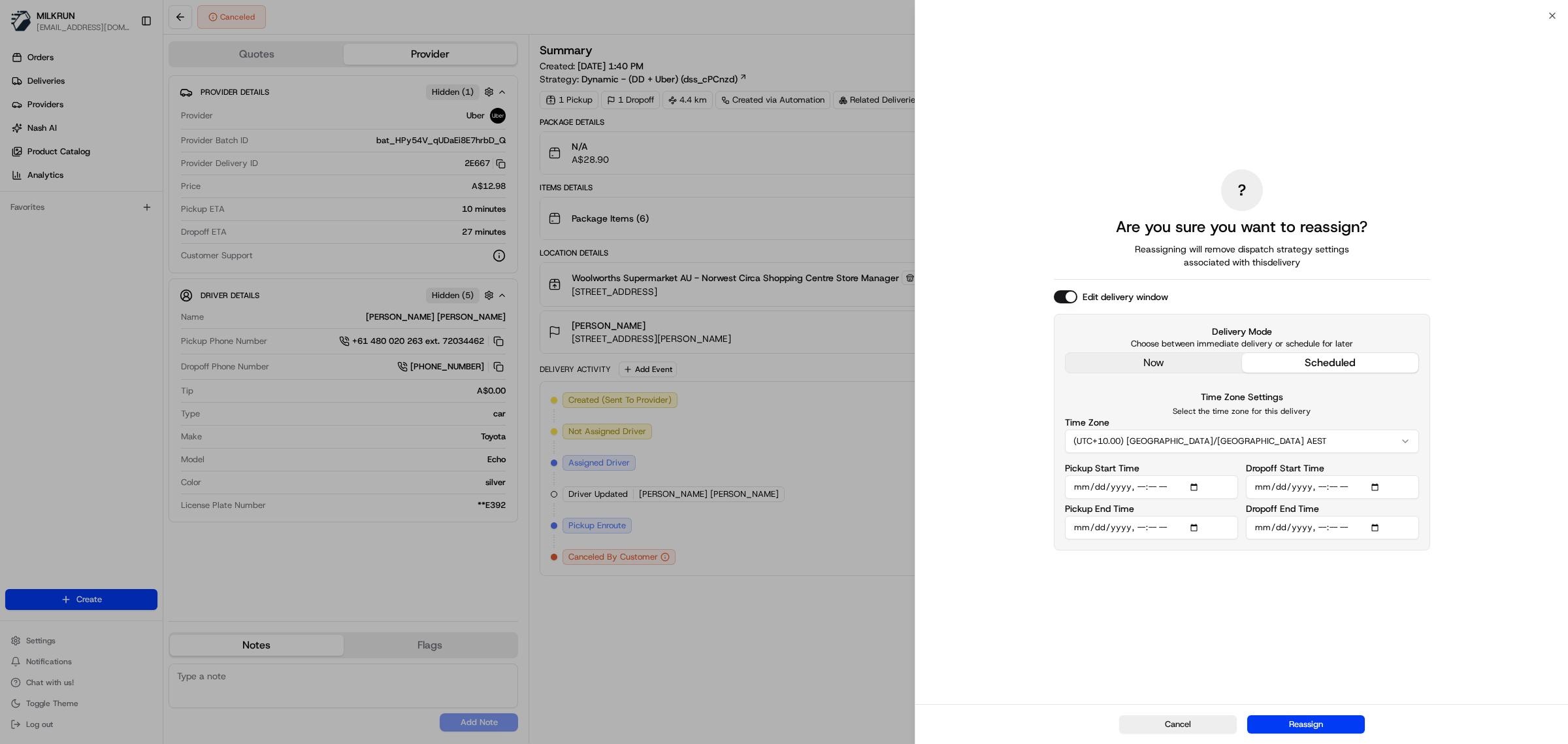
click at [1333, 530] on input "Dropoff End Time" at bounding box center [1332, 527] width 173 height 24
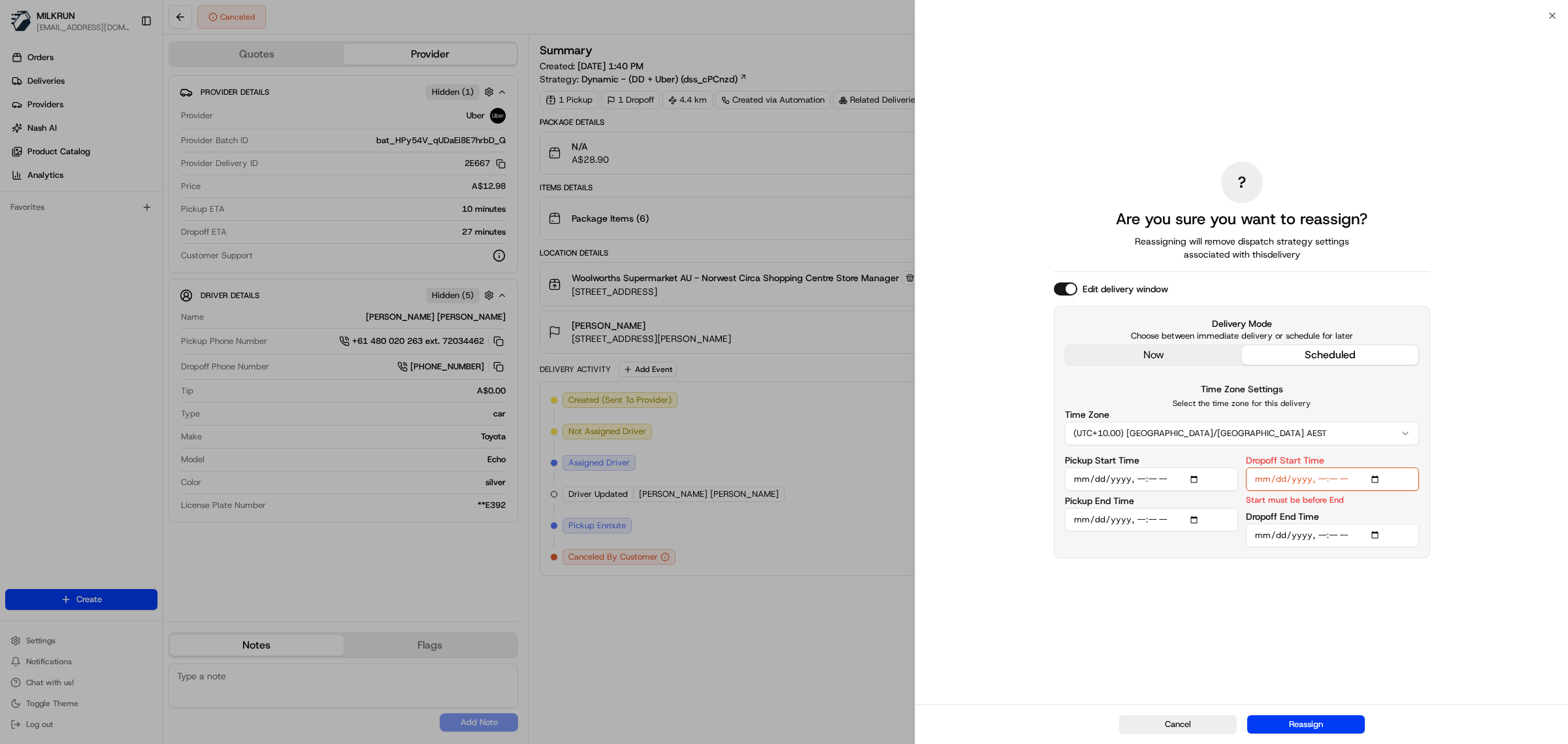
type input "2025-08-20T14:45"
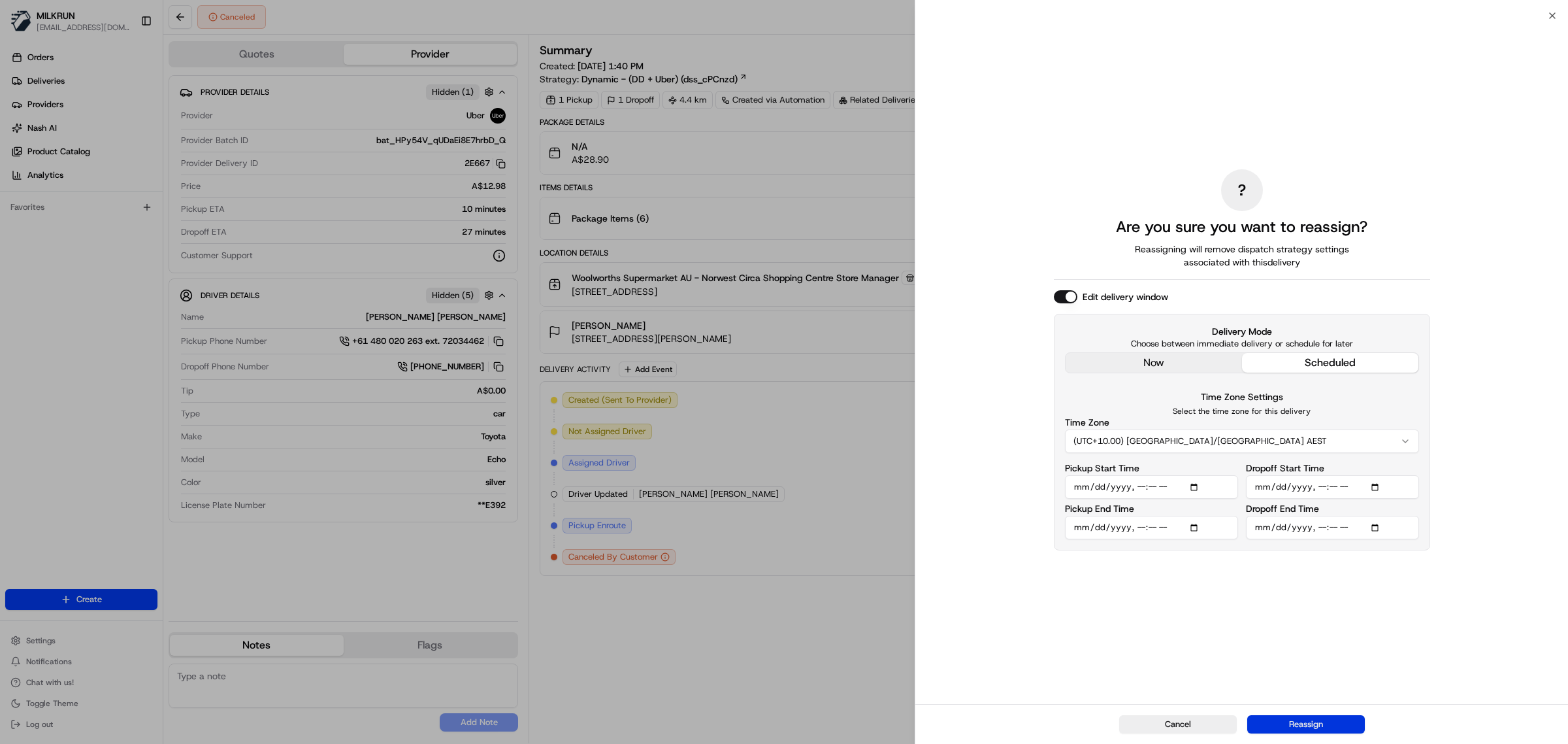
click at [1320, 730] on button "Reassign" at bounding box center [1306, 724] width 118 height 18
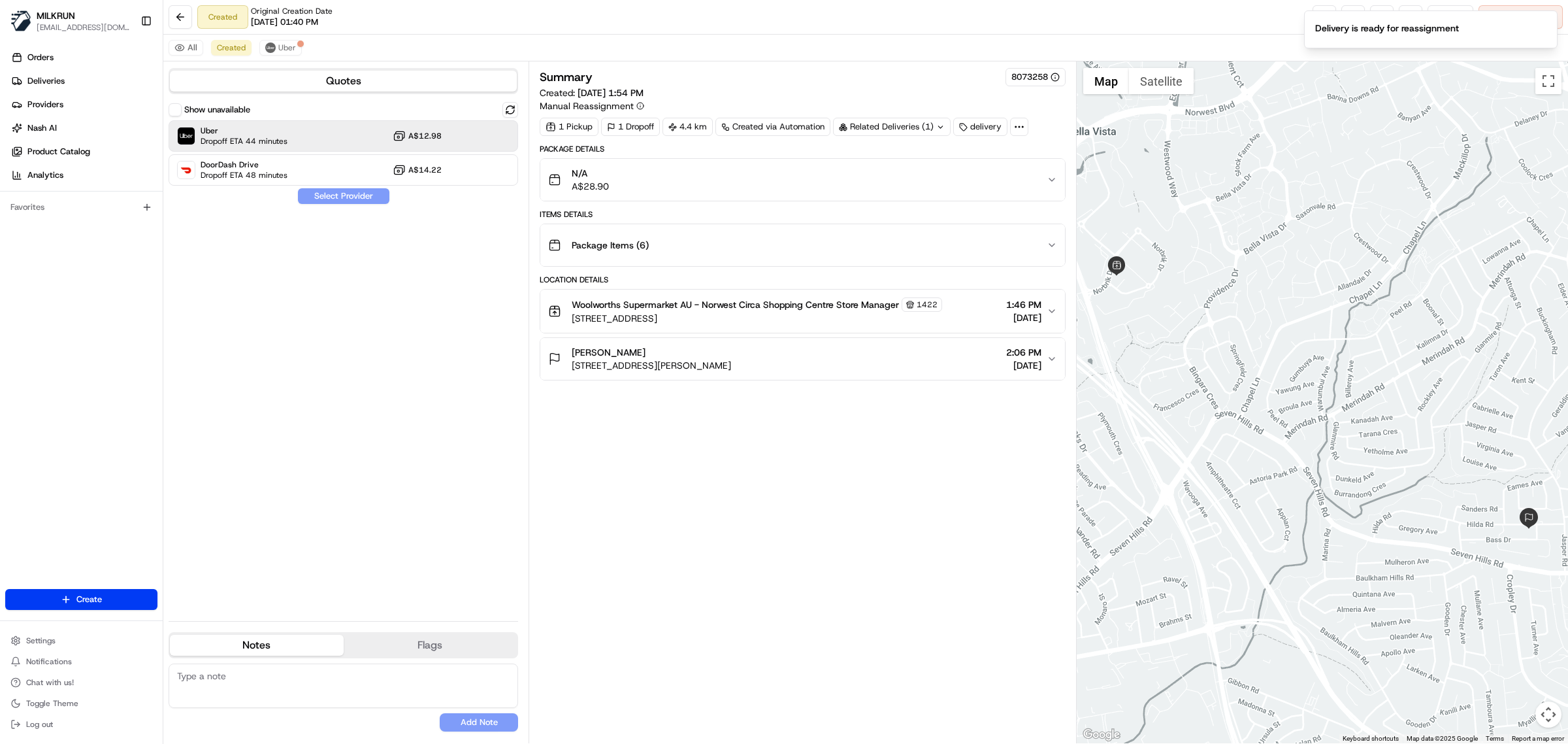
click at [358, 119] on div "Show unavailable Uber Dropoff ETA 44 minutes A$12.98 DoorDash Drive Dropoff ETA…" at bounding box center [343, 144] width 350 height 83
click at [344, 138] on div "Uber Dropoff ETA 44 minutes A$12.98" at bounding box center [343, 136] width 350 height 31
click at [344, 192] on button "Assign Provider" at bounding box center [343, 196] width 93 height 16
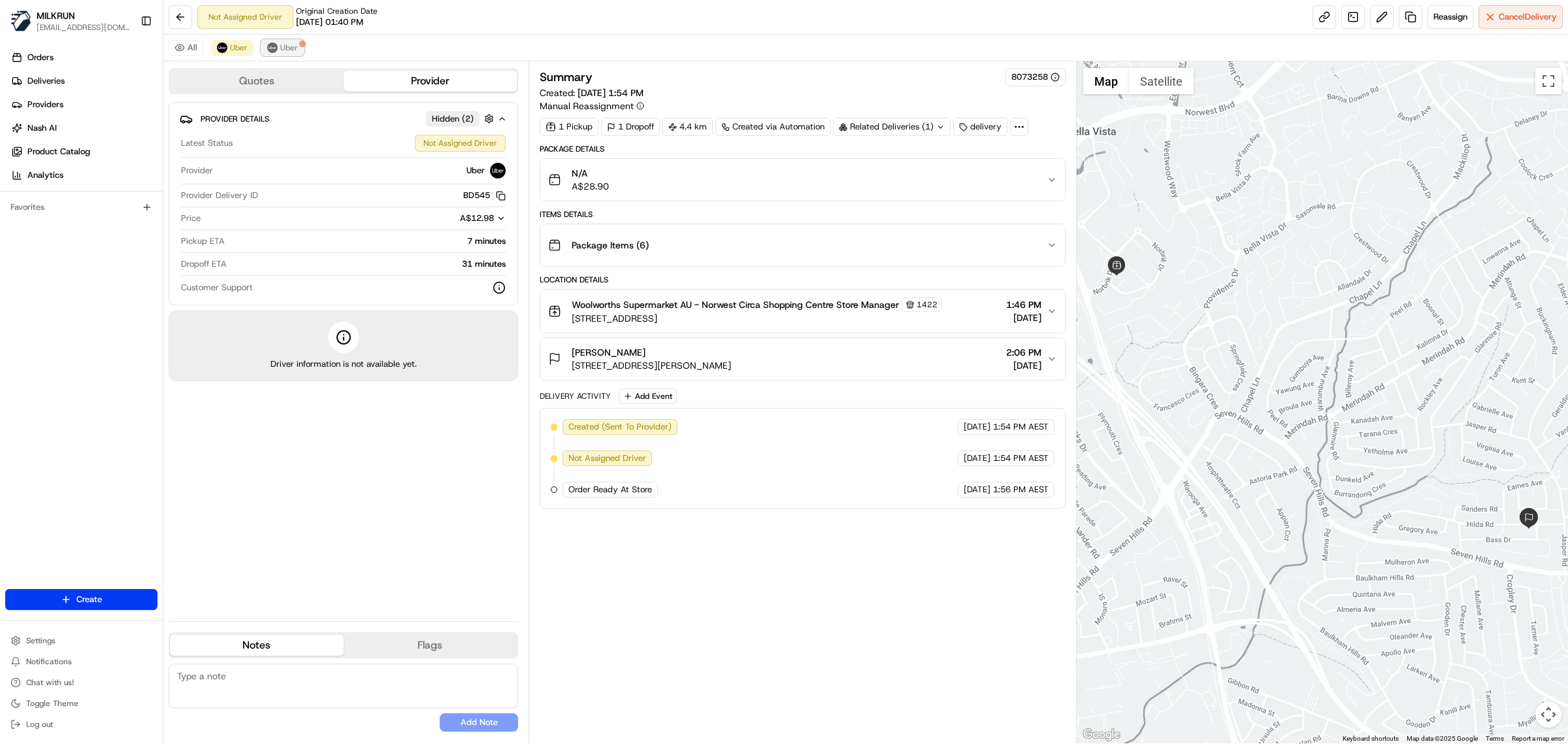
click at [282, 46] on span "Uber" at bounding box center [289, 47] width 17 height 10
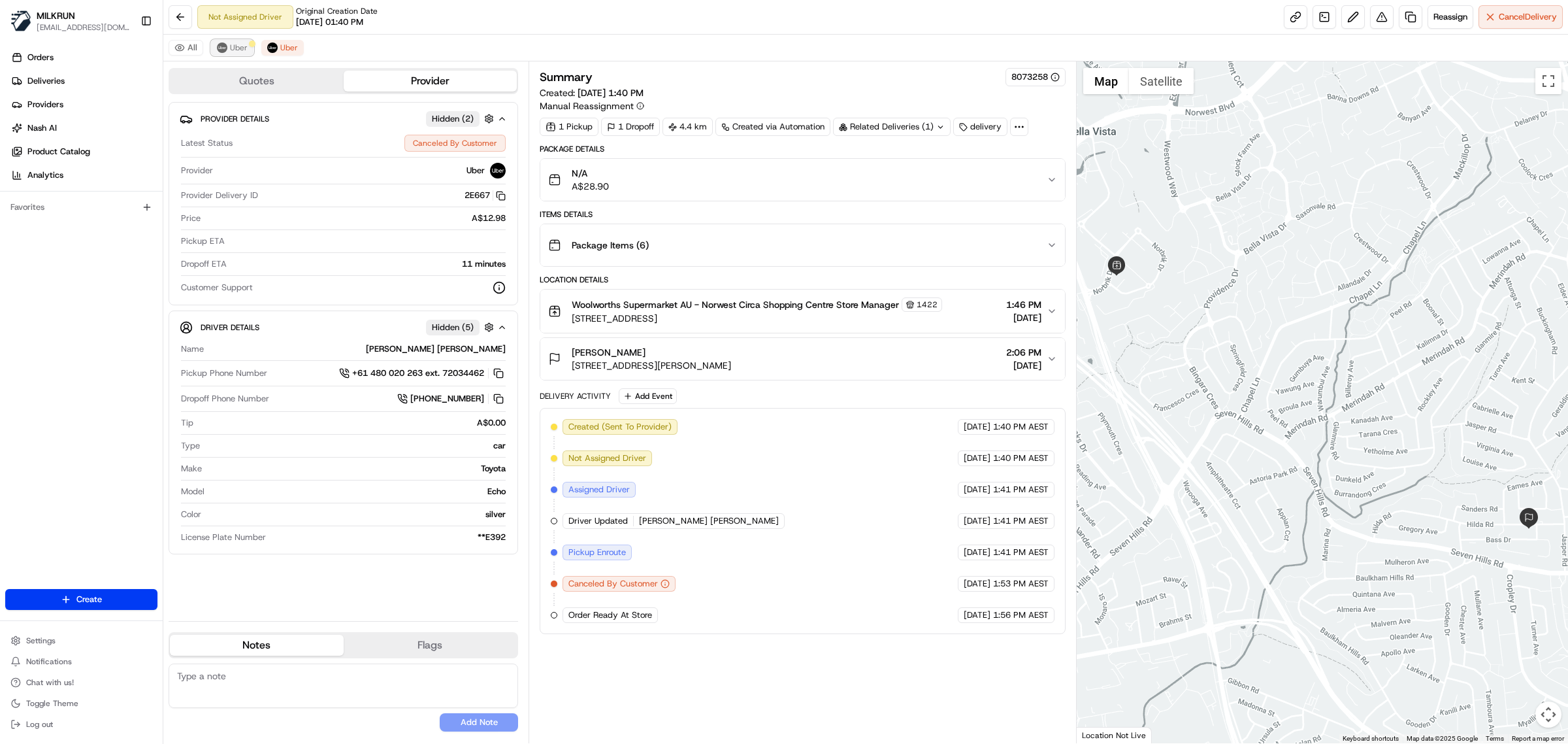
click at [237, 44] on span "Uber" at bounding box center [239, 47] width 17 height 10
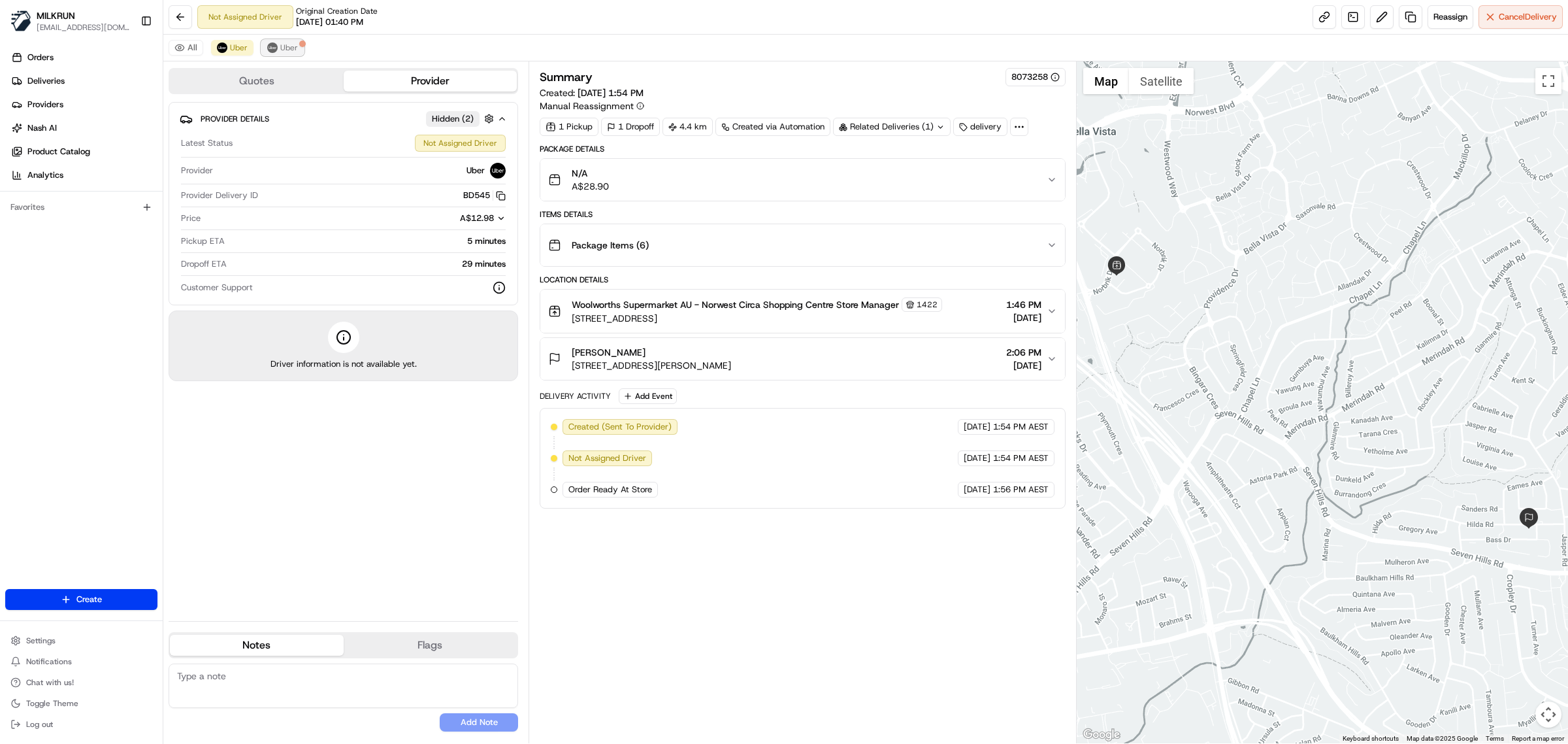
click at [297, 43] on button "Uber" at bounding box center [283, 48] width 42 height 16
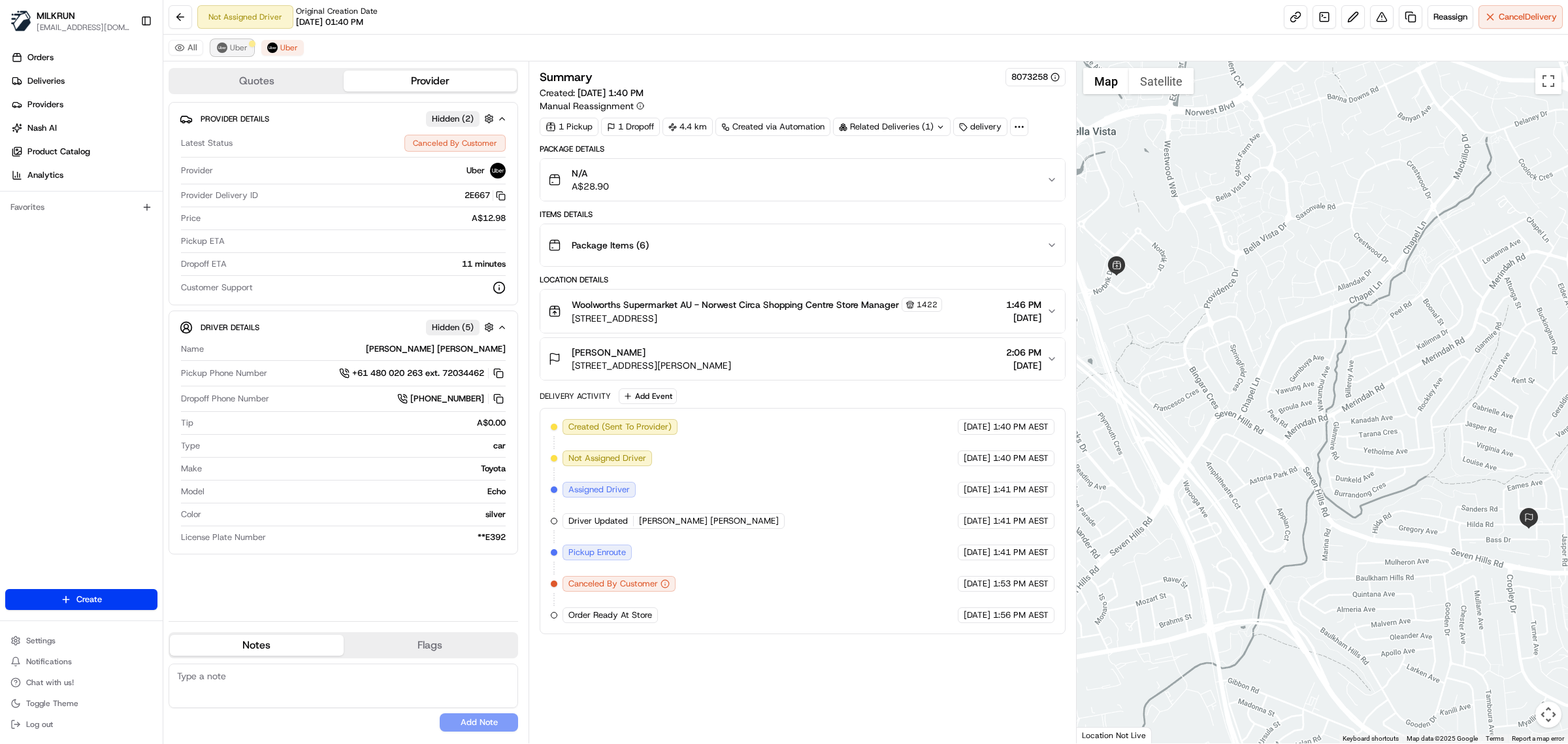
click at [233, 53] on button "Uber" at bounding box center [233, 48] width 42 height 16
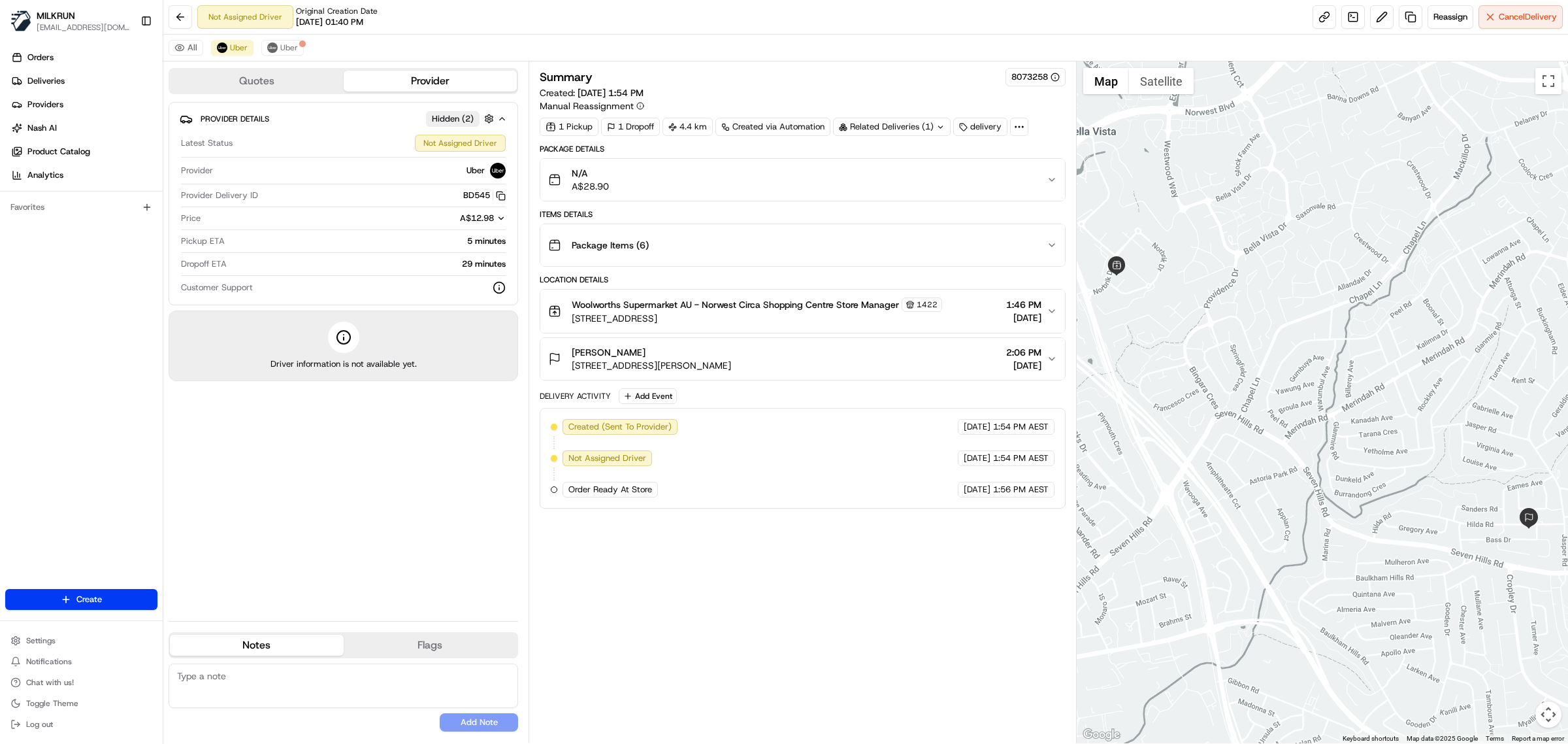
click at [1053, 177] on icon "button" at bounding box center [1052, 179] width 10 height 10
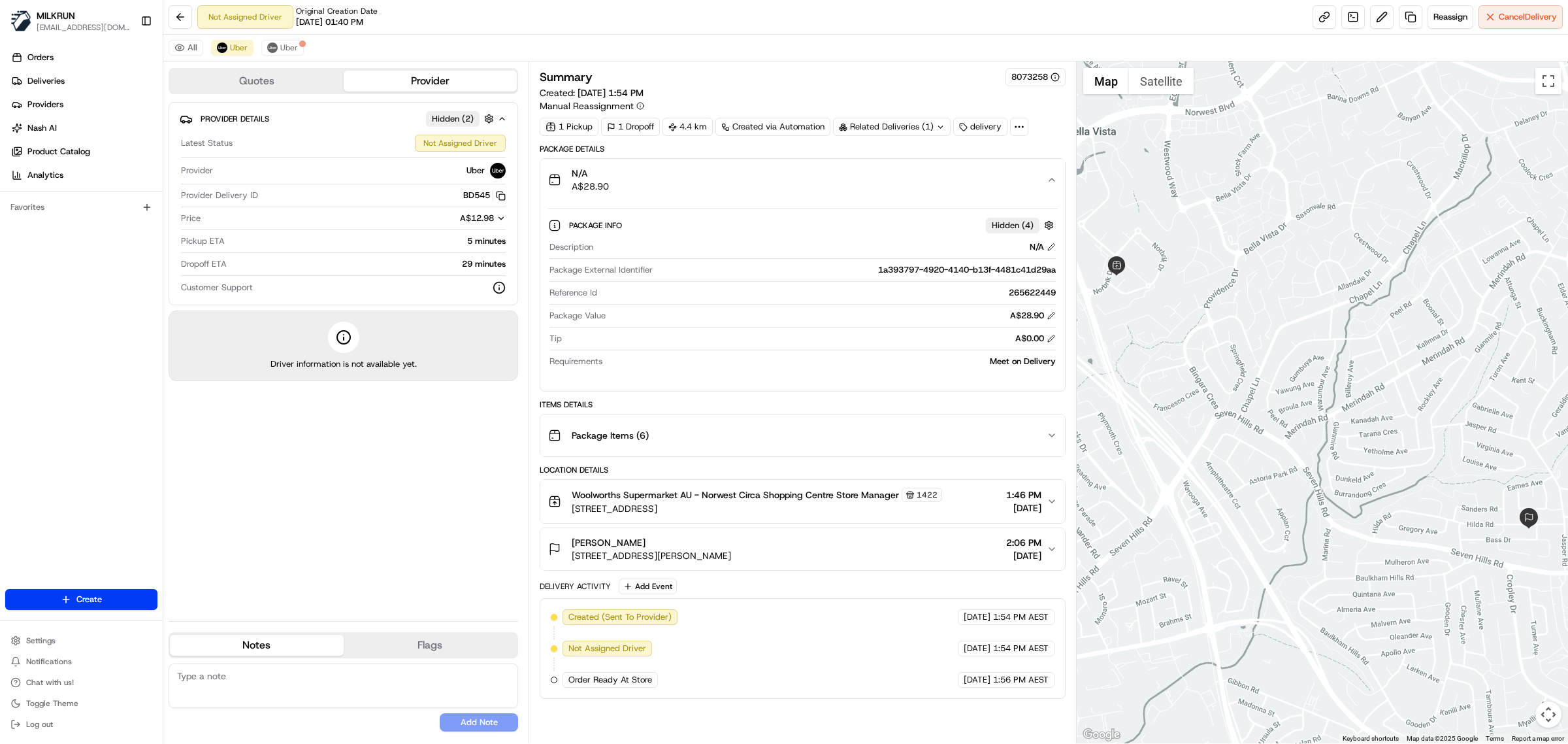
click at [1053, 177] on icon "button" at bounding box center [1052, 179] width 10 height 10
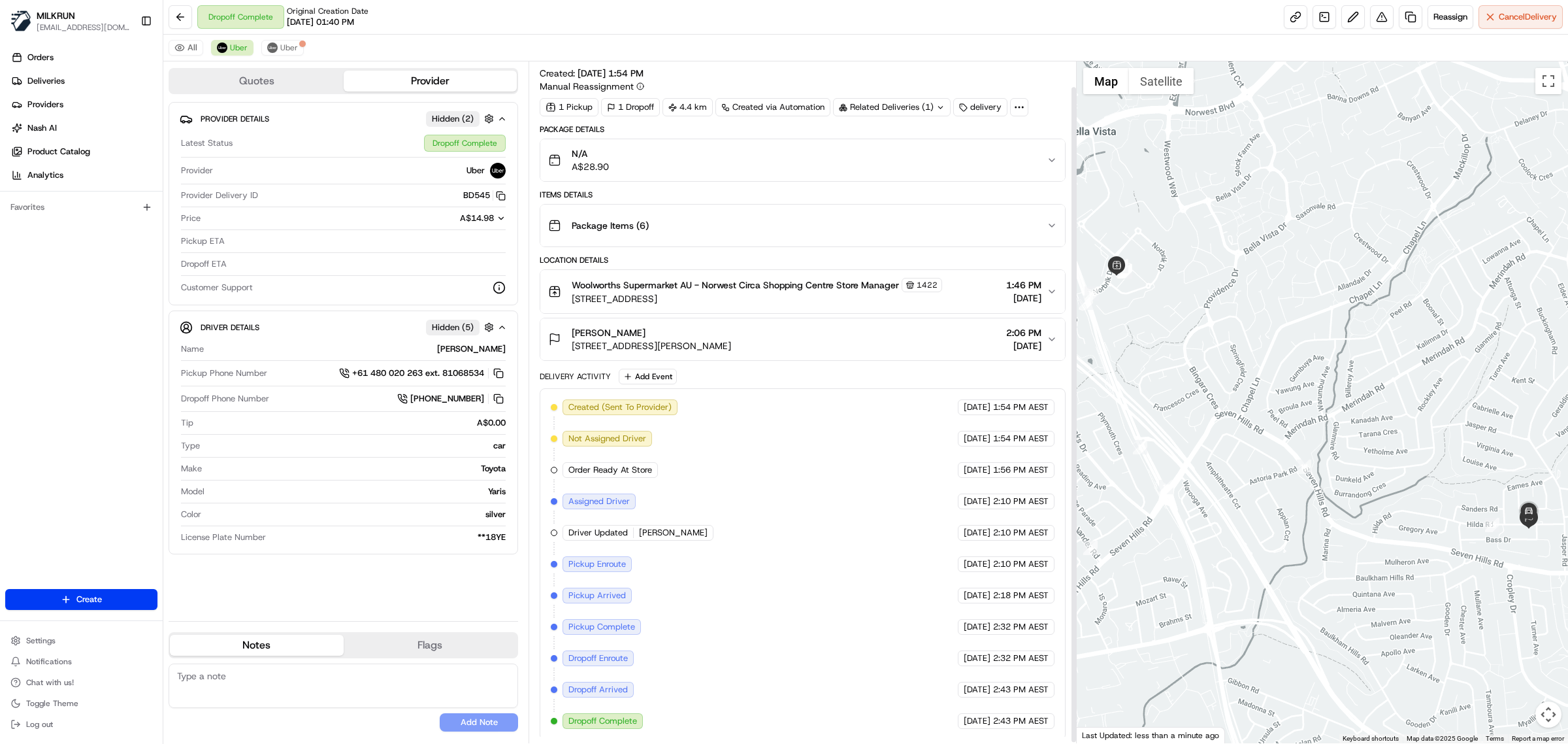
scroll to position [28, 0]
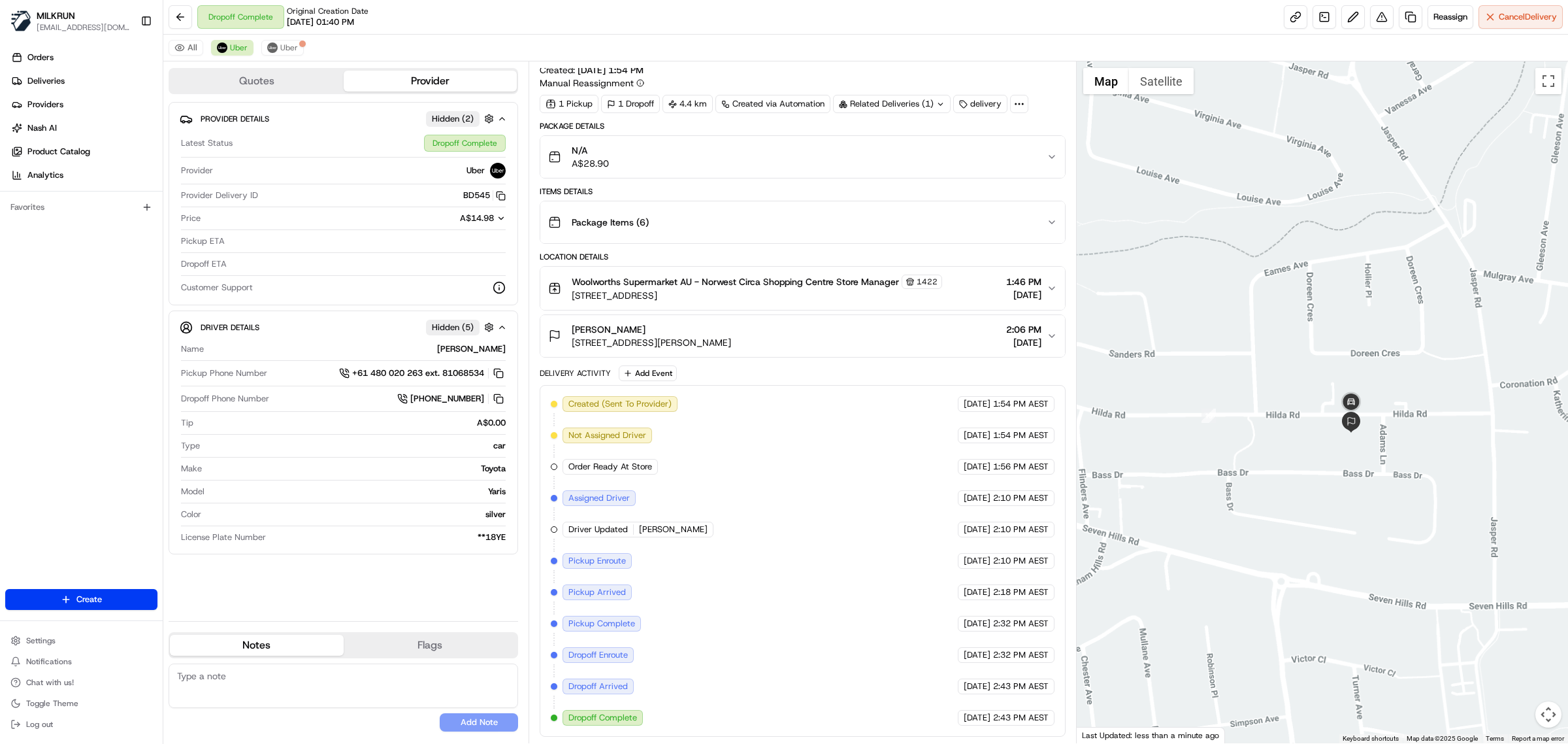
drag, startPoint x: 1510, startPoint y: 533, endPoint x: 1046, endPoint y: 440, distance: 473.2
click at [1046, 442] on div "Quotes Provider Provider Details Hidden ( 2 ) Latest Status Dropoff Complete Pr…" at bounding box center [866, 402] width 1405 height 682
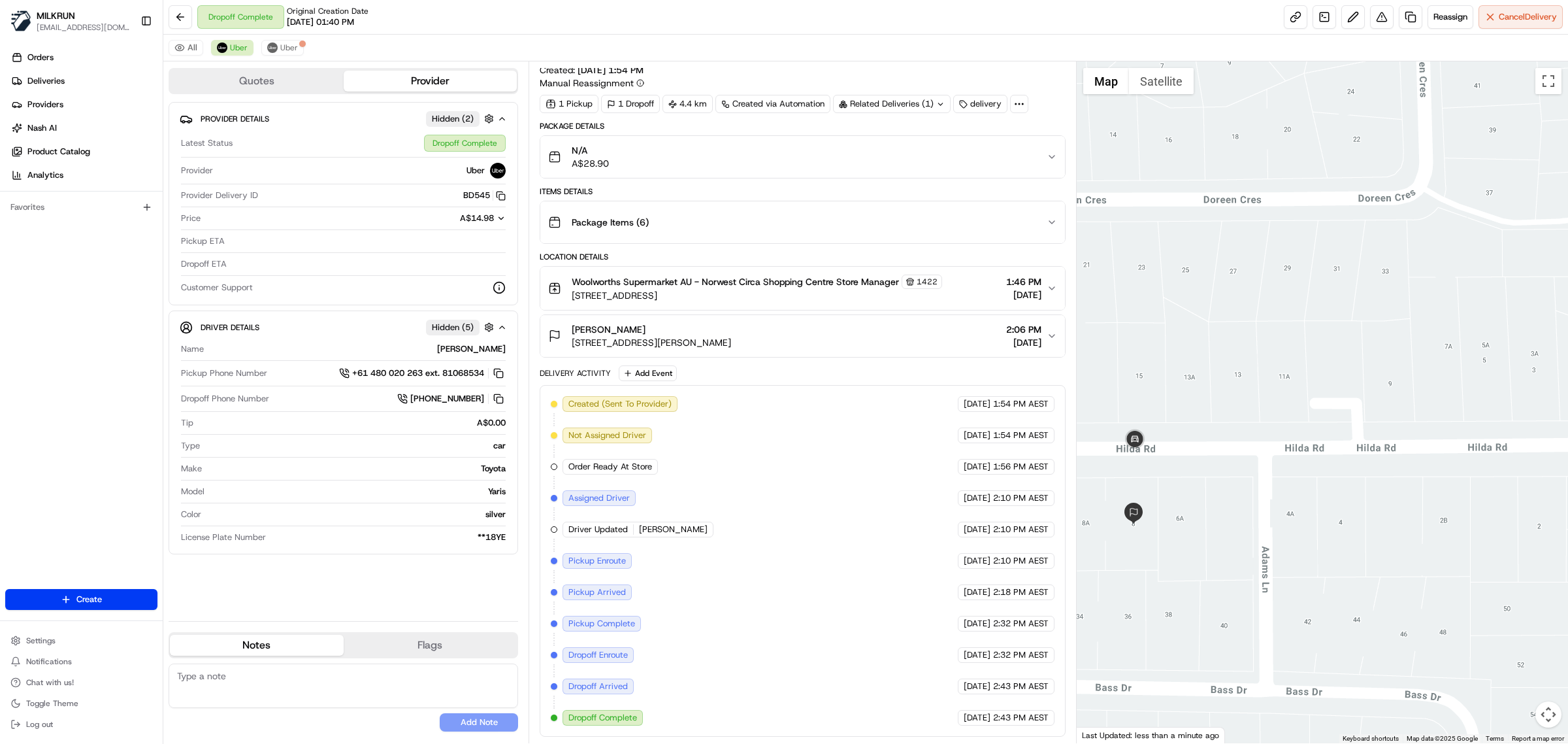
drag, startPoint x: 1442, startPoint y: 475, endPoint x: 899, endPoint y: 395, distance: 548.9
click at [899, 395] on div "Quotes Provider Provider Details Hidden ( 2 ) Latest Status Dropoff Complete Pr…" at bounding box center [866, 402] width 1405 height 682
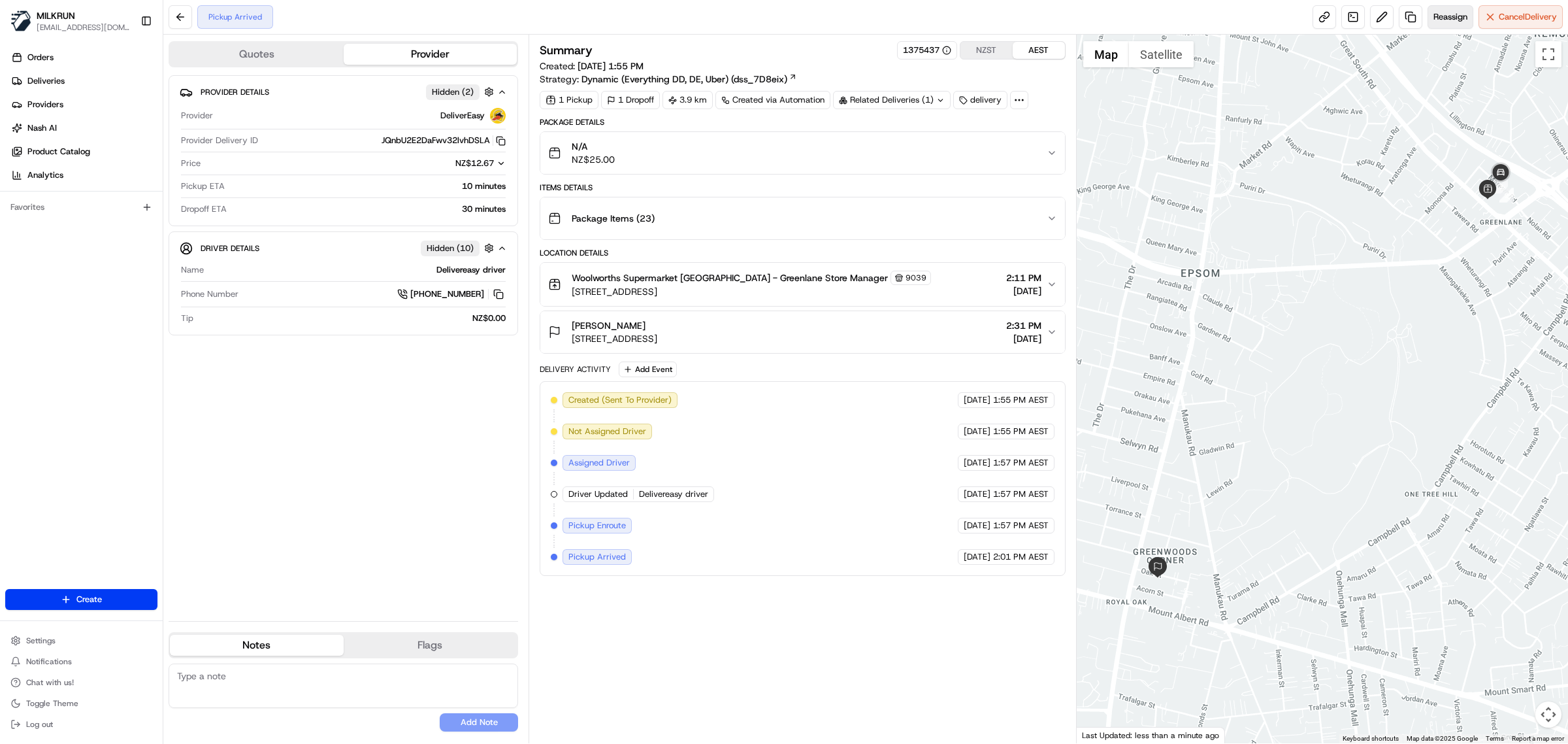
click at [1443, 16] on span "Reassign" at bounding box center [1450, 16] width 34 height 12
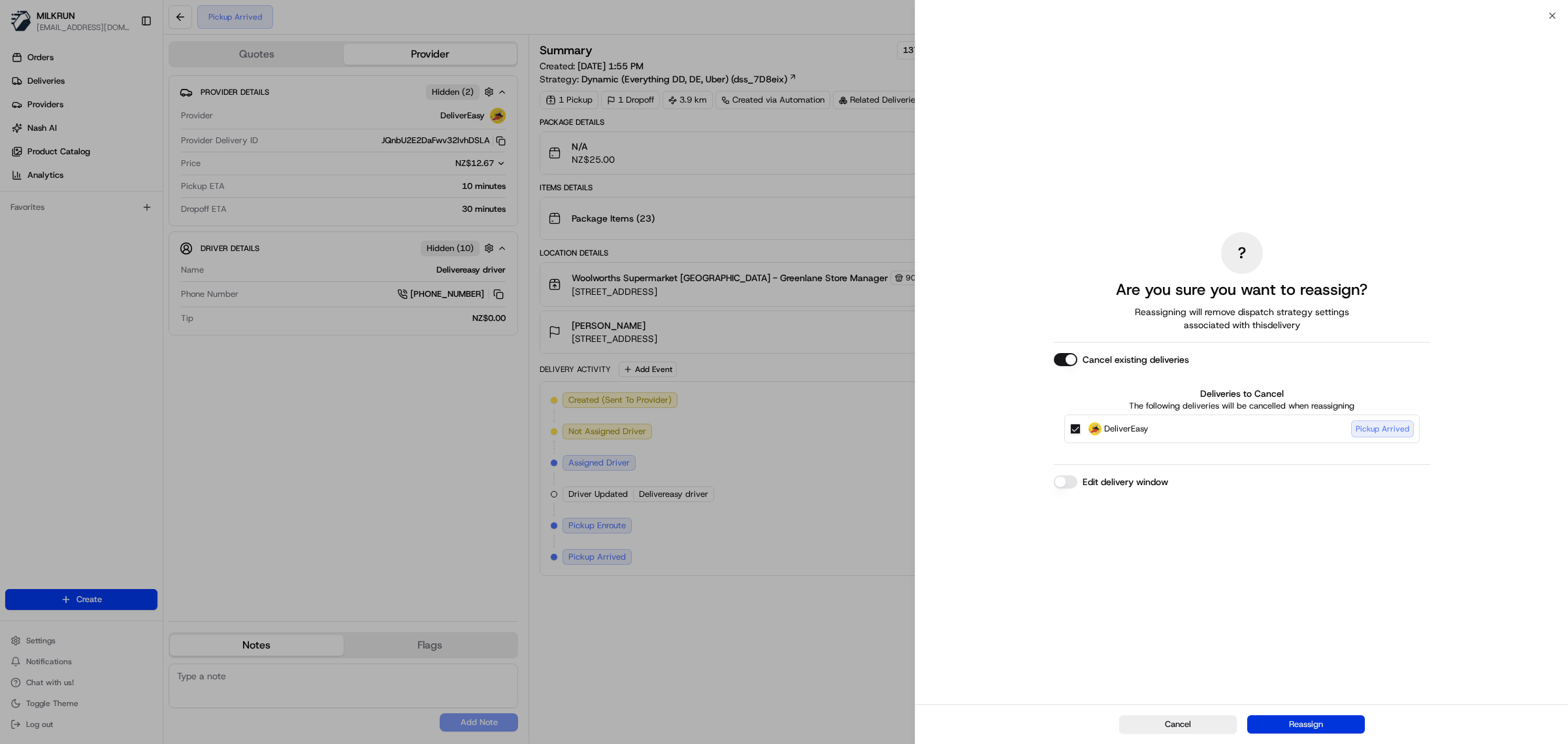
click at [1330, 726] on button "Reassign" at bounding box center [1306, 724] width 118 height 18
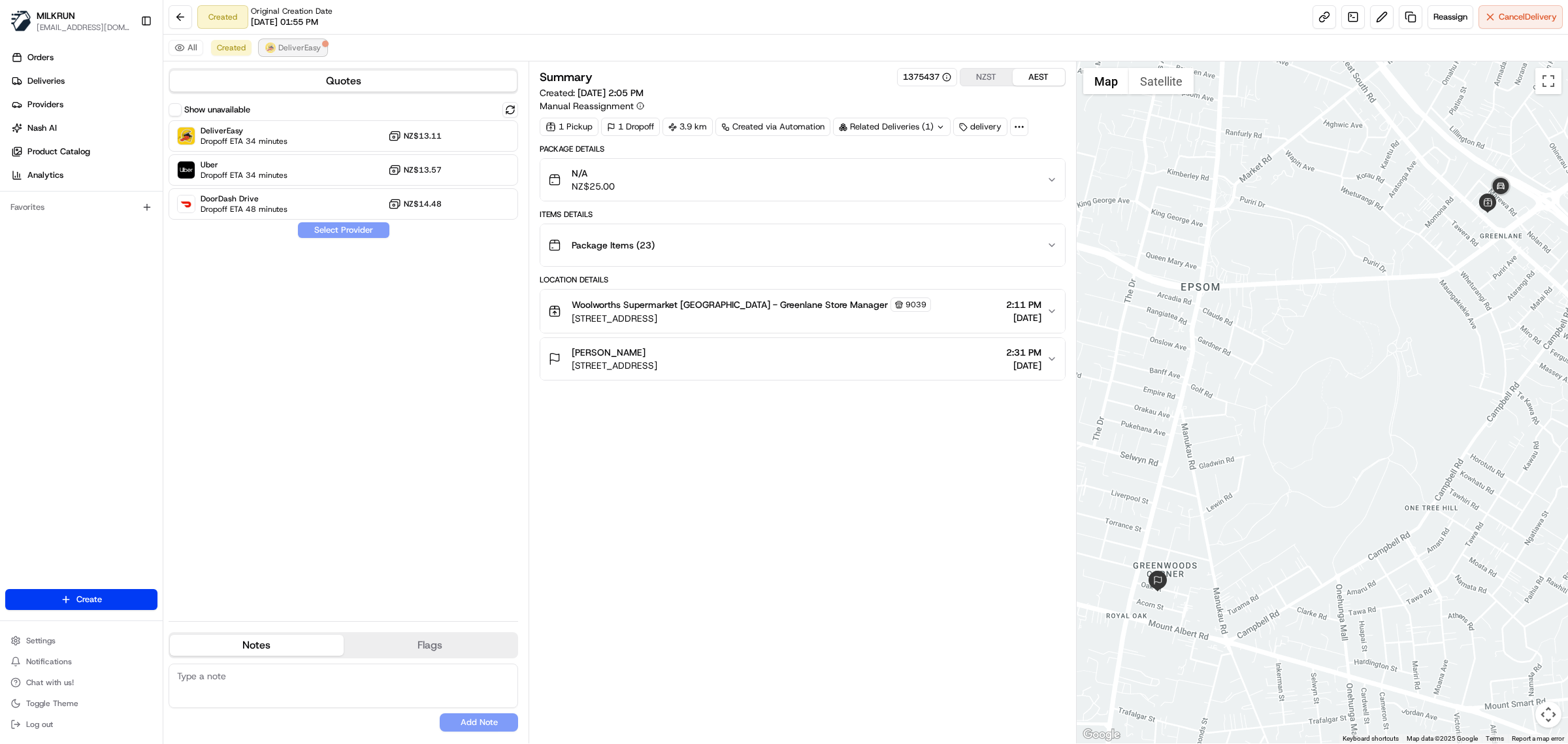
click at [284, 47] on span "DeliverEasy" at bounding box center [299, 47] width 42 height 10
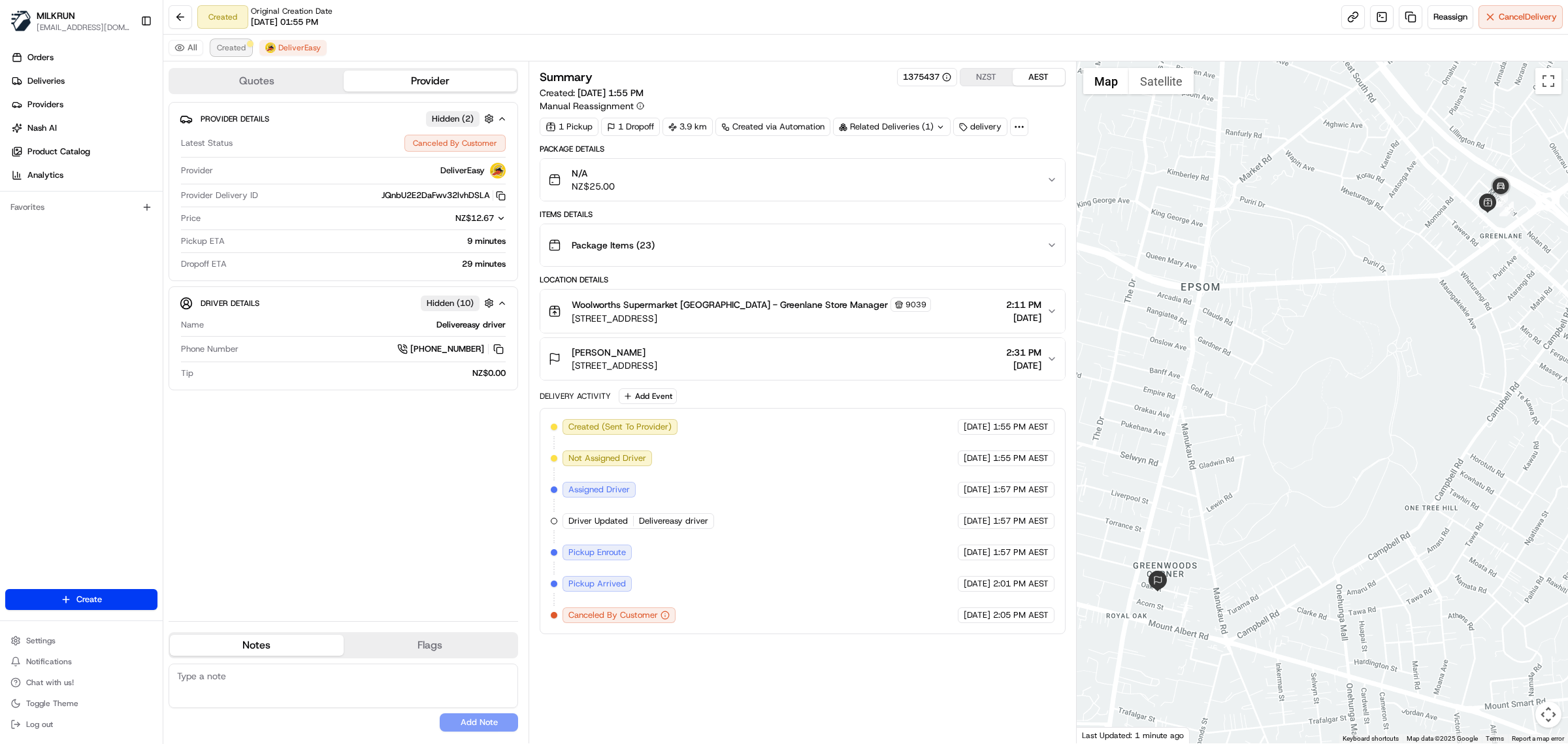
click at [236, 41] on button "Created" at bounding box center [232, 48] width 41 height 16
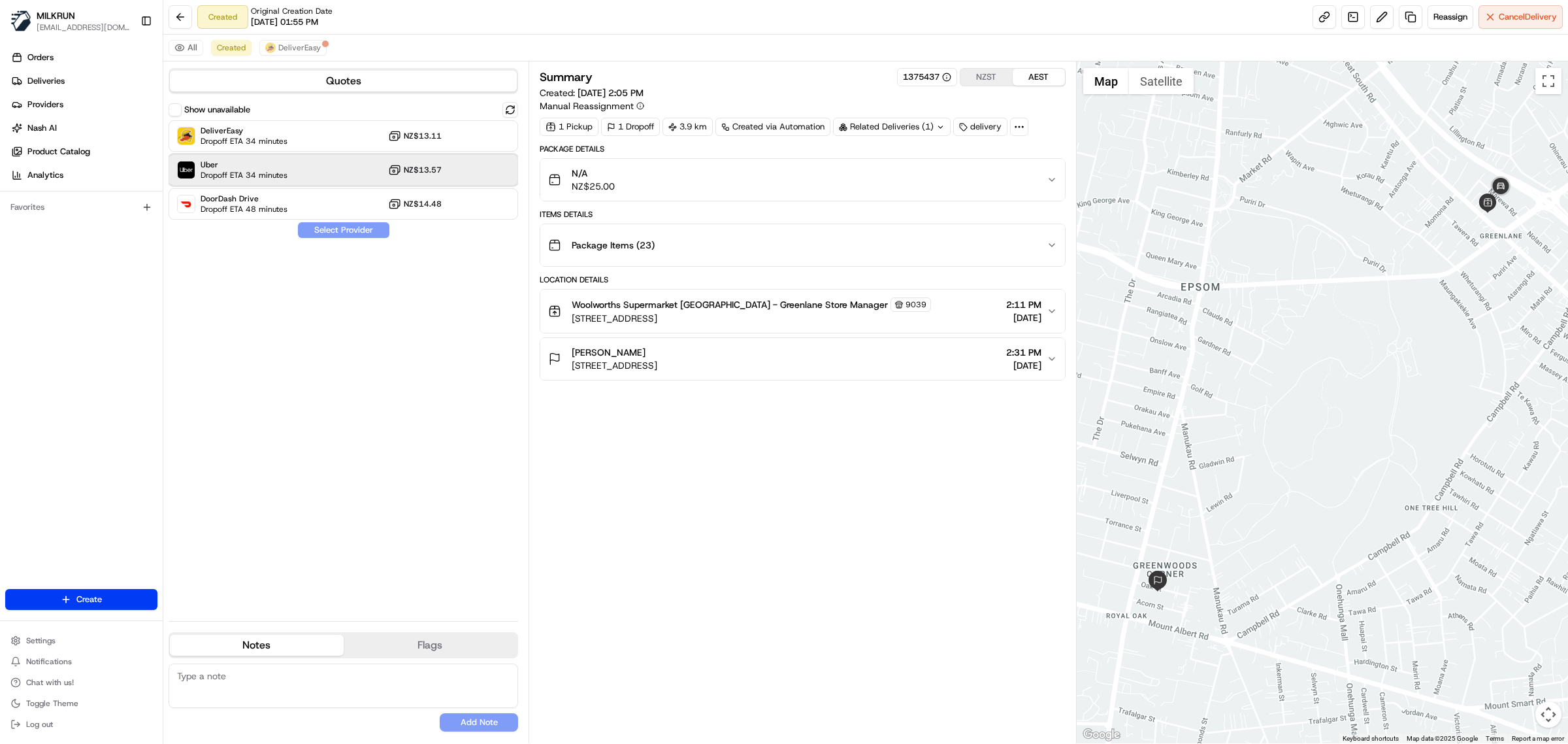
click at [335, 170] on div "Uber Dropoff ETA 34 minutes NZ$13.57" at bounding box center [343, 170] width 350 height 31
click at [392, 399] on div "Show unavailable DeliverEasy Dropoff ETA 34 minutes NZ$13.11 Uber Dropoff ETA 3…" at bounding box center [343, 356] width 350 height 508
click at [1504, 16] on span "Cancel Delivery" at bounding box center [1528, 16] width 58 height 12
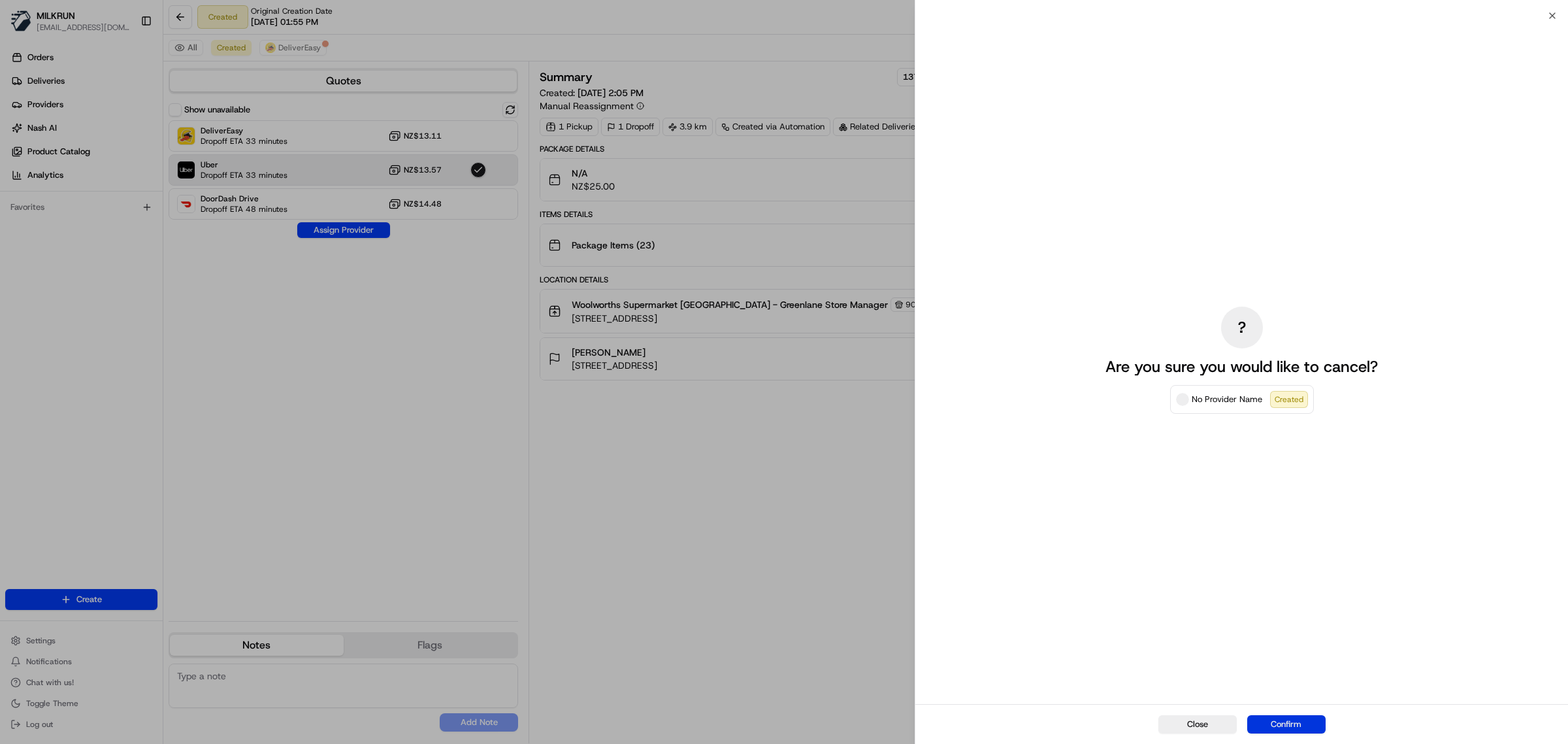
click at [1299, 724] on button "Confirm" at bounding box center [1287, 724] width 79 height 18
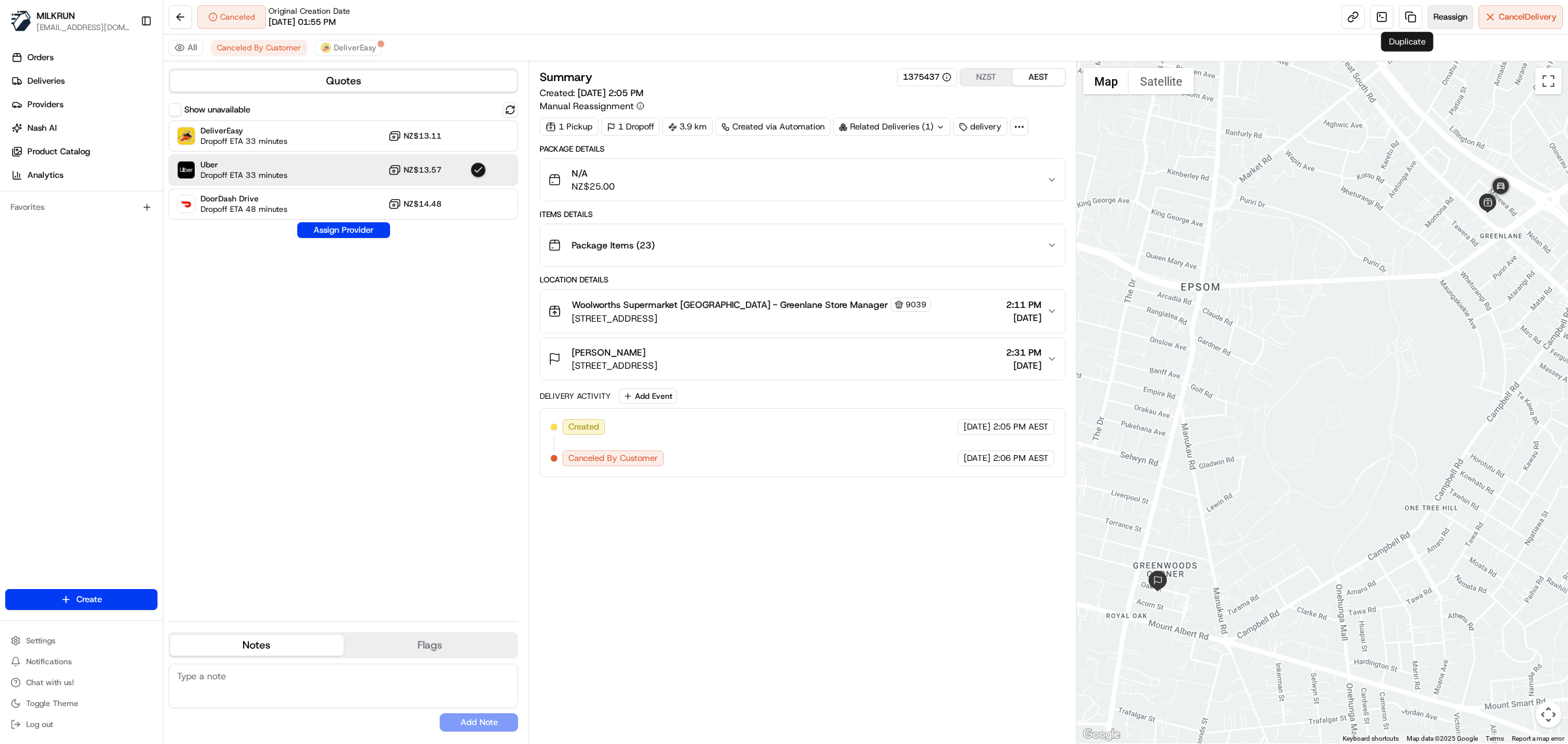
click at [1438, 14] on span "Reassign" at bounding box center [1450, 16] width 34 height 12
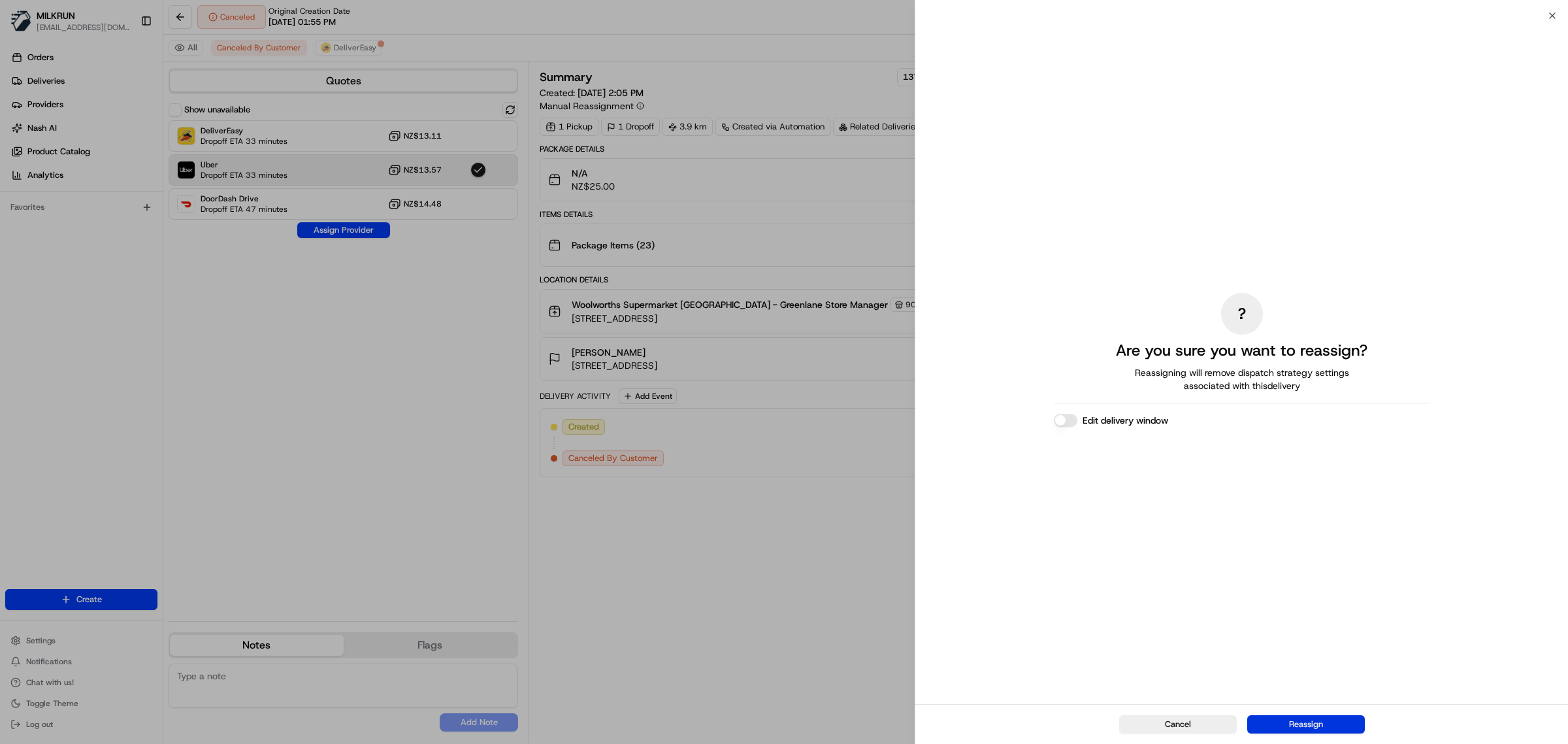
click at [1330, 720] on button "Reassign" at bounding box center [1306, 724] width 118 height 18
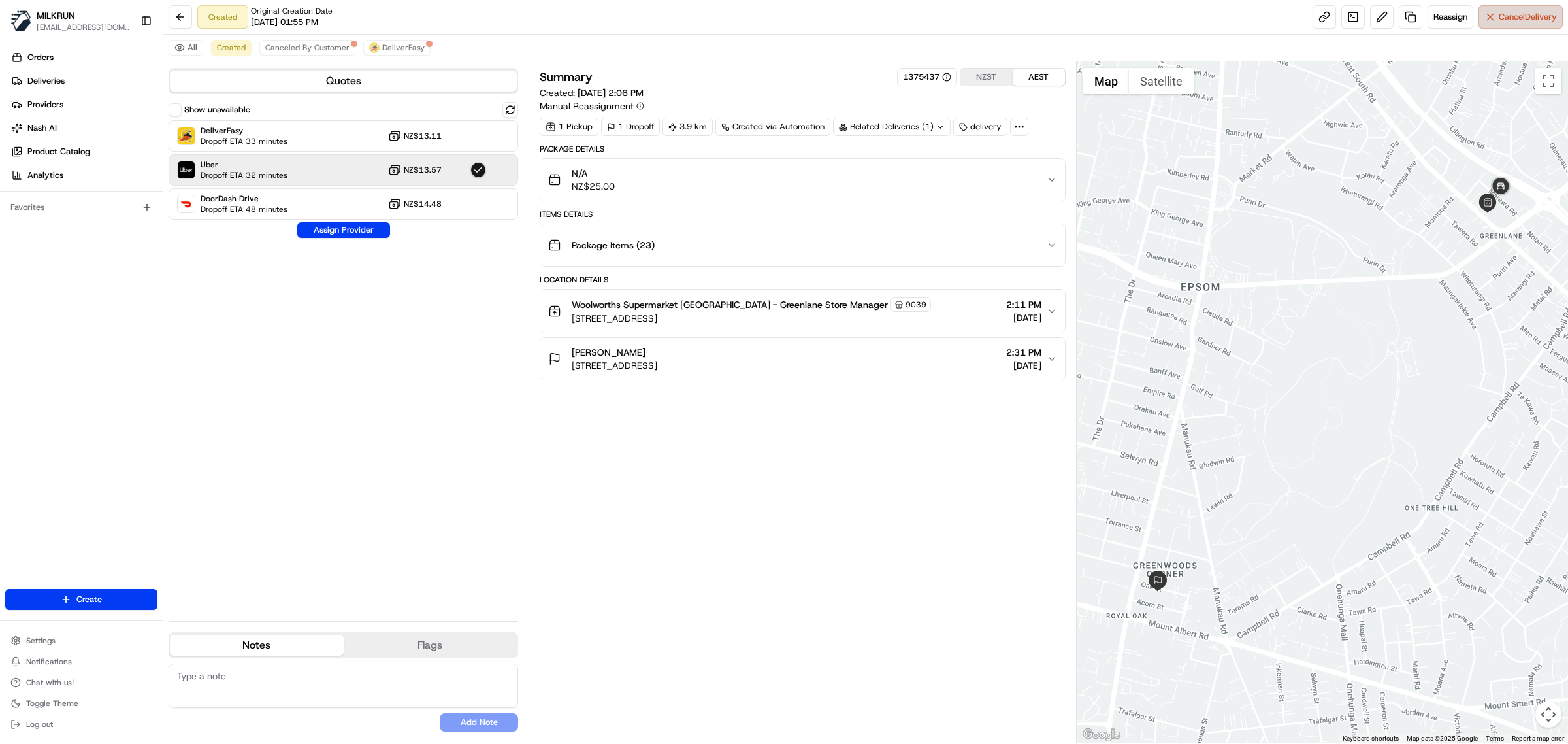
click at [1510, 15] on span "Cancel Delivery" at bounding box center [1528, 16] width 58 height 12
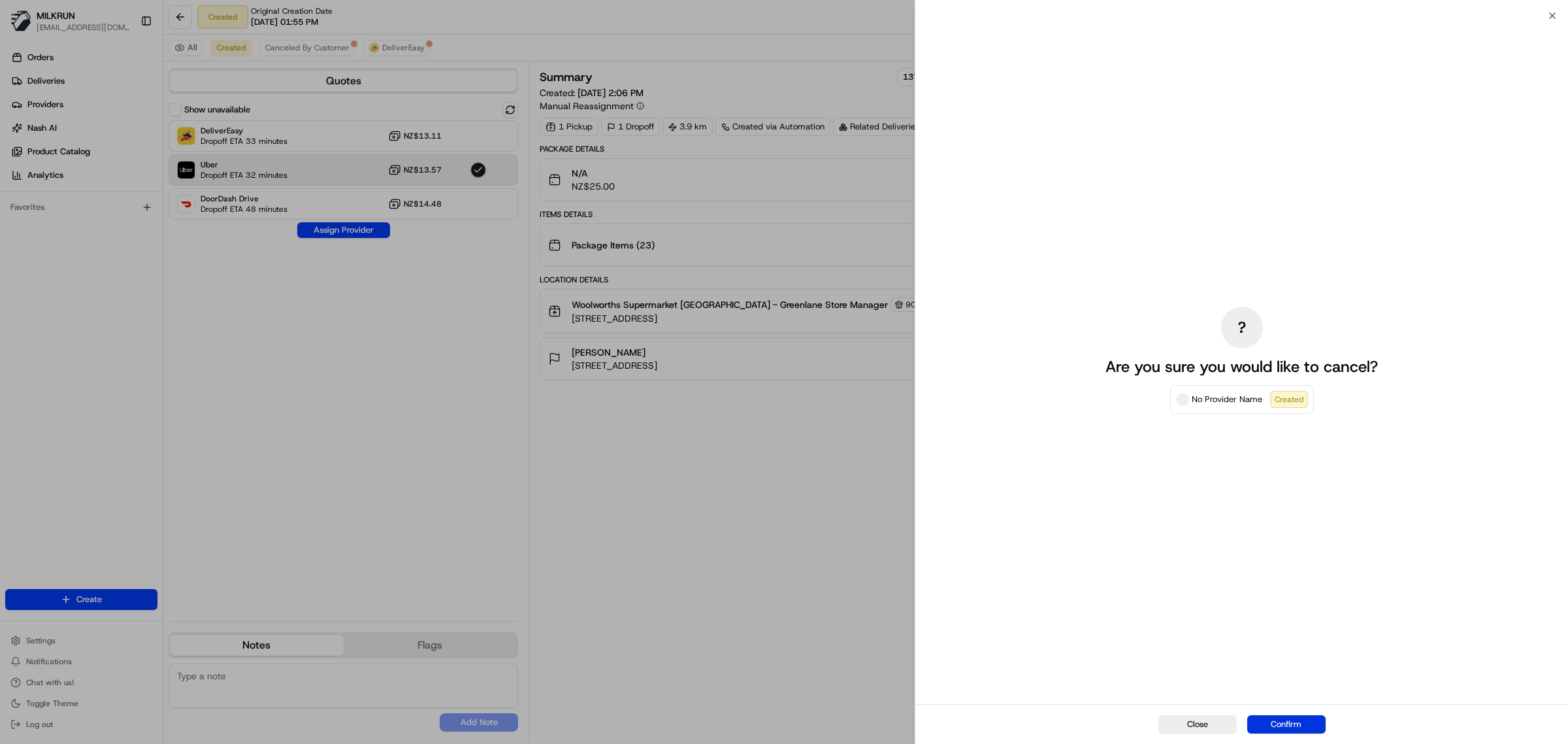
click at [1297, 724] on button "Confirm" at bounding box center [1287, 724] width 79 height 18
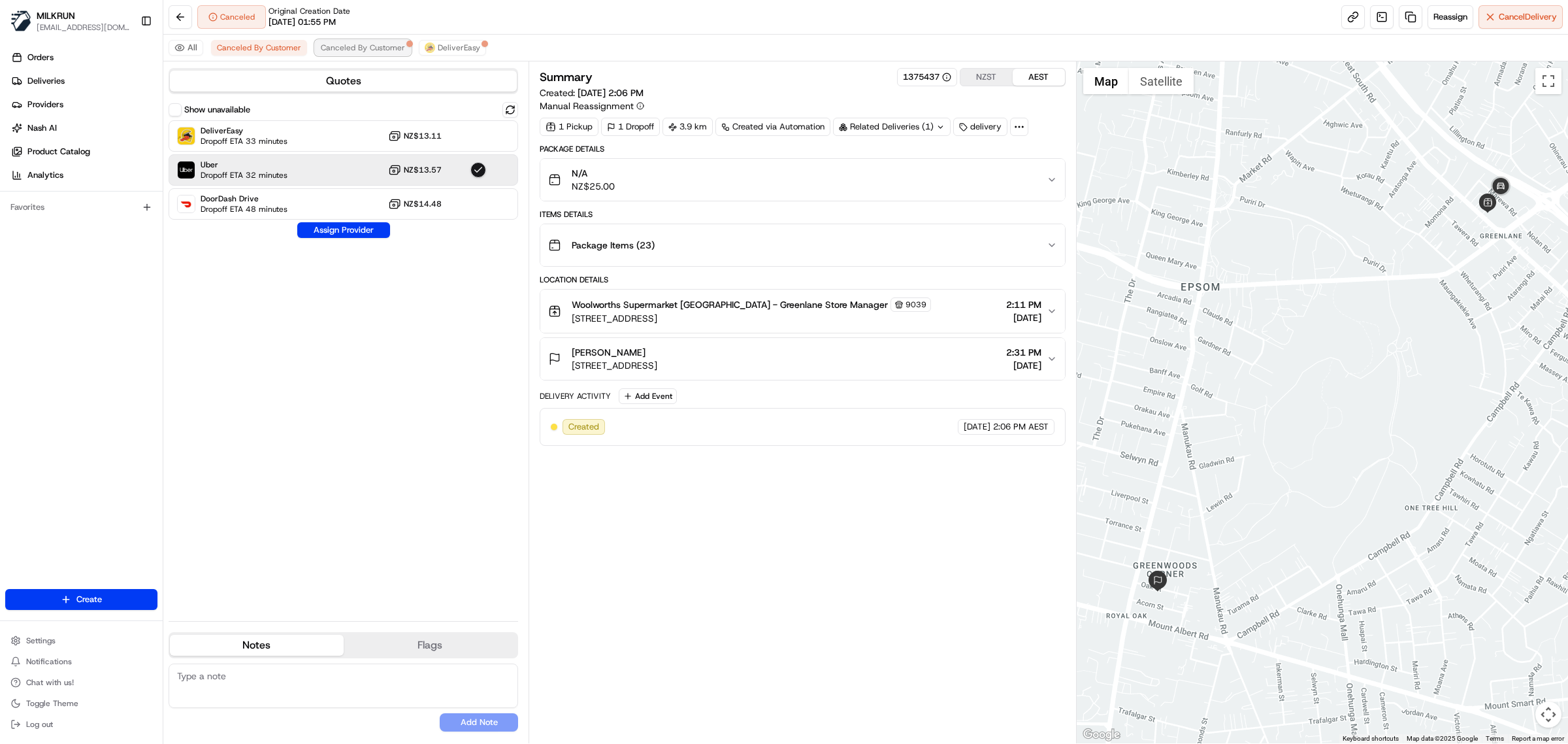
click at [361, 46] on span "Canceled By Customer" at bounding box center [362, 47] width 84 height 10
click at [273, 43] on span "Canceled By Customer" at bounding box center [258, 47] width 84 height 10
click at [1458, 21] on span "Reassign" at bounding box center [1450, 16] width 34 height 12
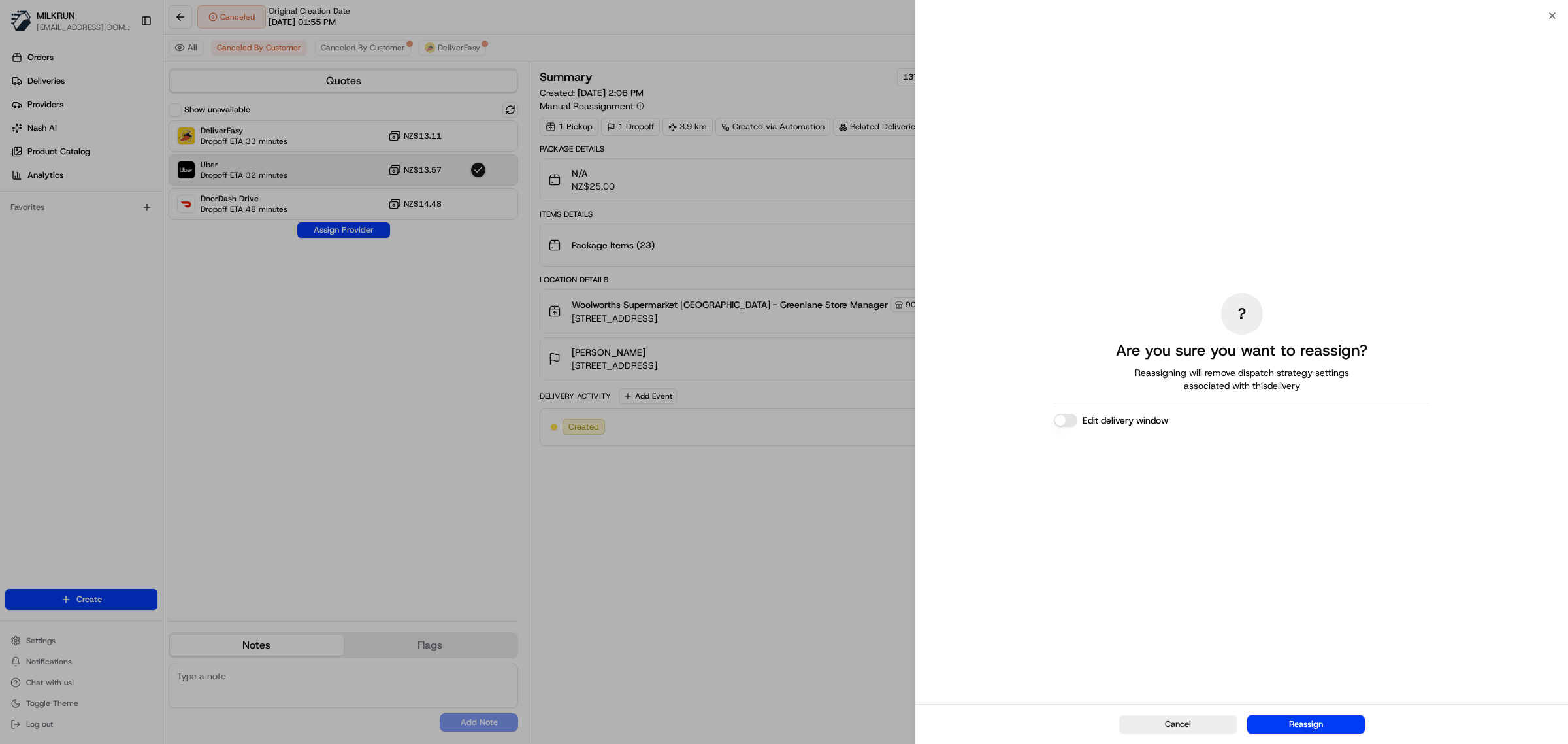
click at [1063, 417] on button "Edit delivery window" at bounding box center [1066, 420] width 24 height 13
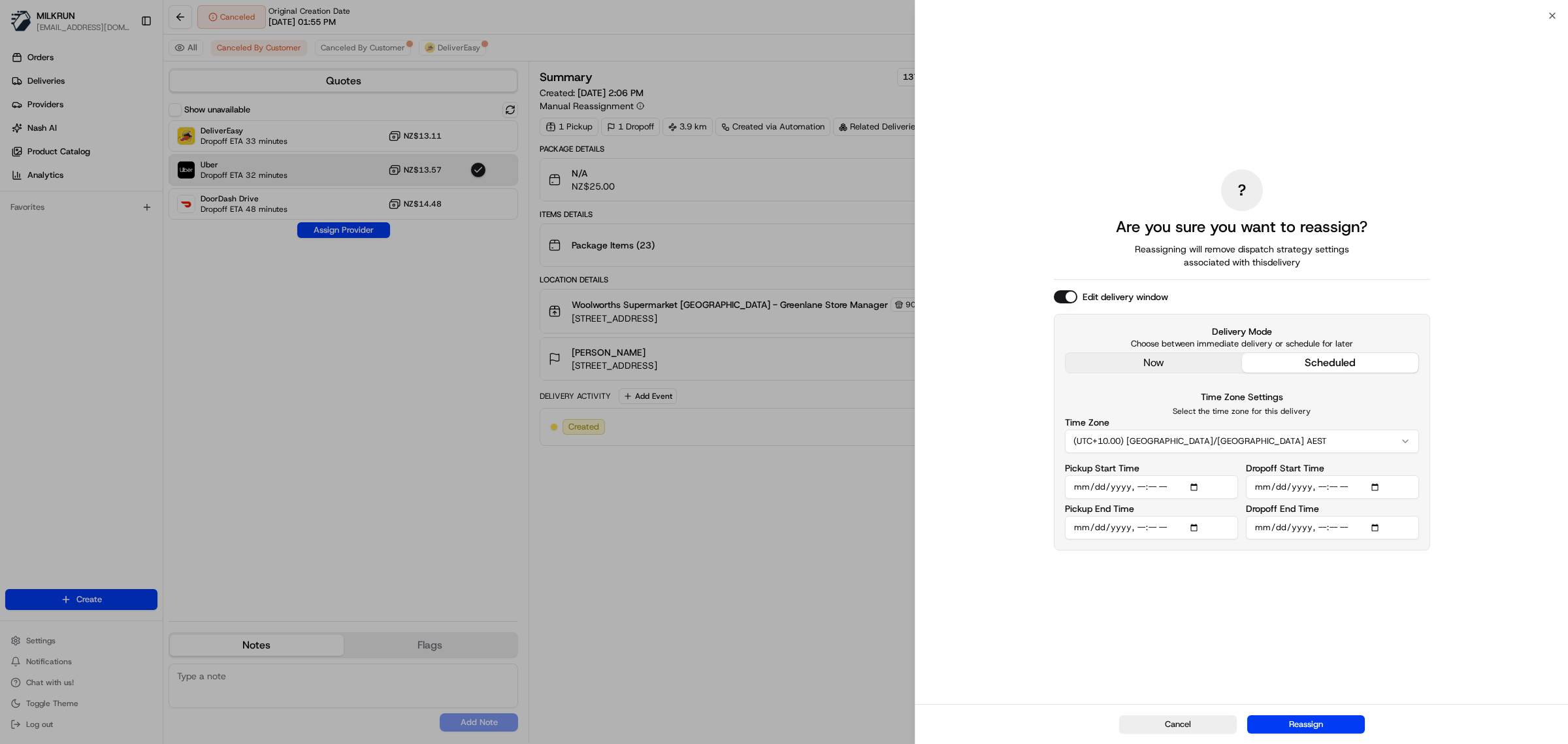
click at [1138, 487] on input "Pickup Start Time" at bounding box center [1152, 487] width 173 height 24
click at [1138, 489] on input "Pickup Start Time" at bounding box center [1152, 487] width 173 height 24
type input "2025-08-20T15:12"
click at [1198, 530] on input "Pickup End Time" at bounding box center [1152, 527] width 173 height 24
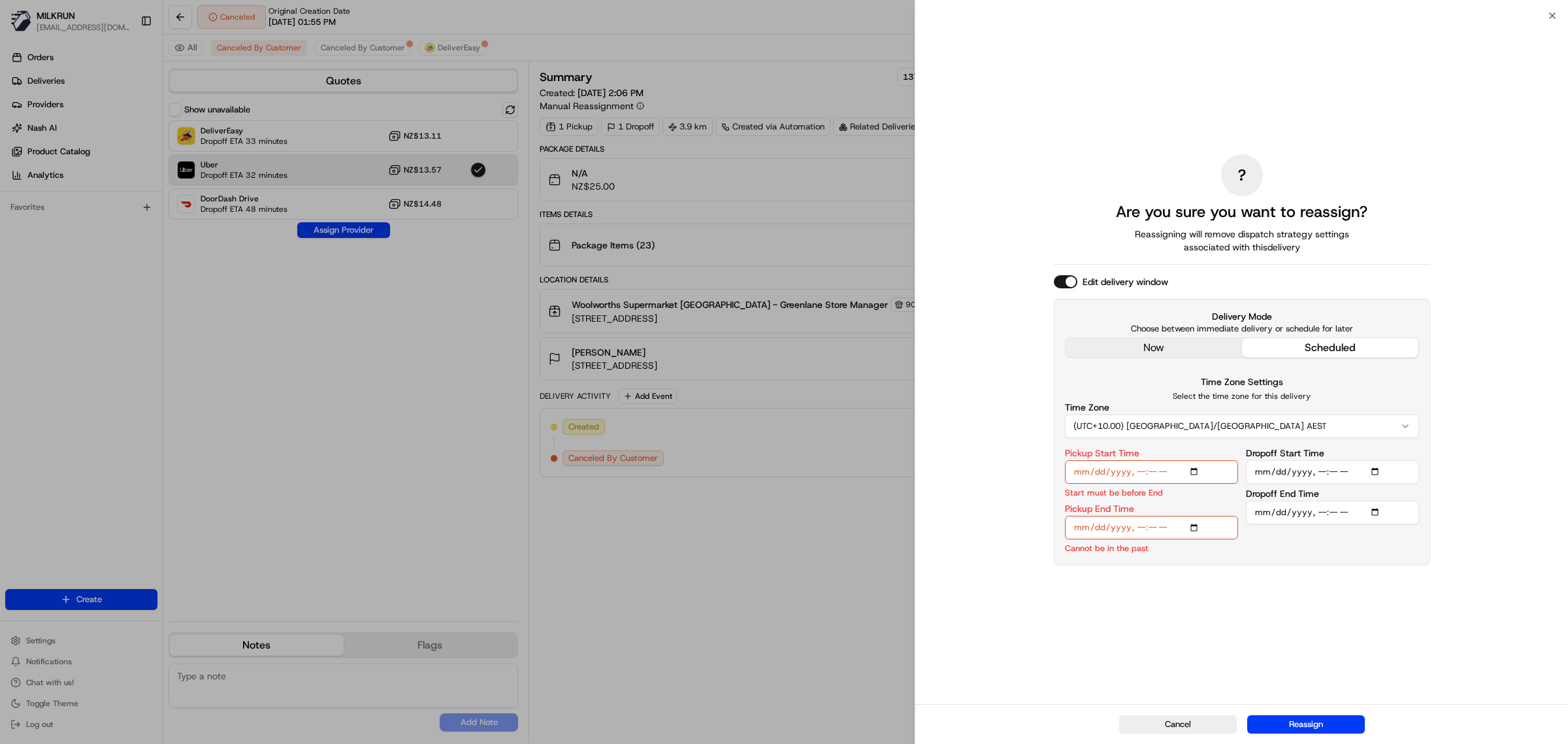
type input "2025-08-20T14:07"
click at [1141, 531] on input "Pickup End Time" at bounding box center [1152, 527] width 173 height 24
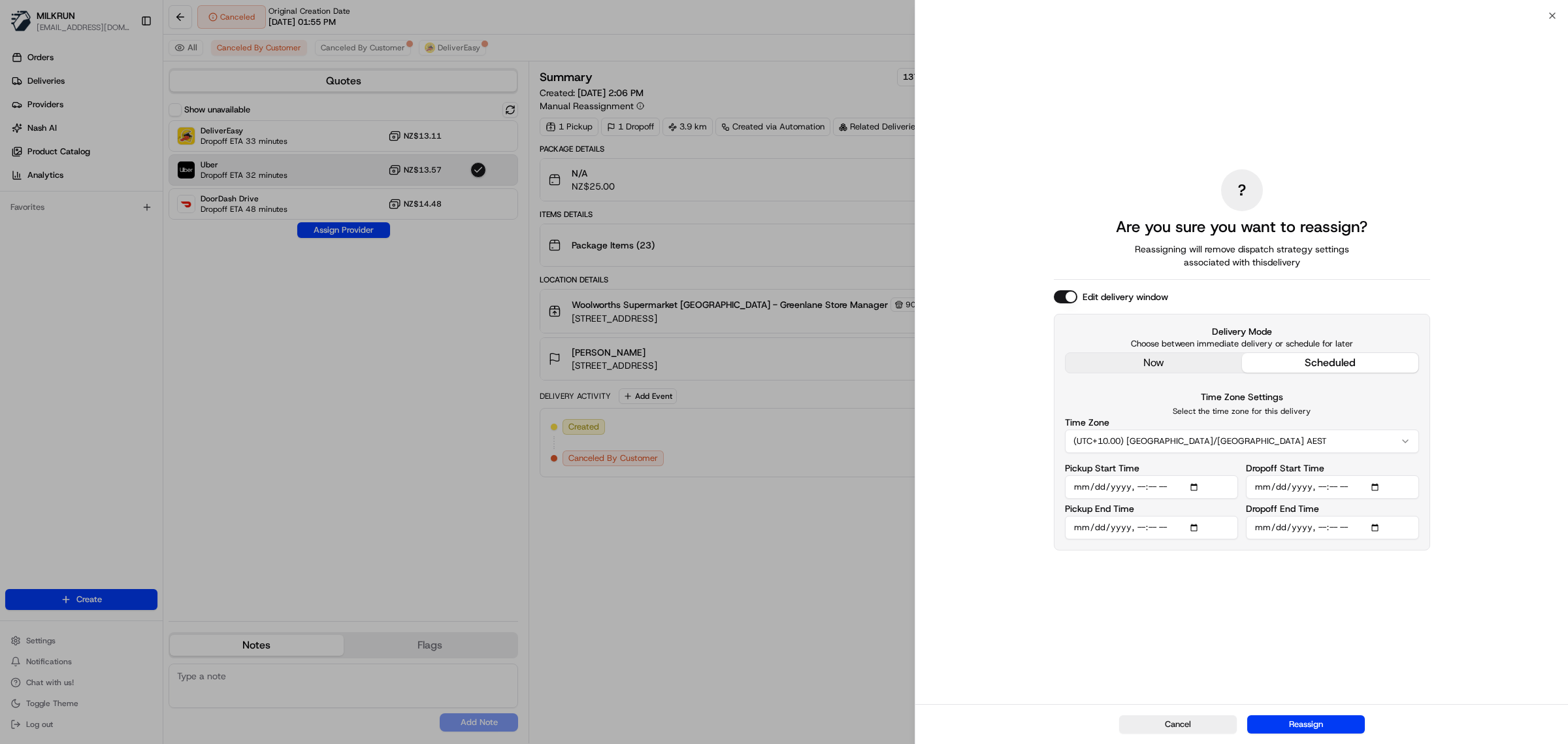
type input "2025-08-20T15:07"
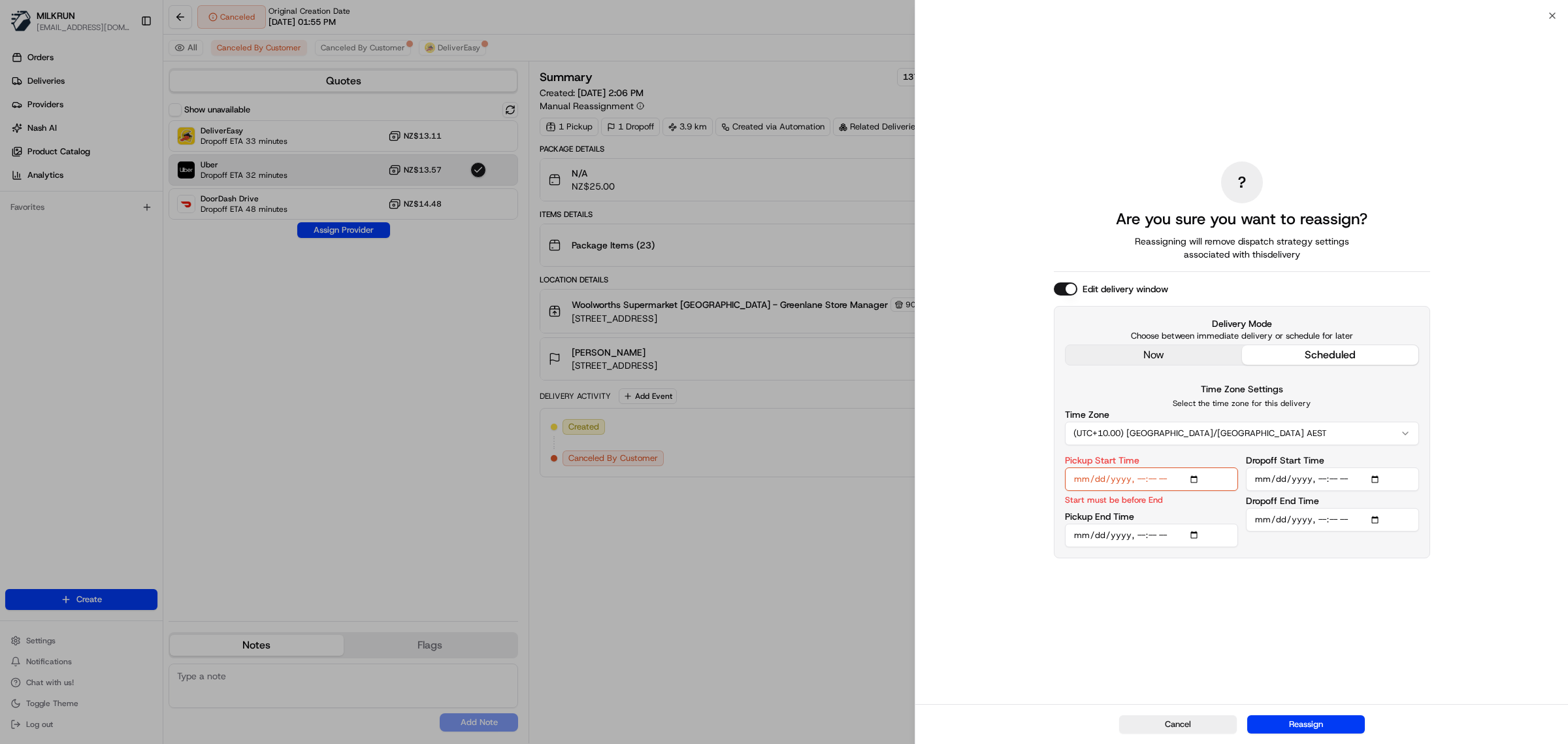
click at [1152, 485] on input "Pickup Start Time" at bounding box center [1152, 479] width 173 height 24
click at [1152, 484] on input "Pickup Start Time" at bounding box center [1152, 479] width 173 height 24
click at [1155, 482] on input "Pickup Start Time" at bounding box center [1152, 479] width 173 height 24
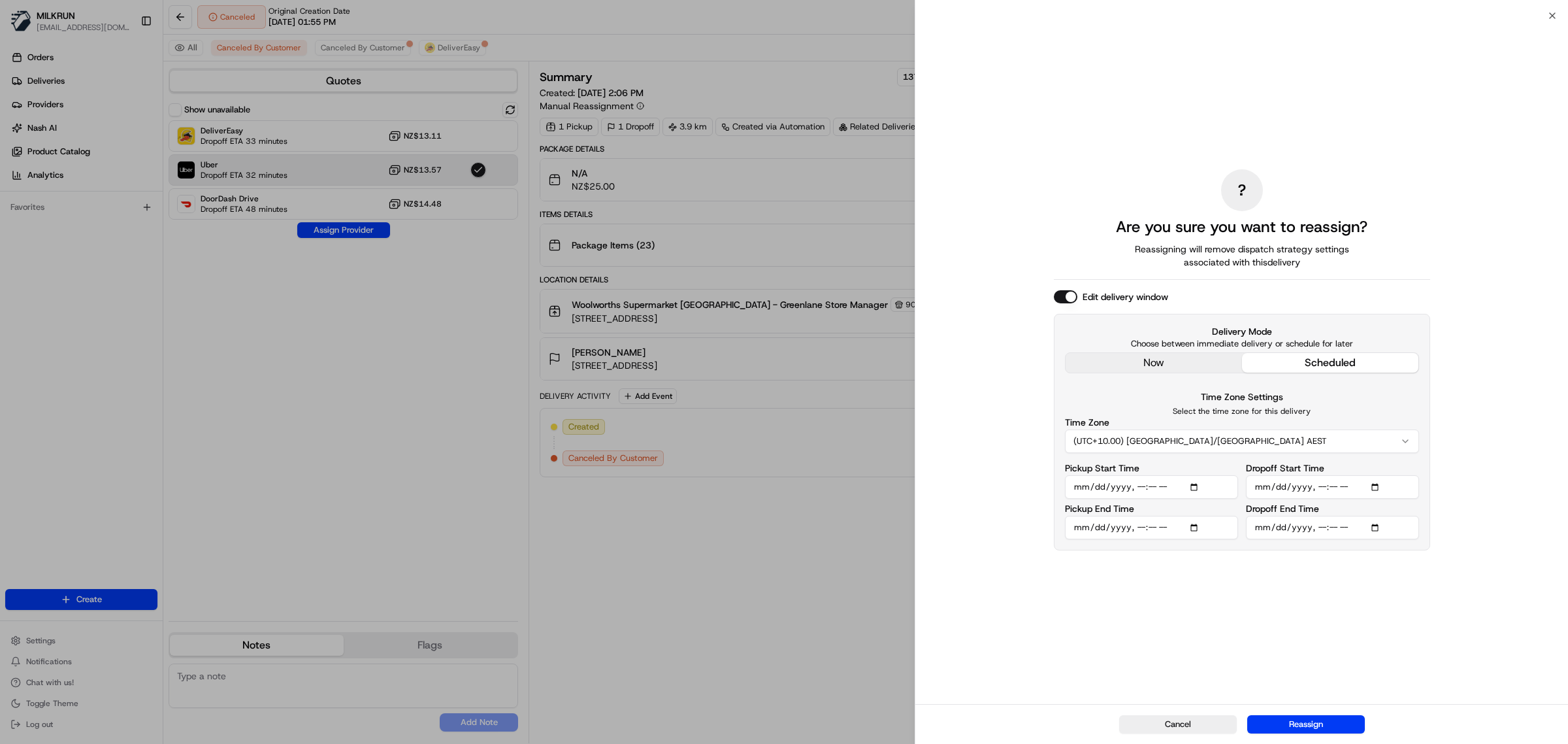
type input "2025-08-20T15:12"
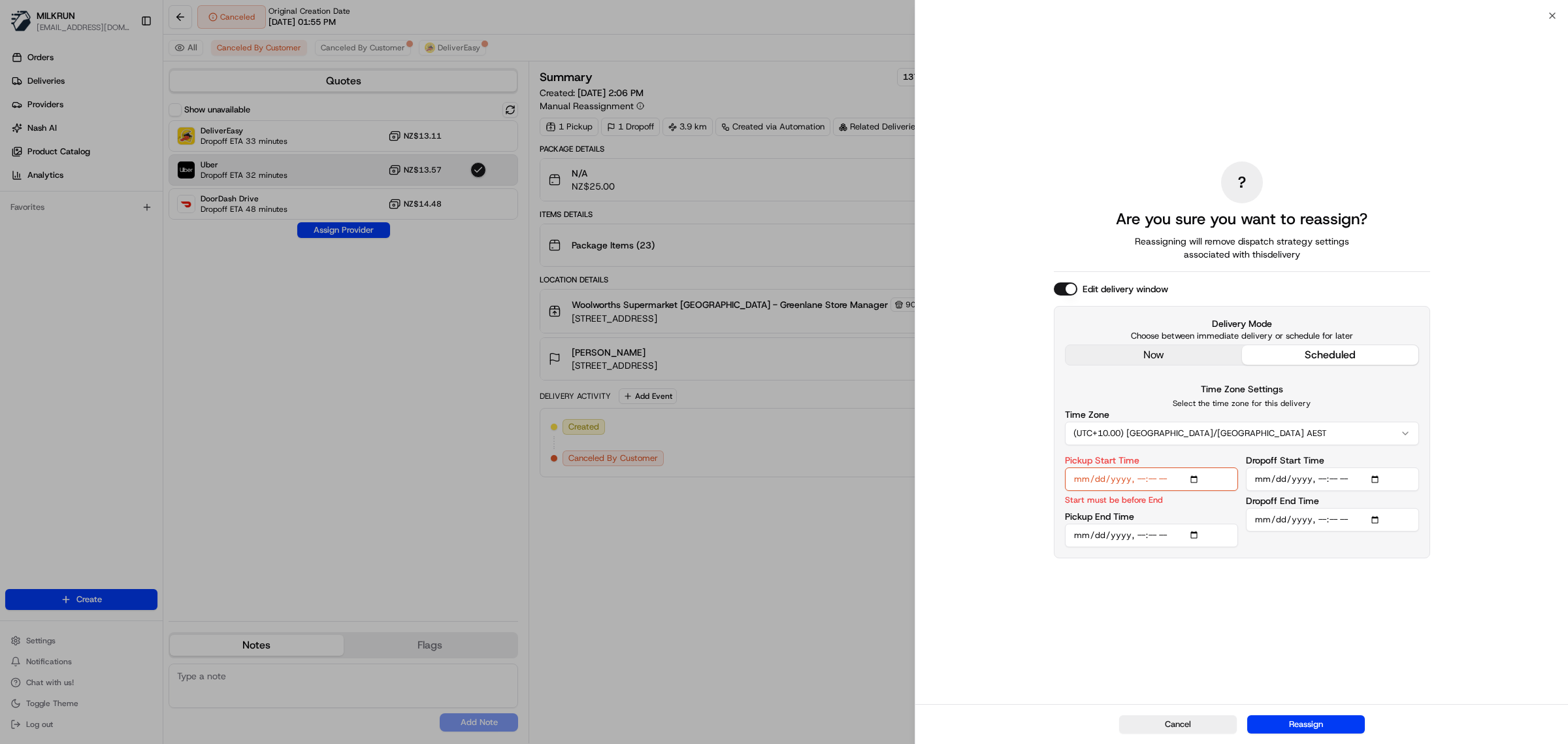
click at [1152, 537] on input "Pickup End Time" at bounding box center [1152, 535] width 173 height 24
type input "2025-08-20T15:17"
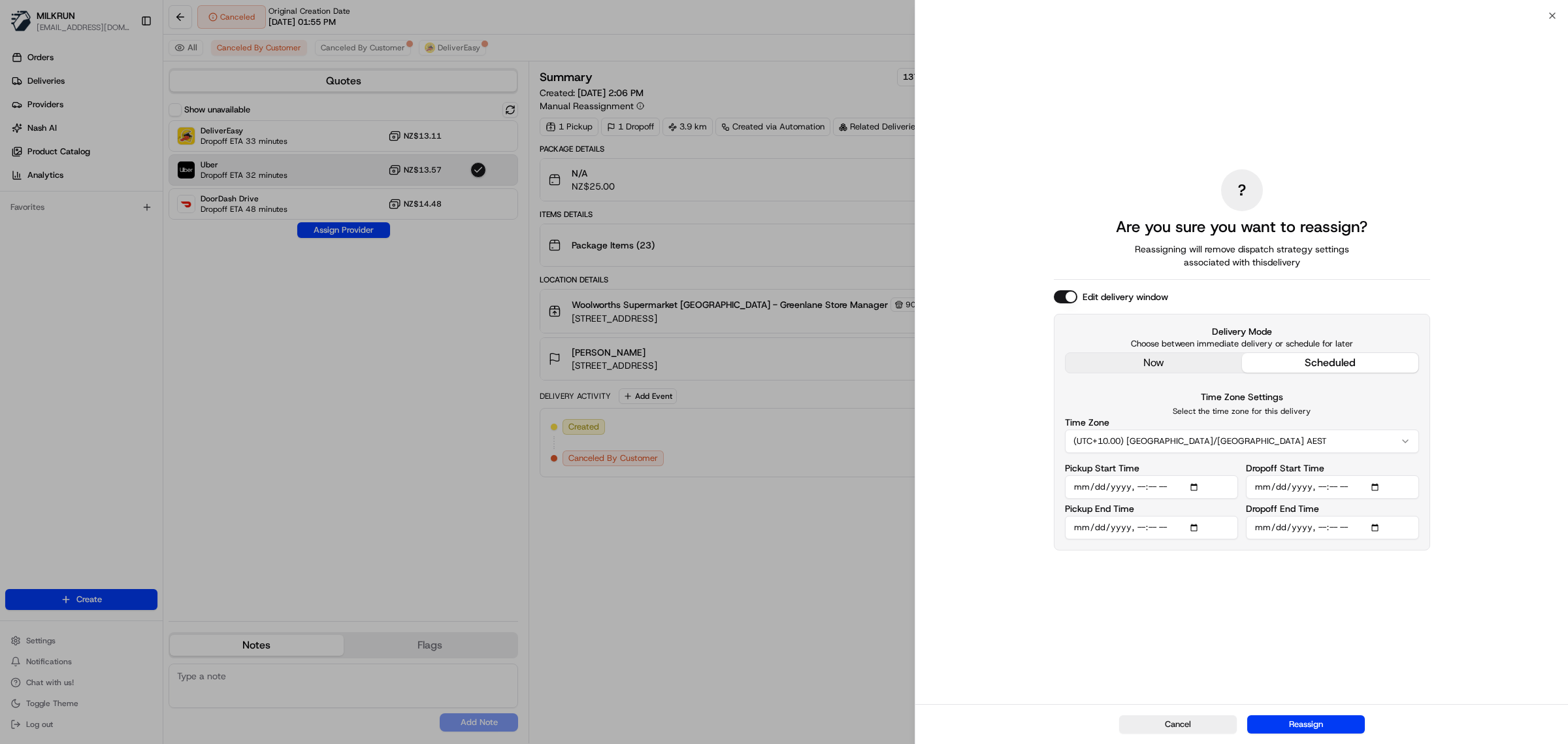
click at [1370, 490] on input "Dropoff Start Time" at bounding box center [1332, 487] width 173 height 24
click at [1377, 484] on input "Dropoff Start Time" at bounding box center [1332, 487] width 173 height 24
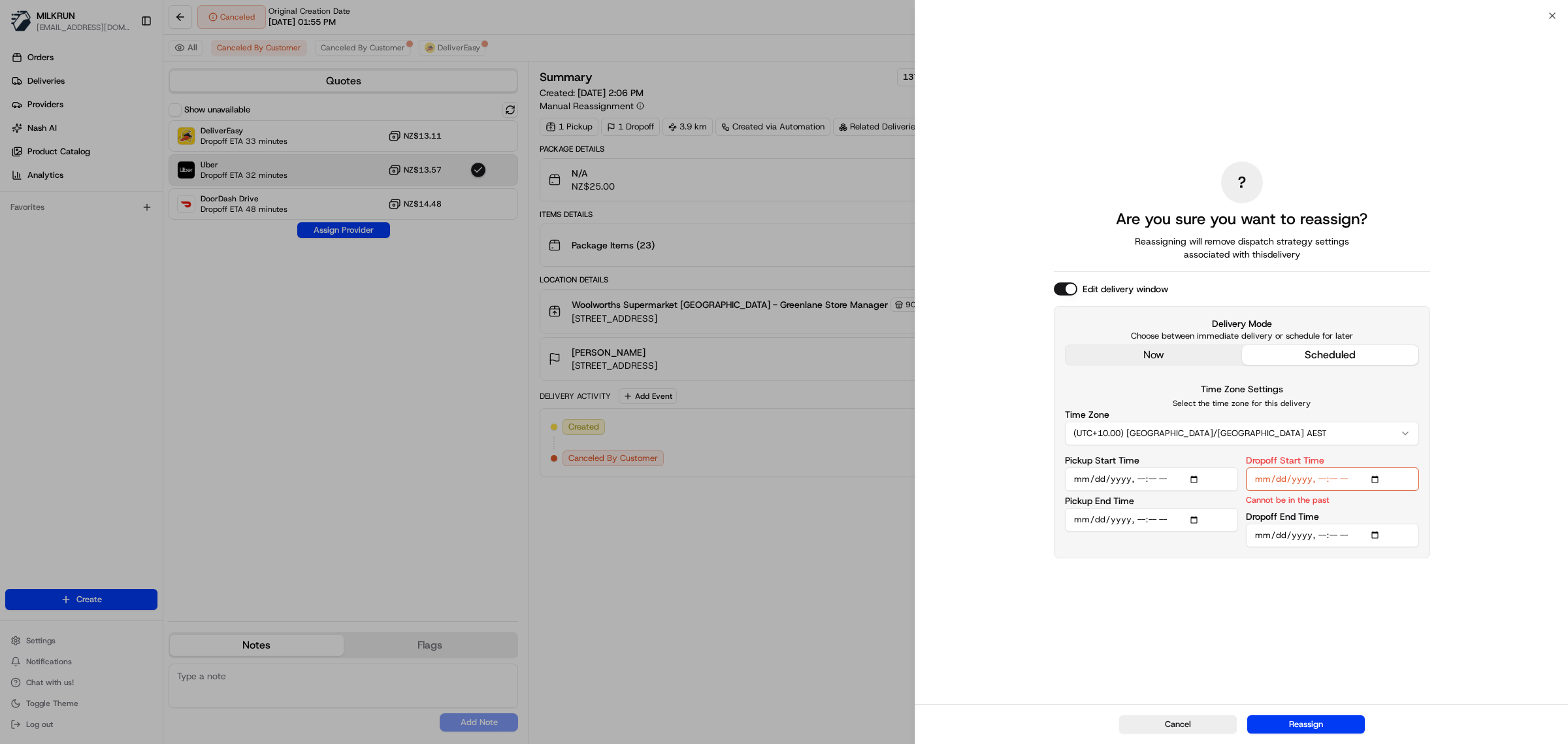
type input "2025-08-20T14:07"
click at [1320, 480] on input "Dropoff Start Time" at bounding box center [1332, 479] width 173 height 24
type input "2025-08-20T15:37"
click at [1321, 537] on input "Dropoff End Time" at bounding box center [1332, 535] width 173 height 24
type input "2025-08-20T15:42"
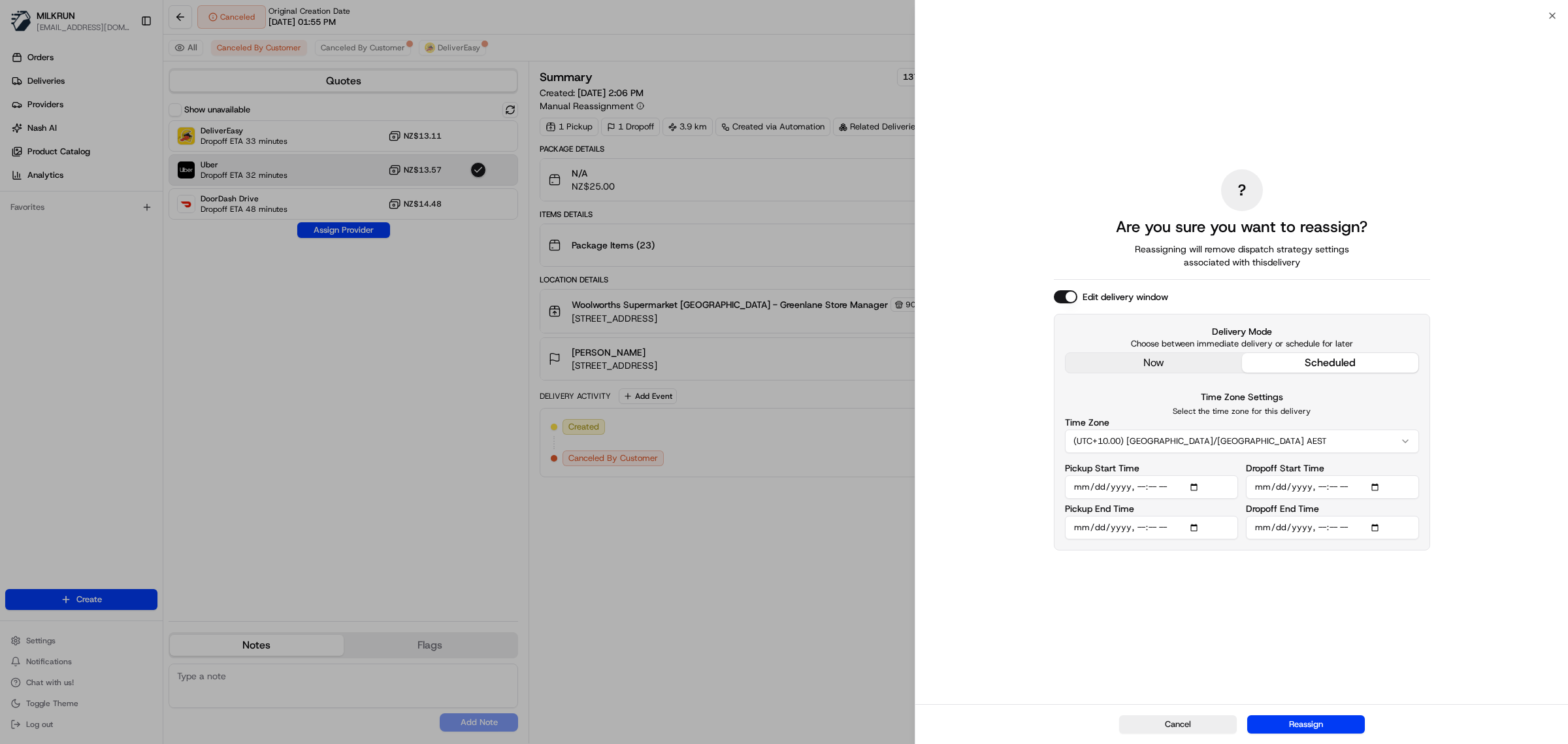
click at [1301, 724] on button "Reassign" at bounding box center [1306, 724] width 118 height 18
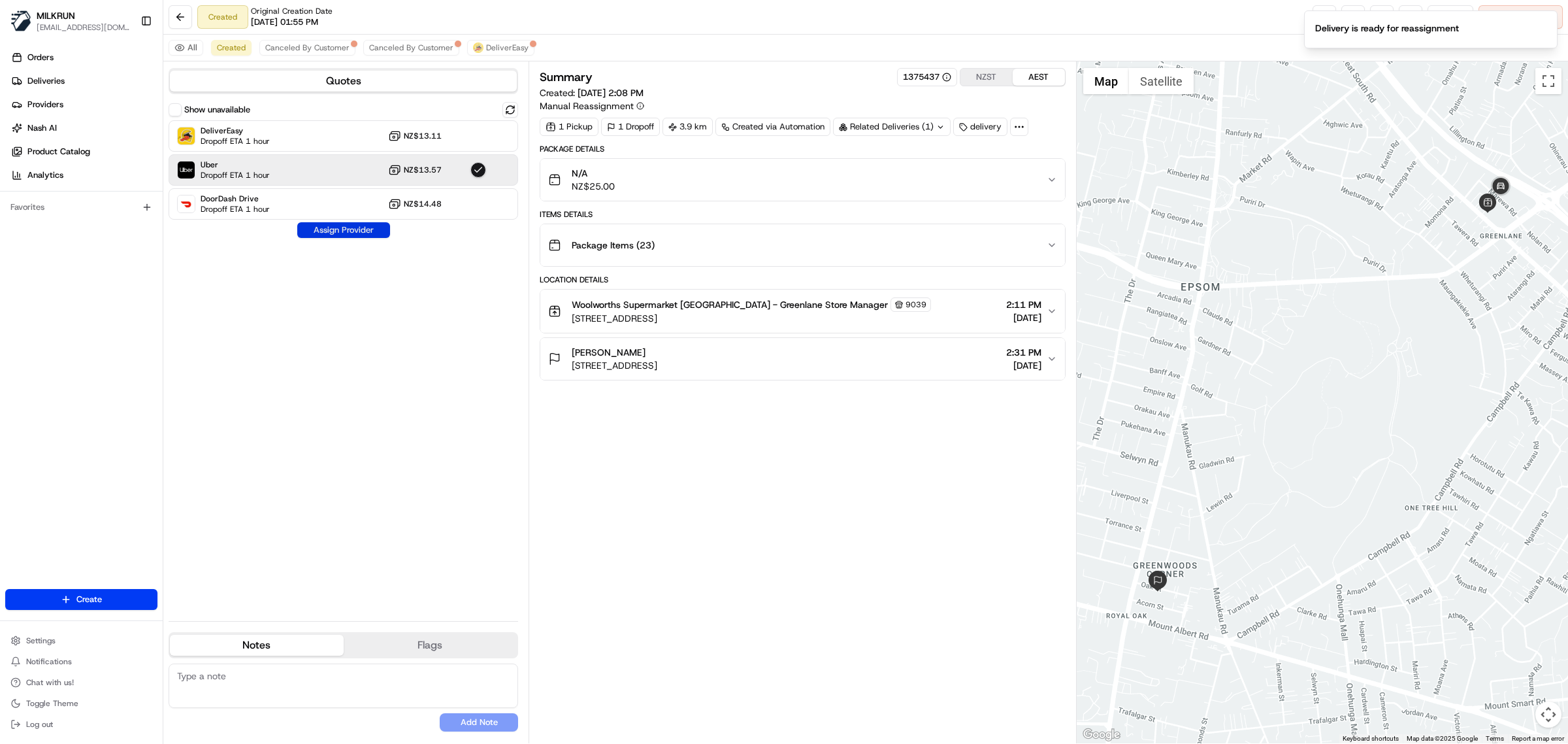
click at [351, 234] on button "Assign Provider" at bounding box center [343, 230] width 93 height 16
click at [340, 233] on button "Assign Provider" at bounding box center [343, 230] width 93 height 16
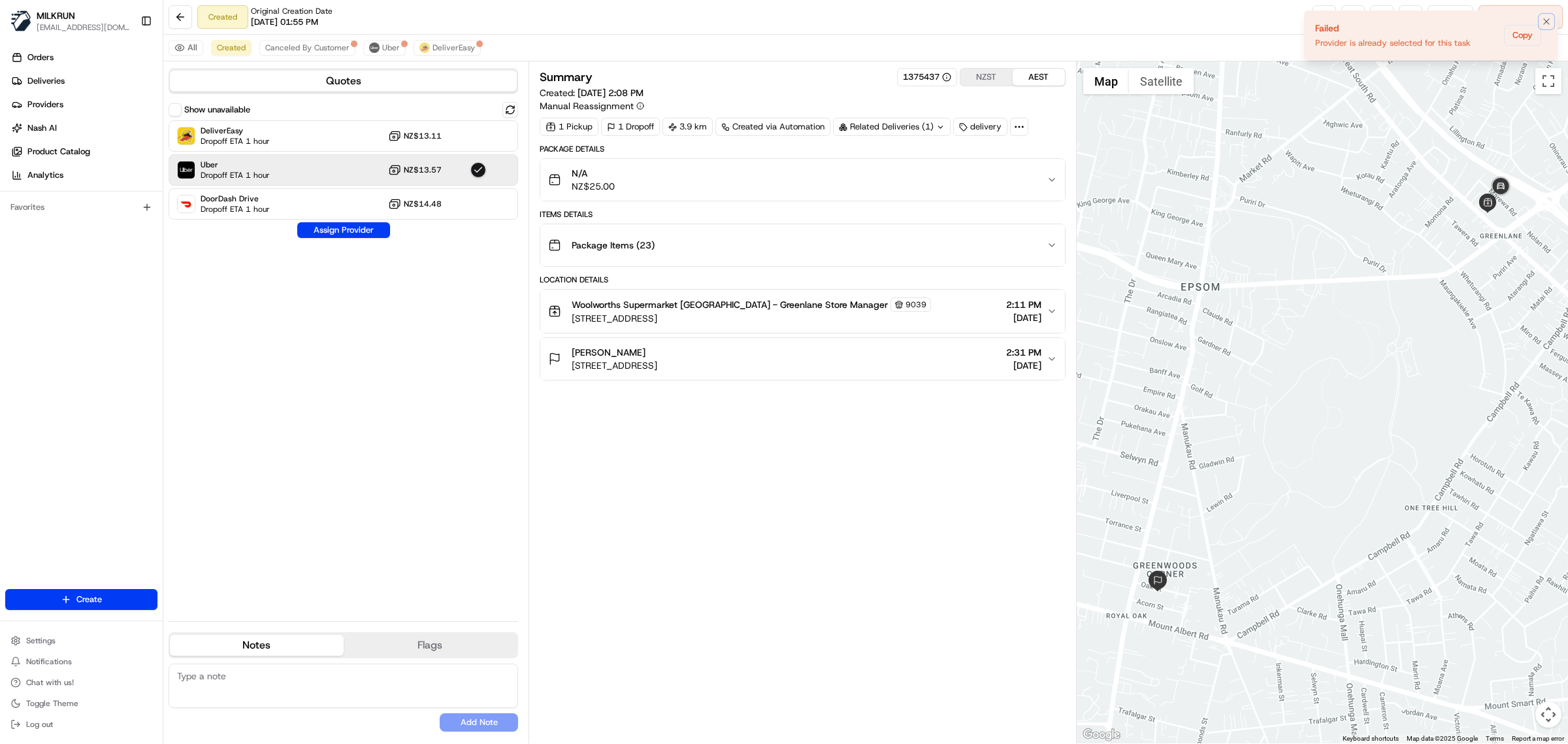
drag, startPoint x: 1541, startPoint y: 20, endPoint x: 1443, endPoint y: 2, distance: 99.6
click at [1541, 16] on icon "Notifications (F8)" at bounding box center [1546, 21] width 10 height 10
drag, startPoint x: 629, startPoint y: 350, endPoint x: 569, endPoint y: 350, distance: 60.0
click at [569, 350] on div "Alita Taylor 14 Oak Street, Royal Oak, Auckland 1023, NZ" at bounding box center [603, 358] width 109 height 26
copy span "[PERSON_NAME]"
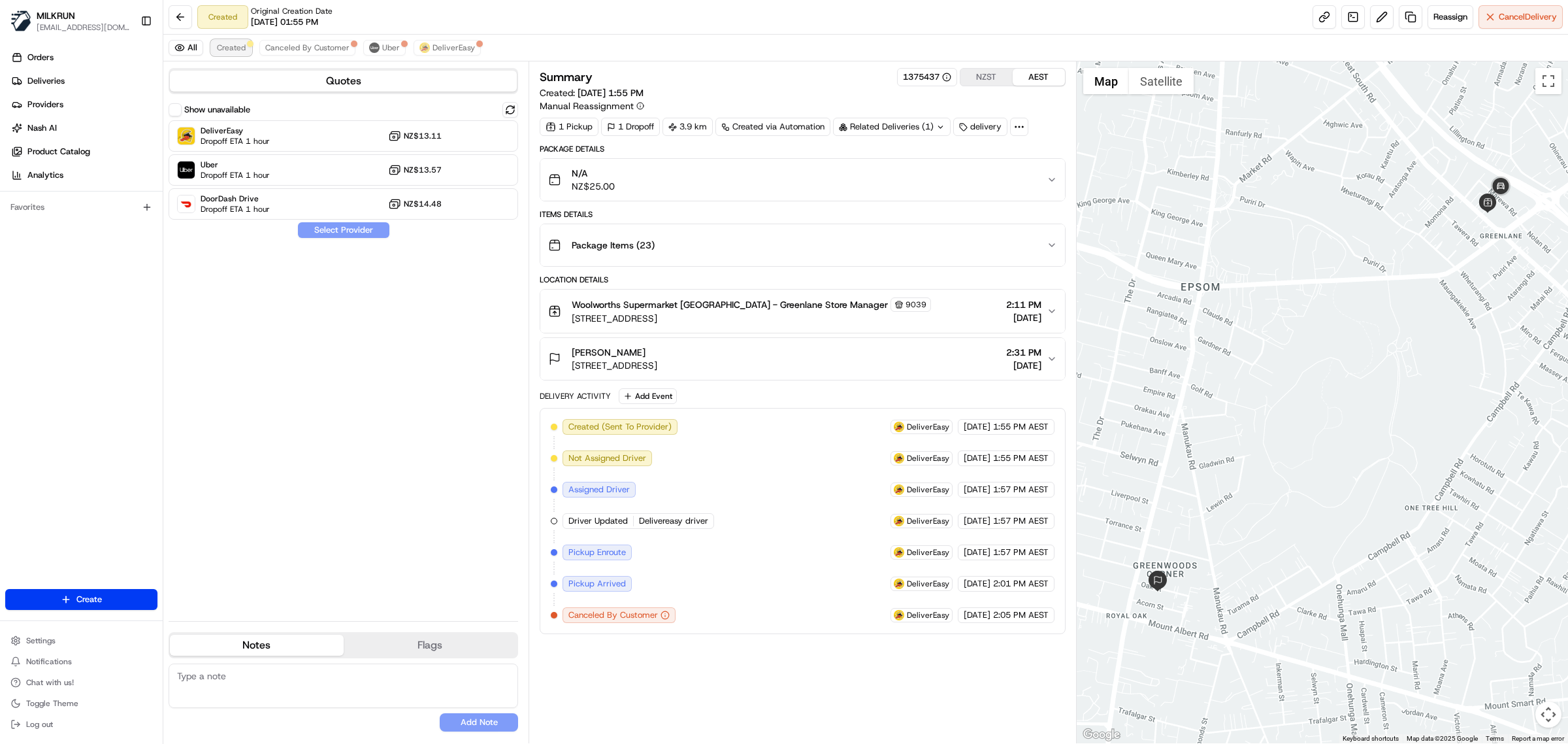
click at [233, 49] on span "Created" at bounding box center [231, 47] width 29 height 10
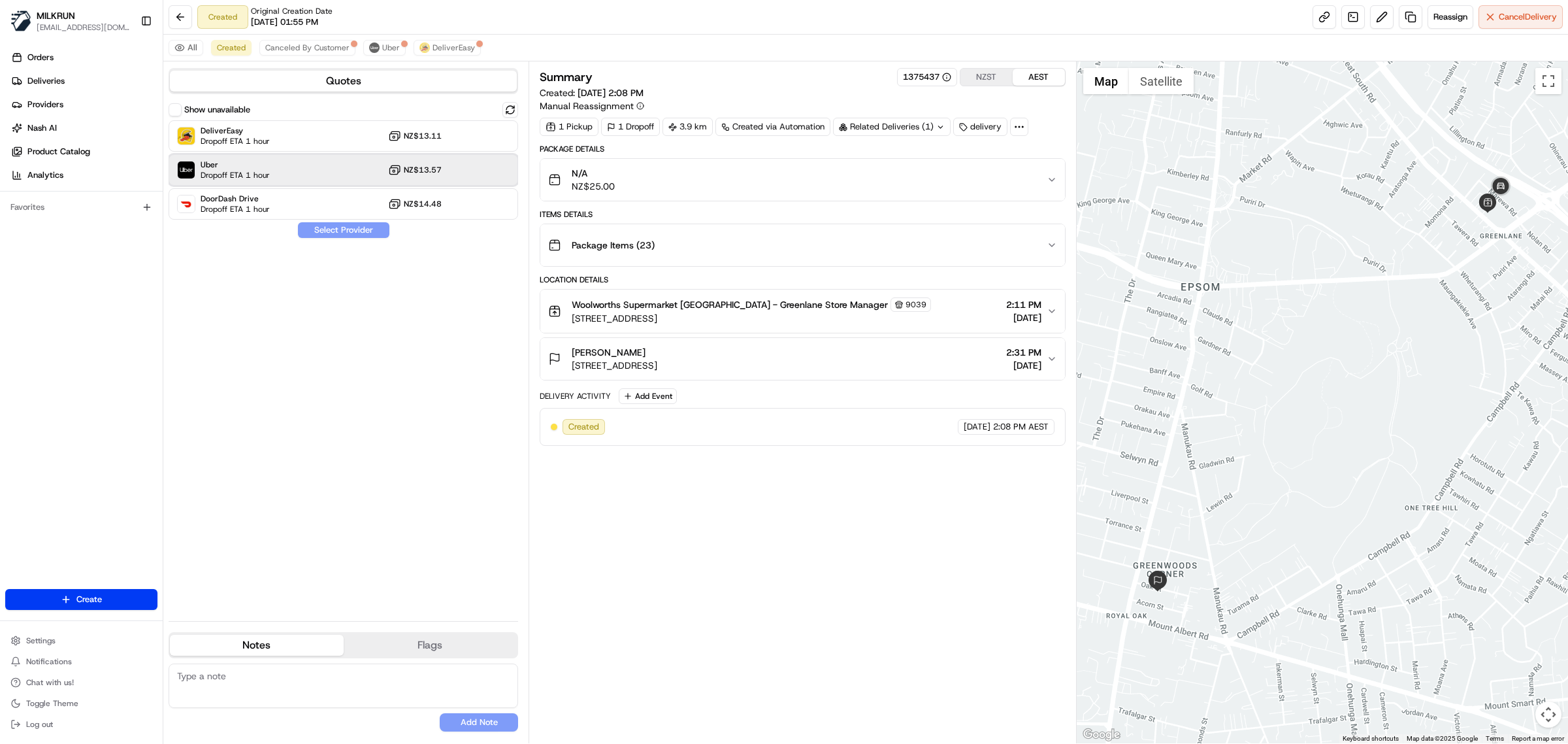
click at [290, 161] on div "Uber Dropoff ETA 1 hour NZ$13.57" at bounding box center [343, 170] width 350 height 31
click at [332, 131] on div "DeliverEasy Dropoff ETA 1 hour NZ$13.11" at bounding box center [343, 136] width 350 height 31
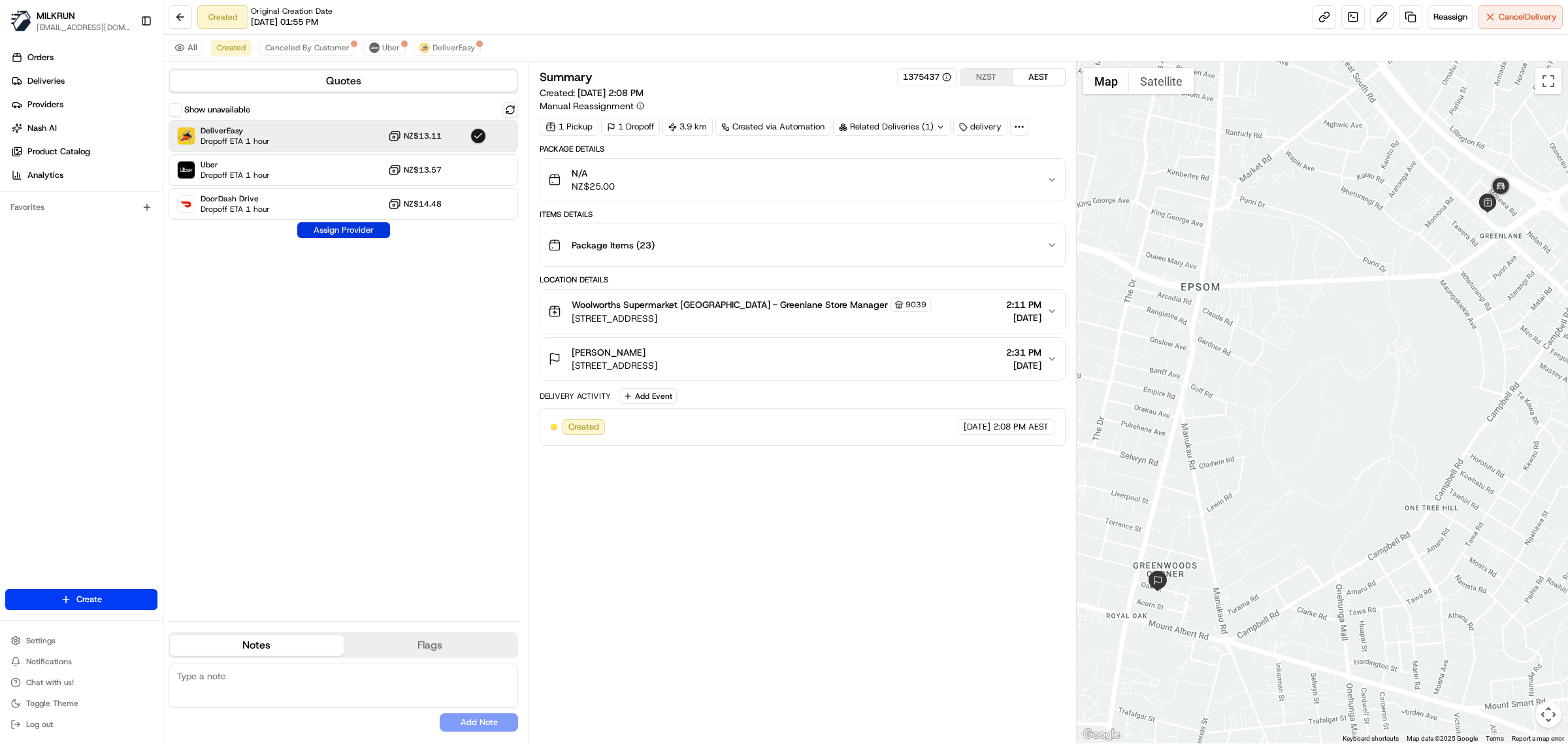
click at [337, 227] on button "Assign Provider" at bounding box center [343, 230] width 93 height 16
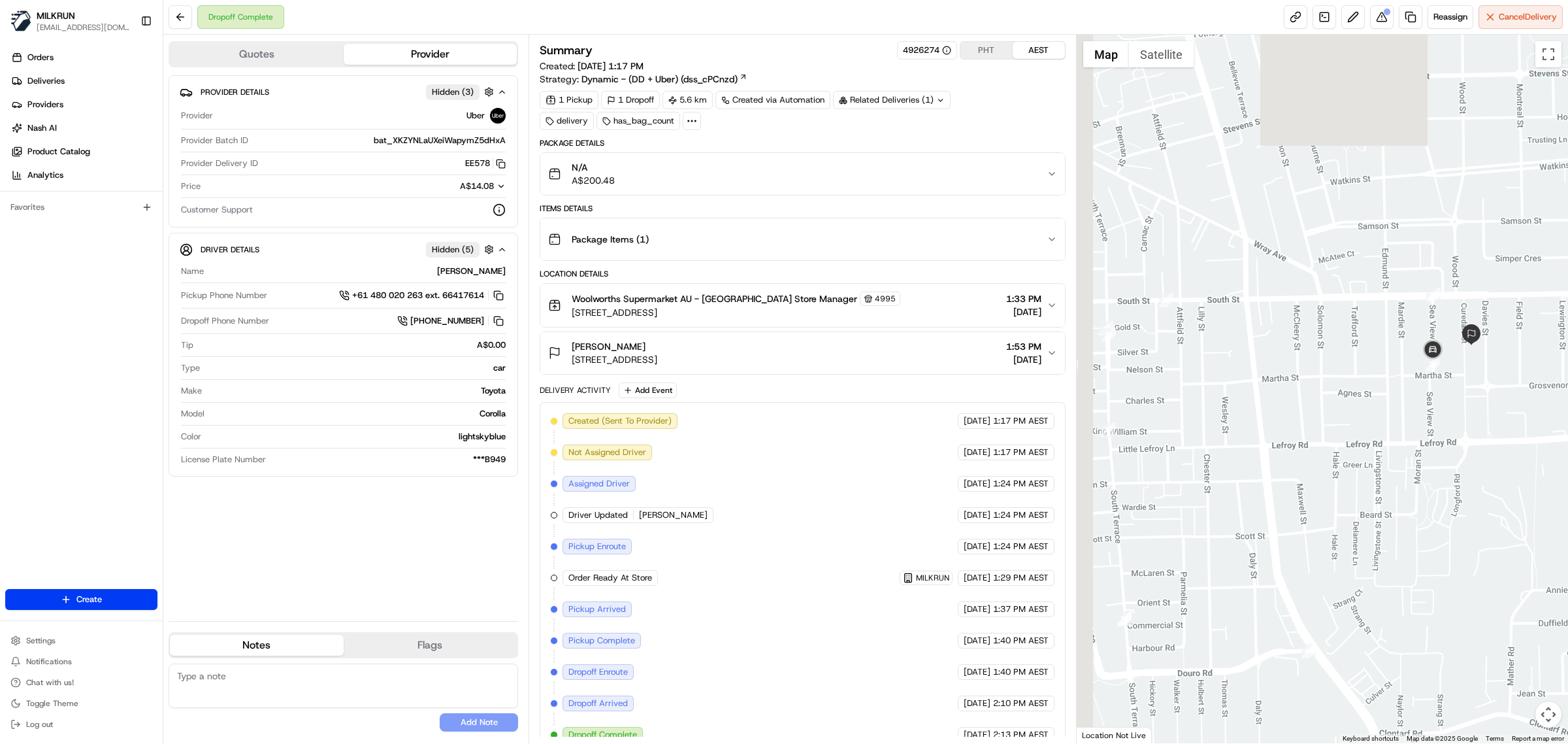
drag, startPoint x: 1291, startPoint y: 170, endPoint x: 1463, endPoint y: 508, distance: 379.2
click at [1463, 508] on div at bounding box center [1323, 389] width 492 height 709
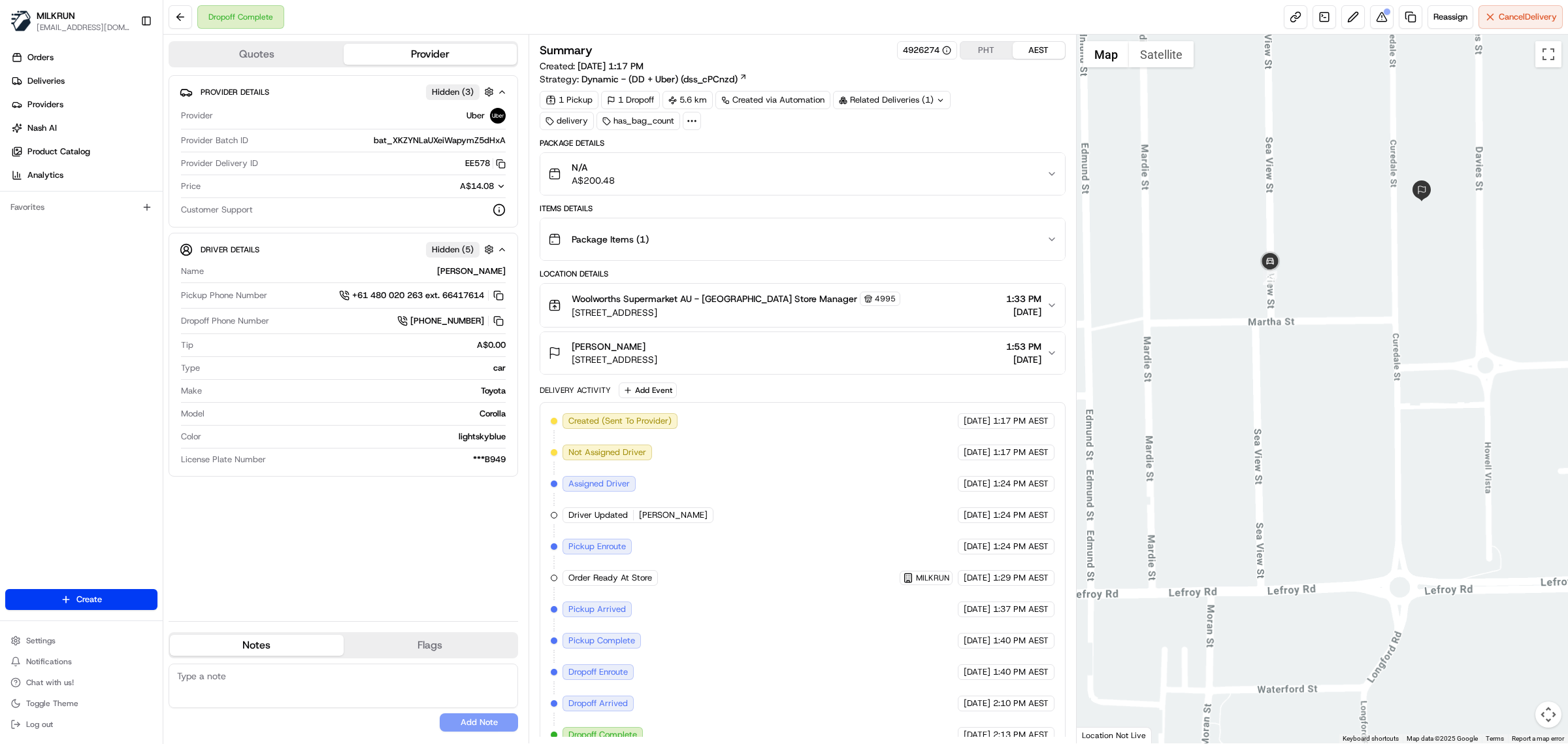
drag, startPoint x: 1494, startPoint y: 377, endPoint x: 1350, endPoint y: 505, distance: 192.7
click at [1350, 505] on div at bounding box center [1323, 389] width 492 height 709
click at [793, 355] on div "Charne Hayden 18 Curedale St, Beaconsfield, WA 6162, AU 1:53 PM 20/08/2025" at bounding box center [797, 353] width 499 height 26
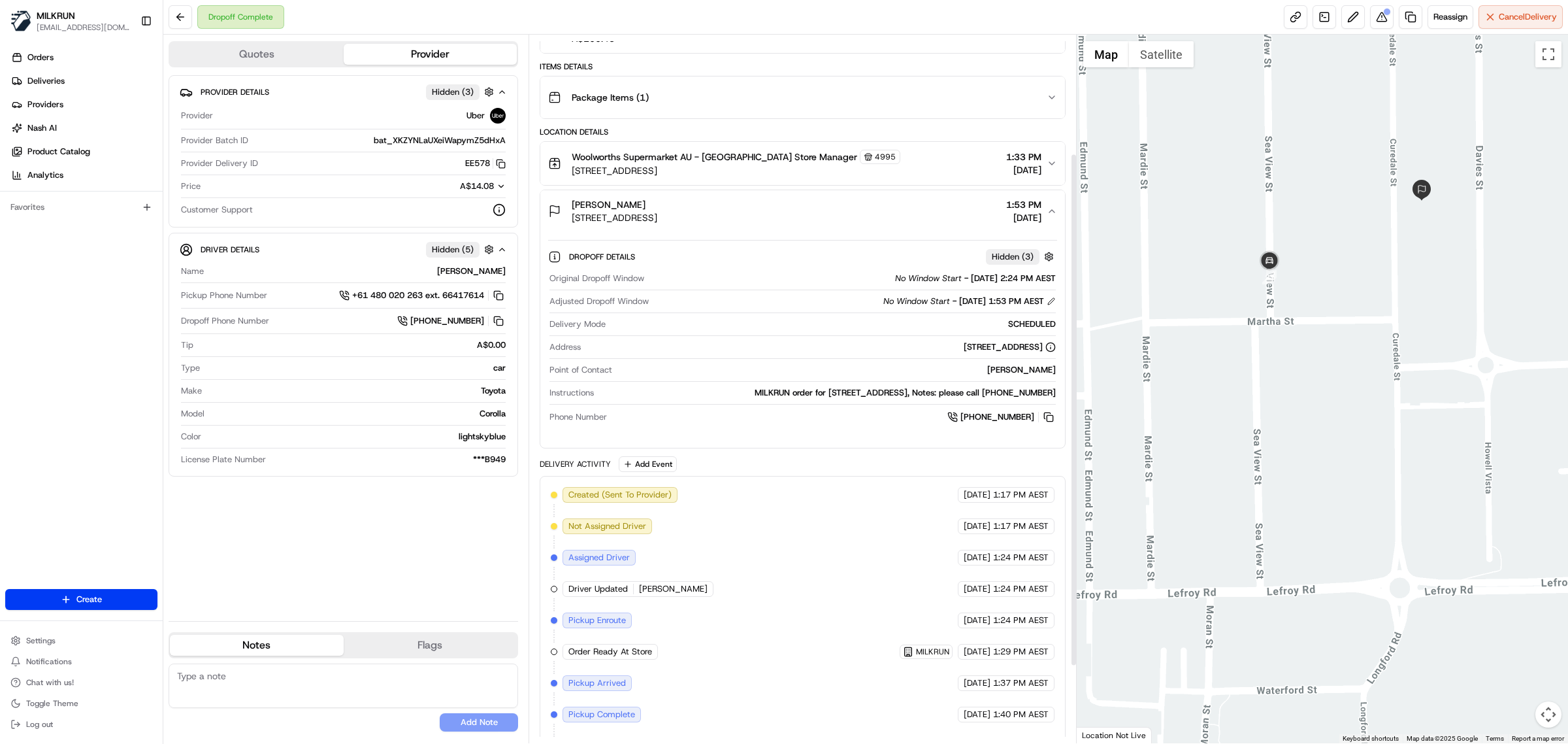
scroll to position [163, 0]
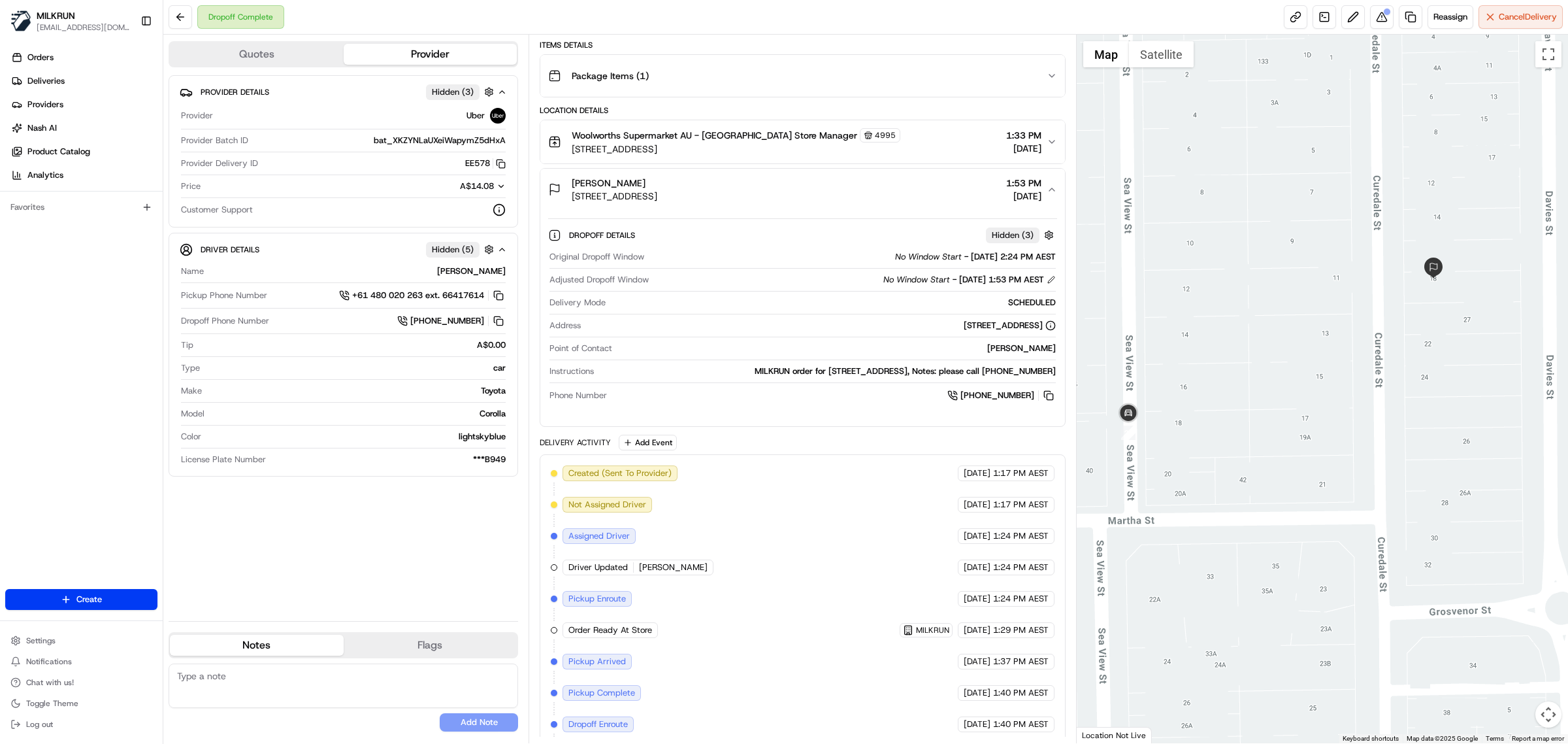
drag, startPoint x: 1262, startPoint y: 266, endPoint x: 1156, endPoint y: 642, distance: 390.7
click at [1156, 642] on div at bounding box center [1323, 389] width 492 height 709
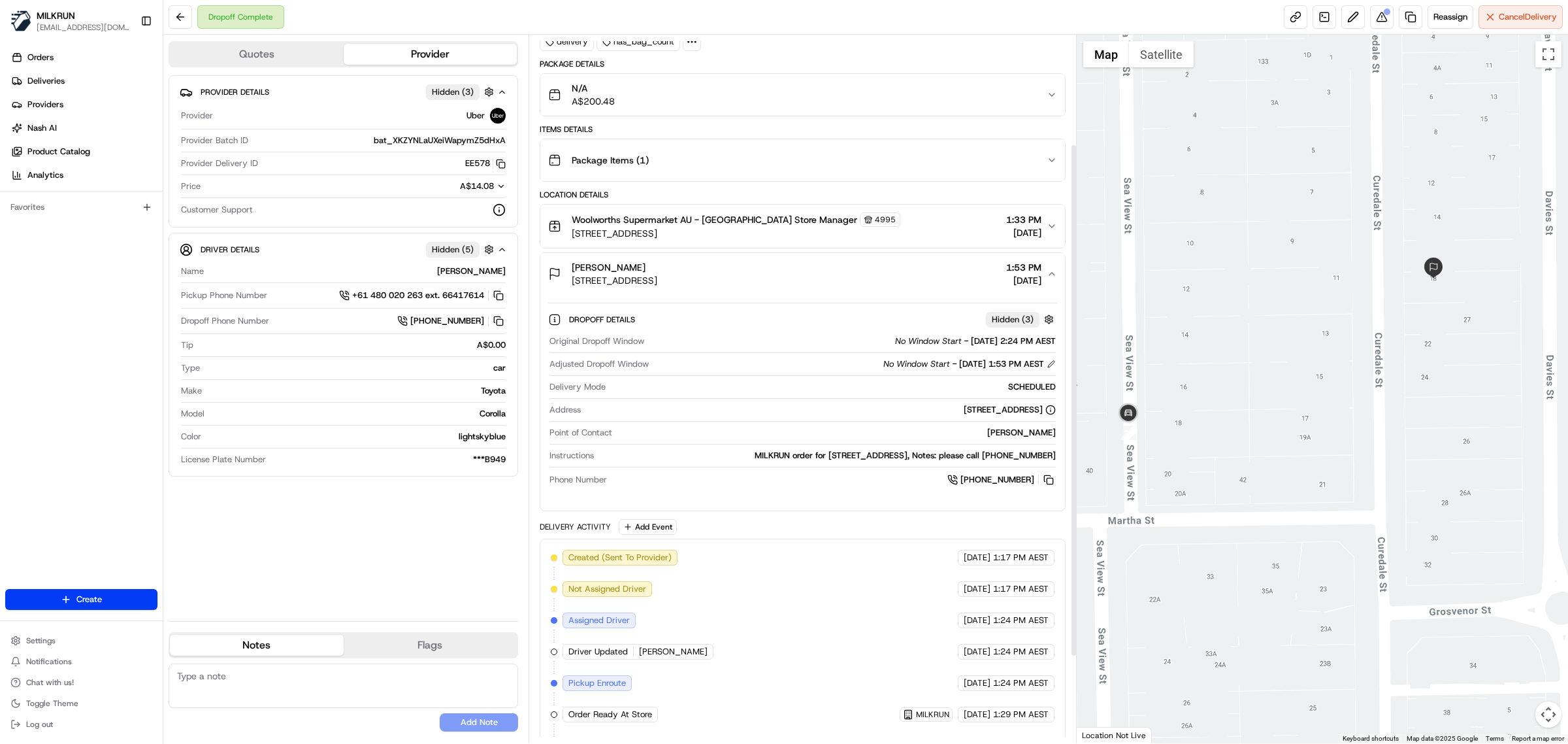
scroll to position [53, 0]
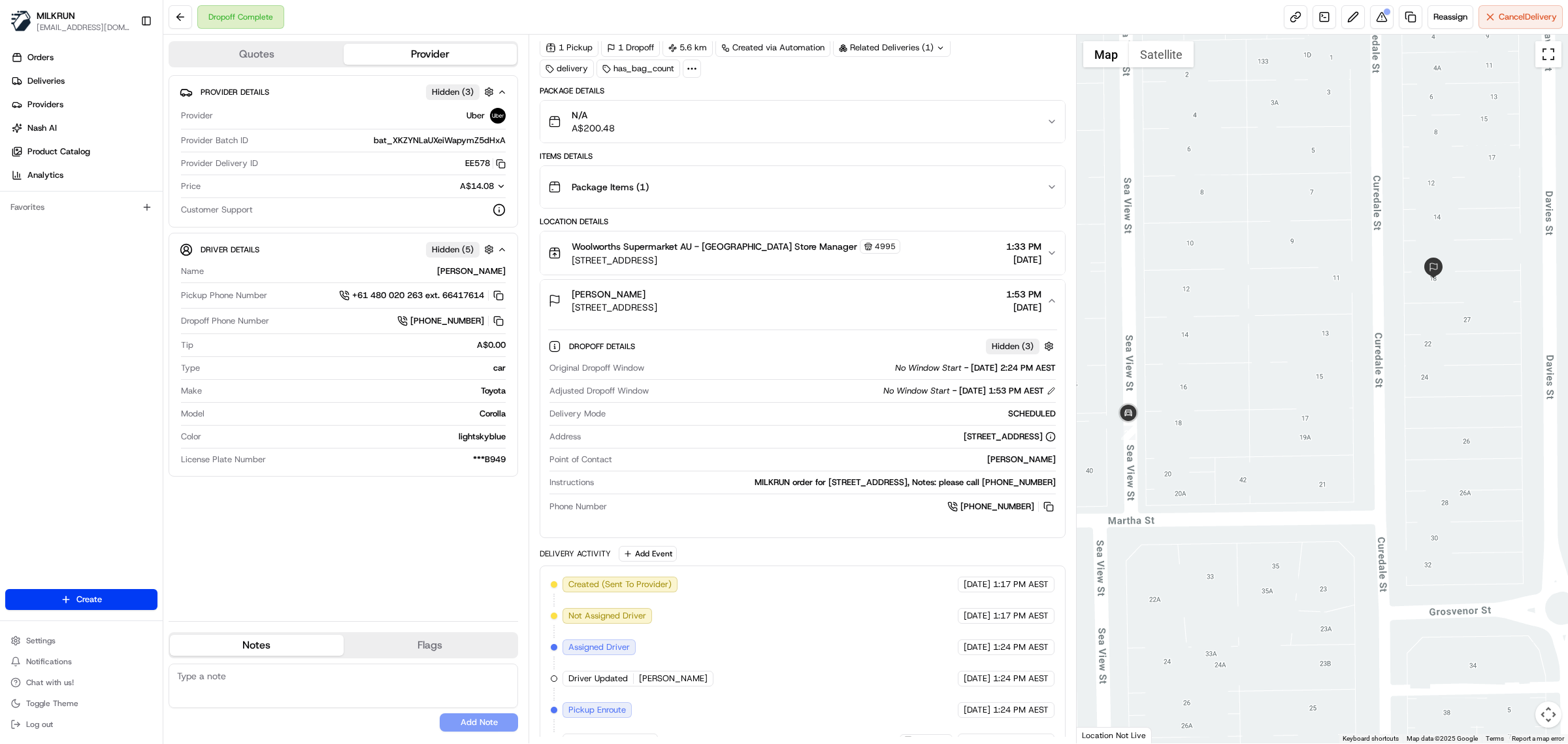
click at [1552, 60] on button "Toggle fullscreen view" at bounding box center [1548, 53] width 26 height 26
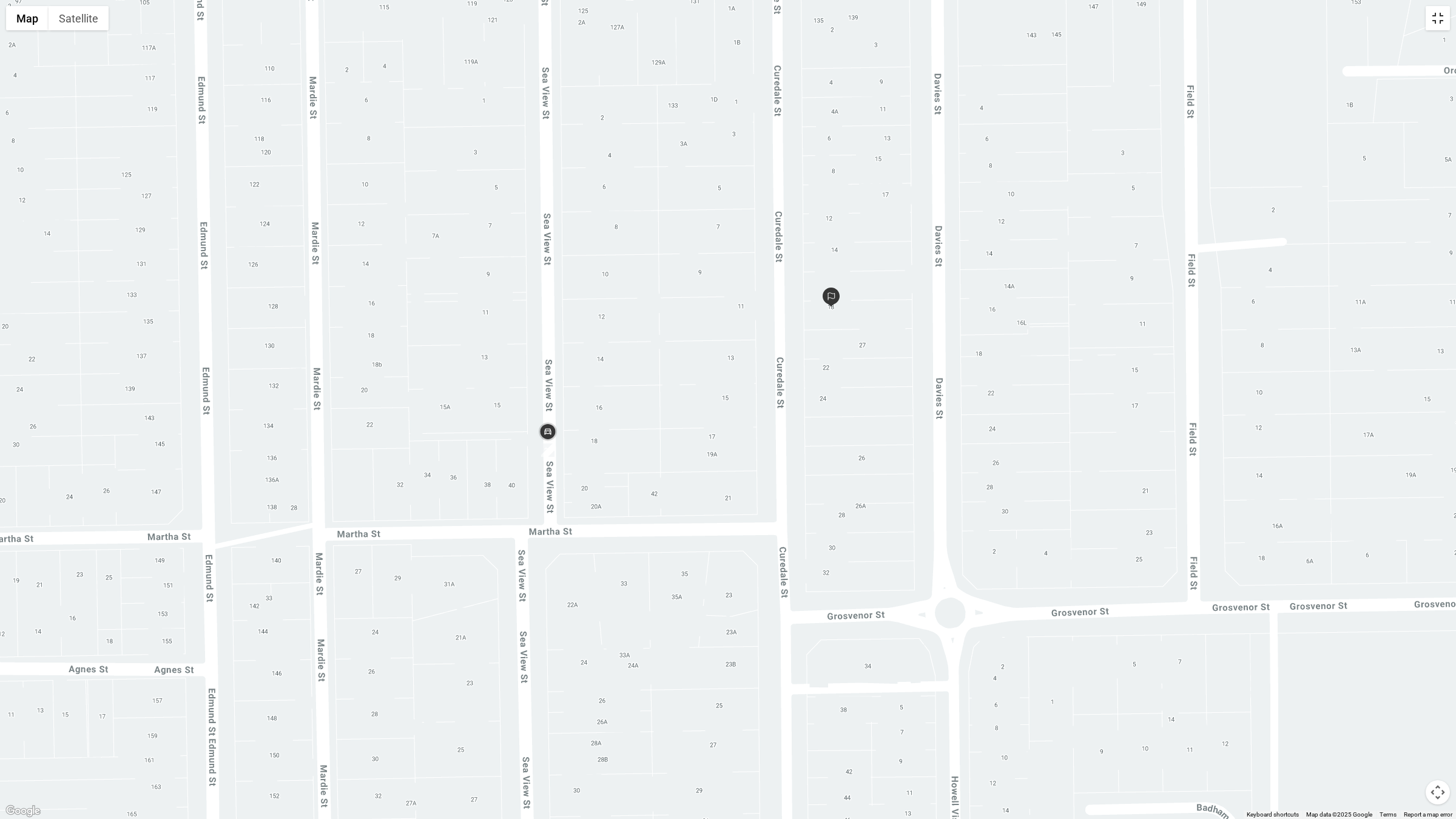
click at [1436, 22] on button "Toggle fullscreen view" at bounding box center [1438, 18] width 24 height 24
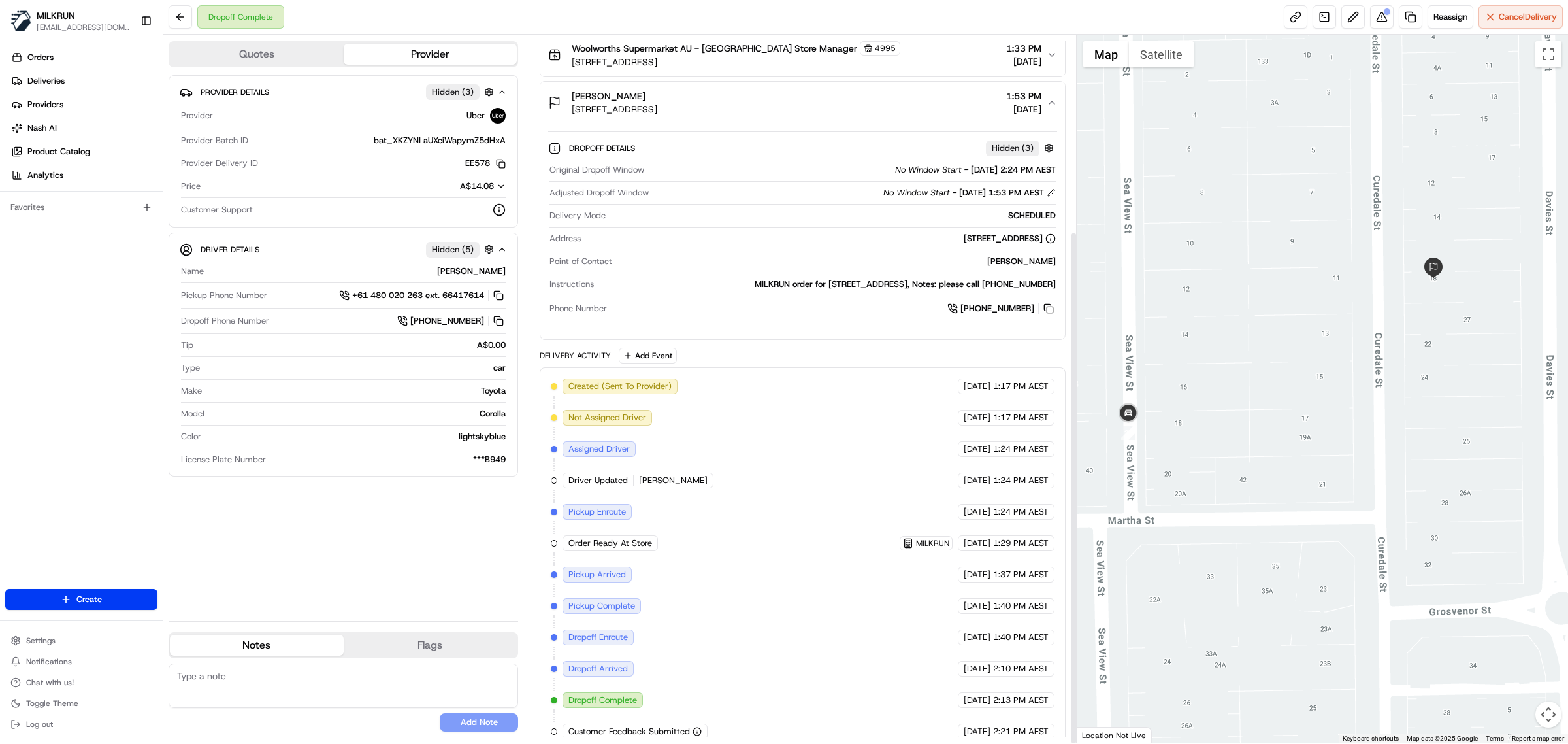
scroll to position [270, 0]
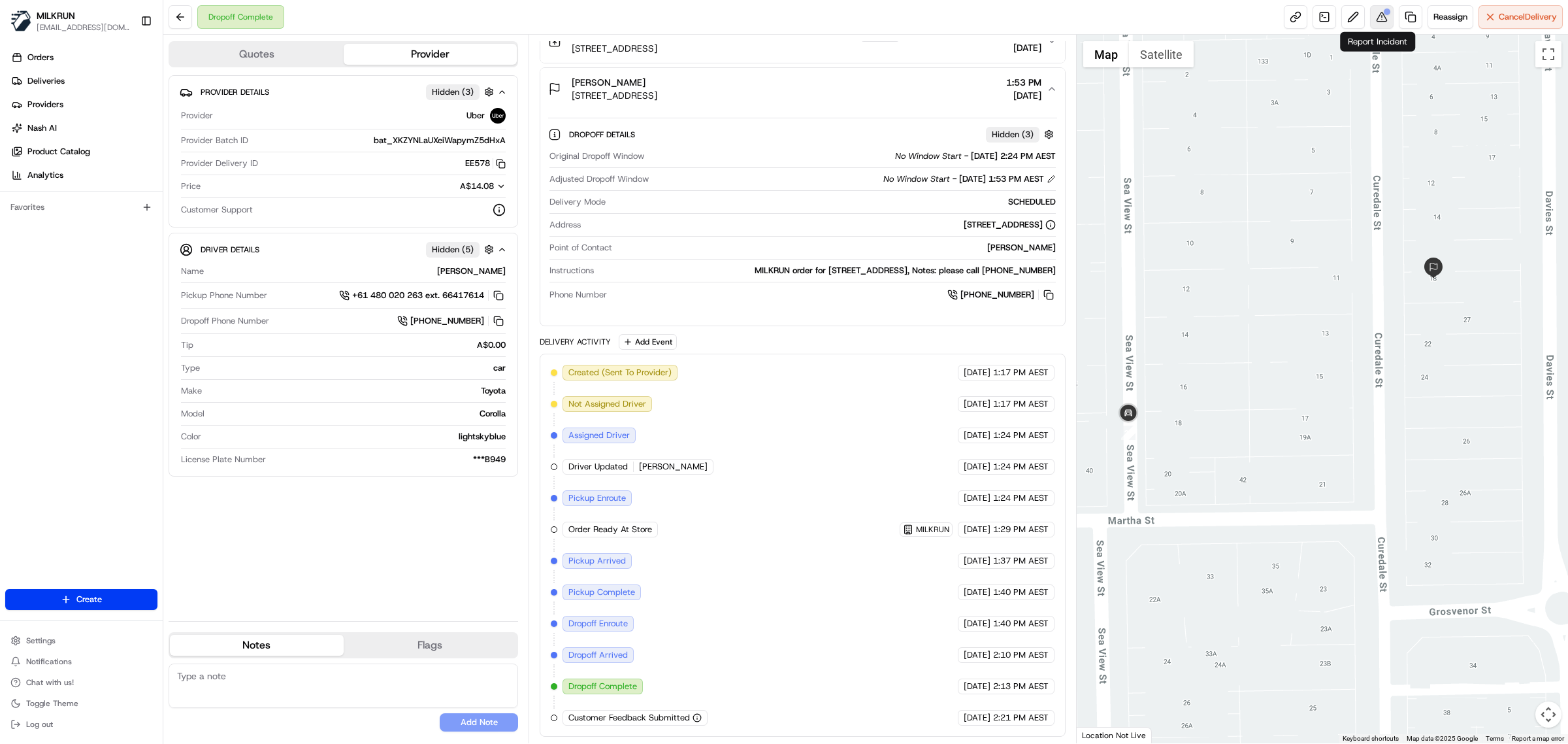
click at [1378, 21] on button at bounding box center [1382, 17] width 24 height 24
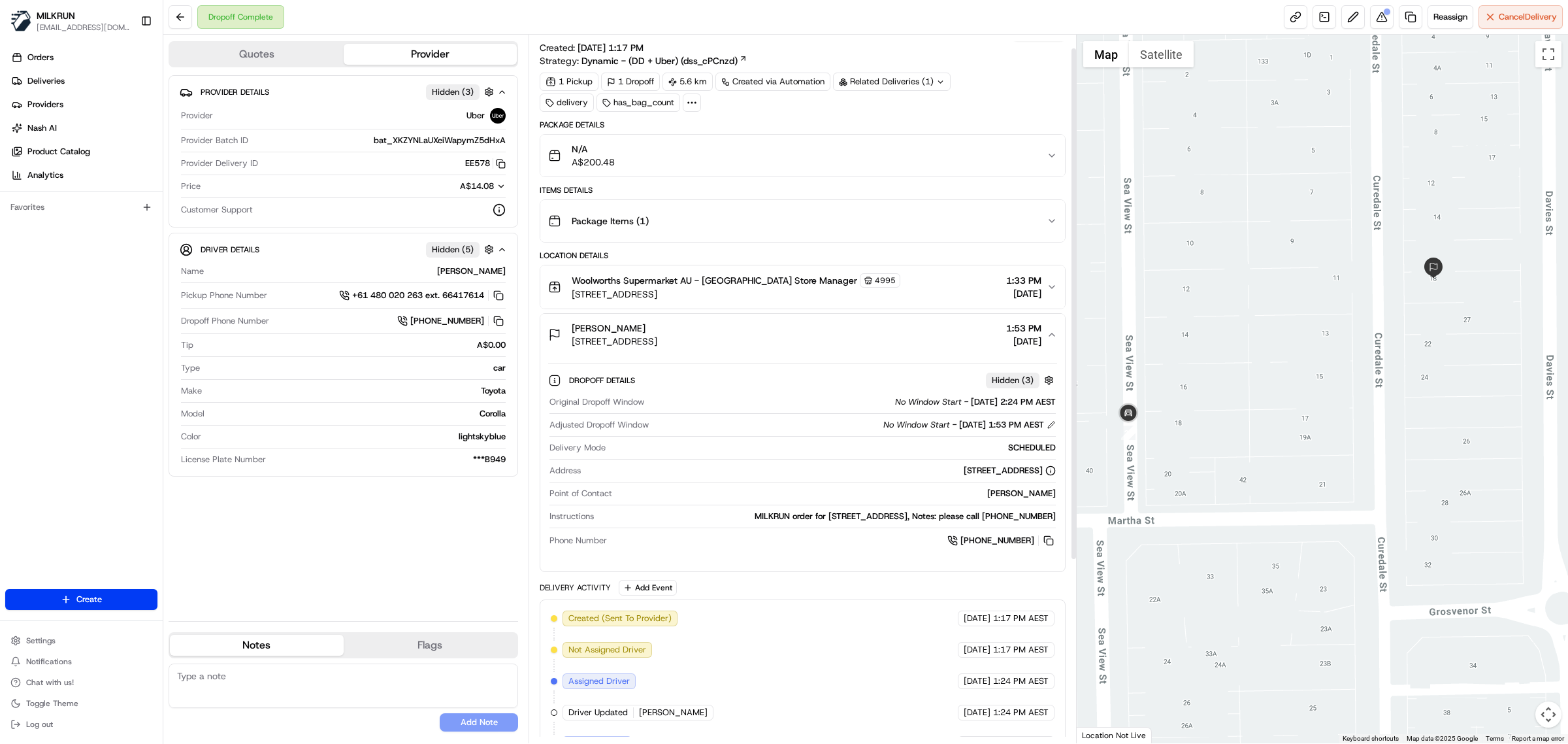
scroll to position [0, 0]
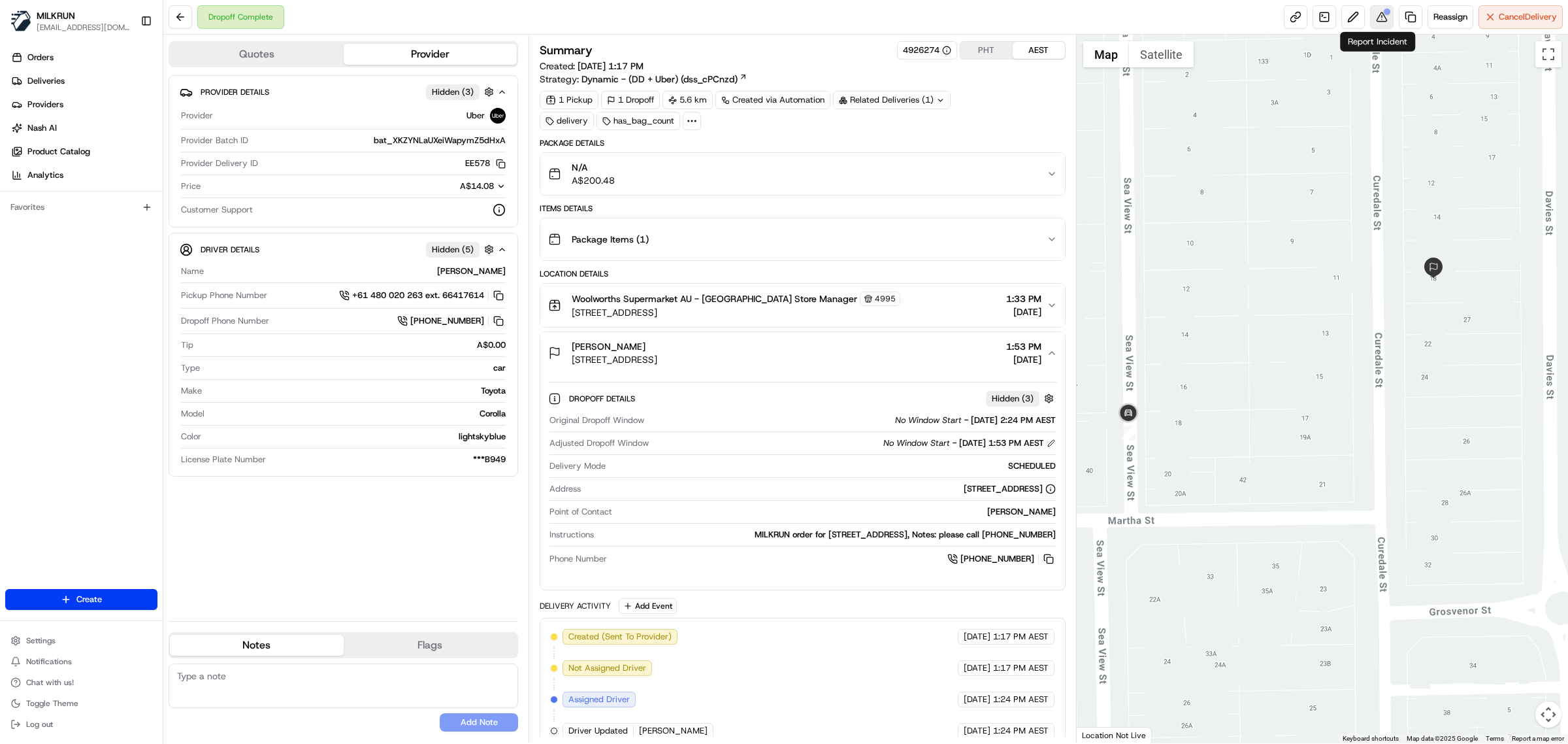
click at [1377, 8] on button at bounding box center [1382, 17] width 24 height 24
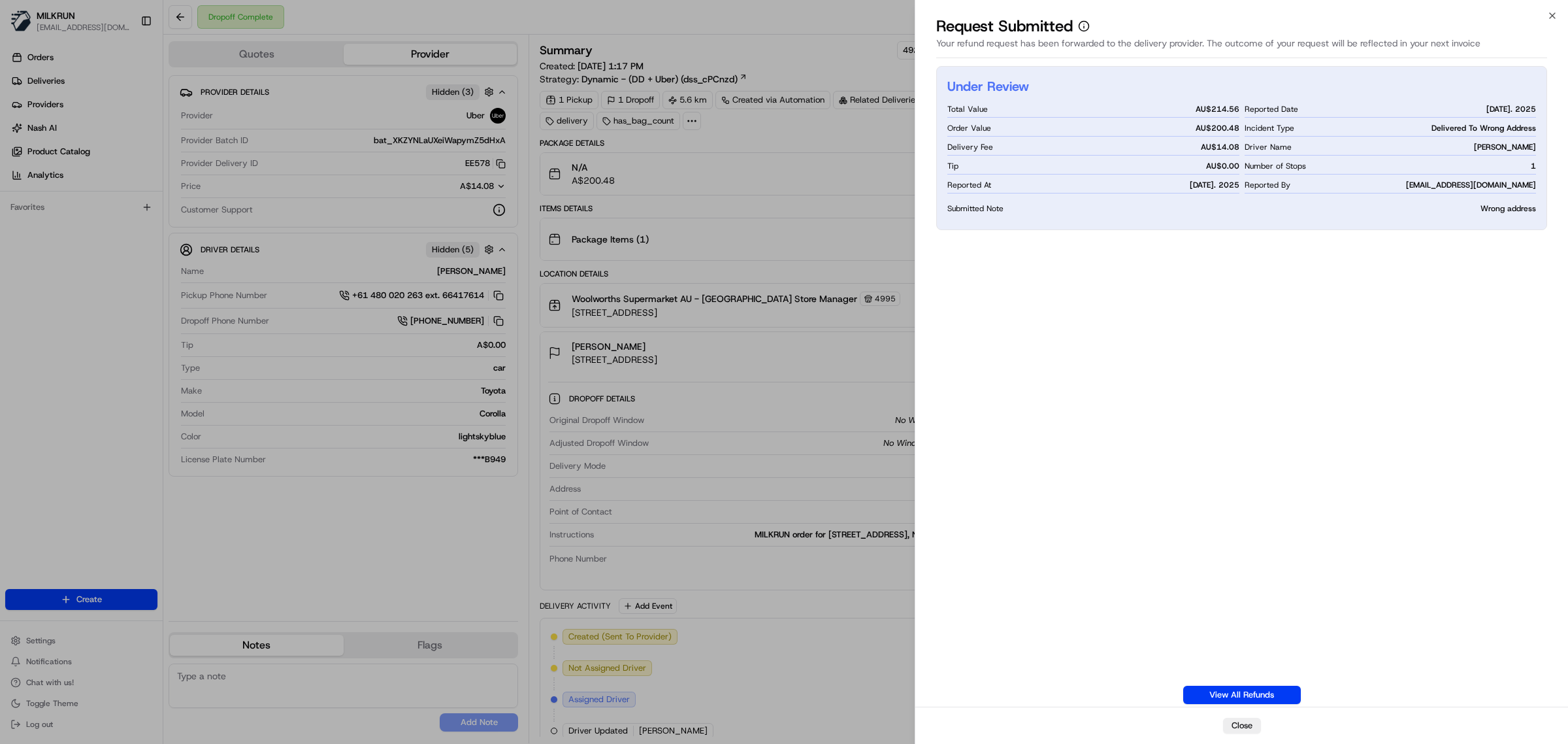
drag, startPoint x: 1242, startPoint y: 729, endPoint x: 1233, endPoint y: 612, distance: 117.3
click at [1244, 729] on button "Close" at bounding box center [1242, 725] width 38 height 16
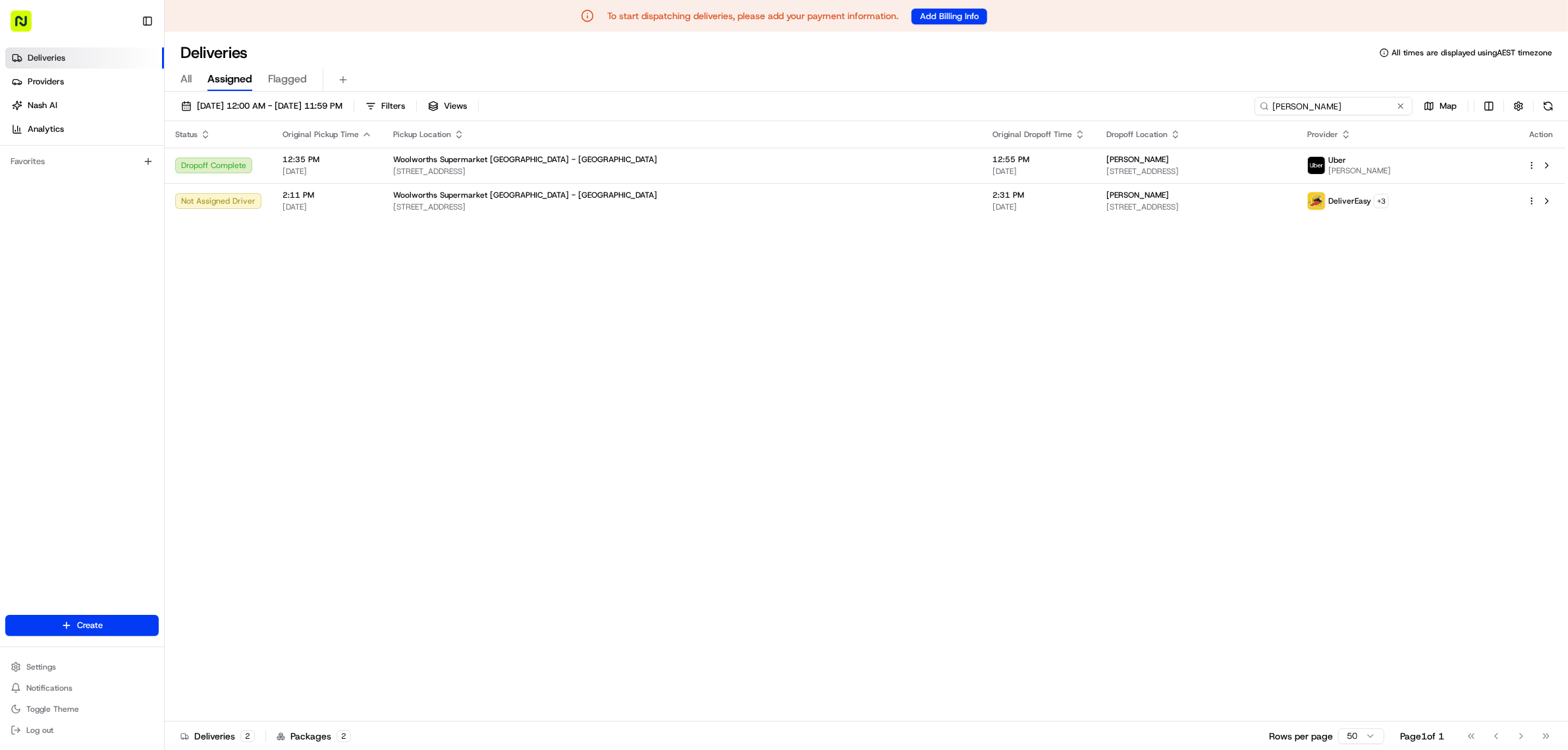
click at [1327, 111] on input "[PERSON_NAME]" at bounding box center [1334, 105] width 158 height 18
paste input "[PERSON_NAME]"
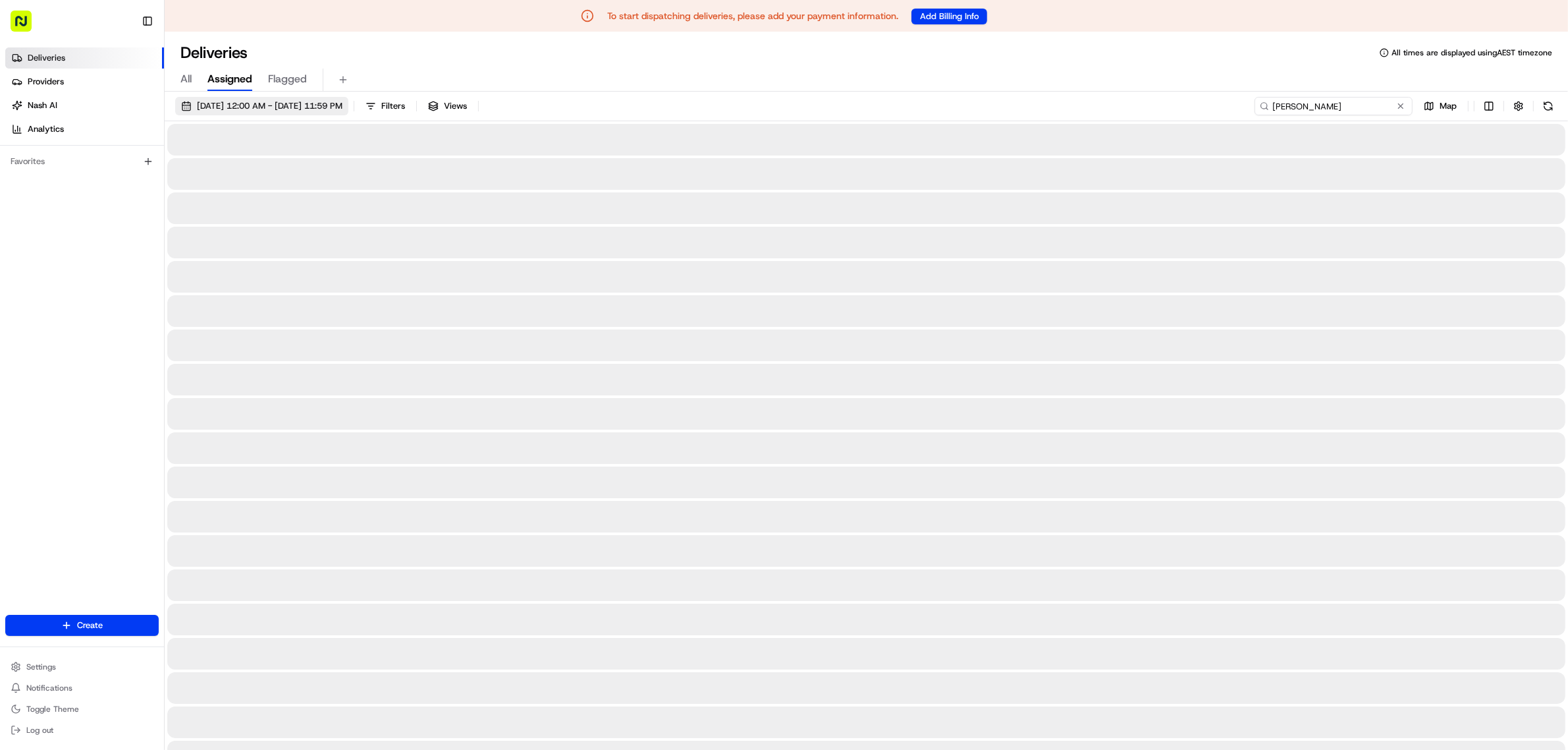
type input "[PERSON_NAME]"
click at [208, 105] on span "[DATE] 12:00 AM - [DATE] 11:59 PM" at bounding box center [270, 105] width 146 height 12
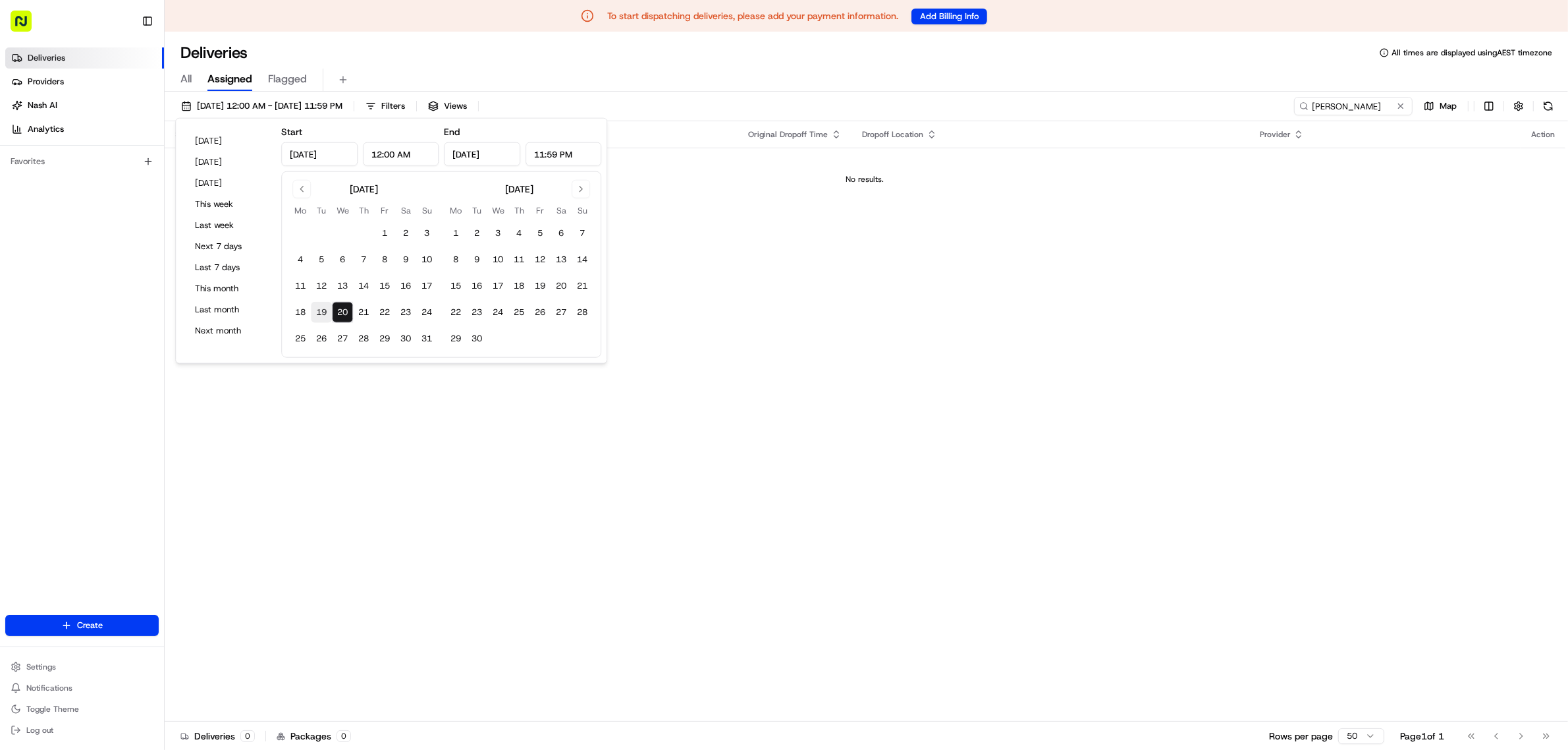
click at [327, 315] on button "19" at bounding box center [321, 312] width 21 height 21
type input "[DATE]"
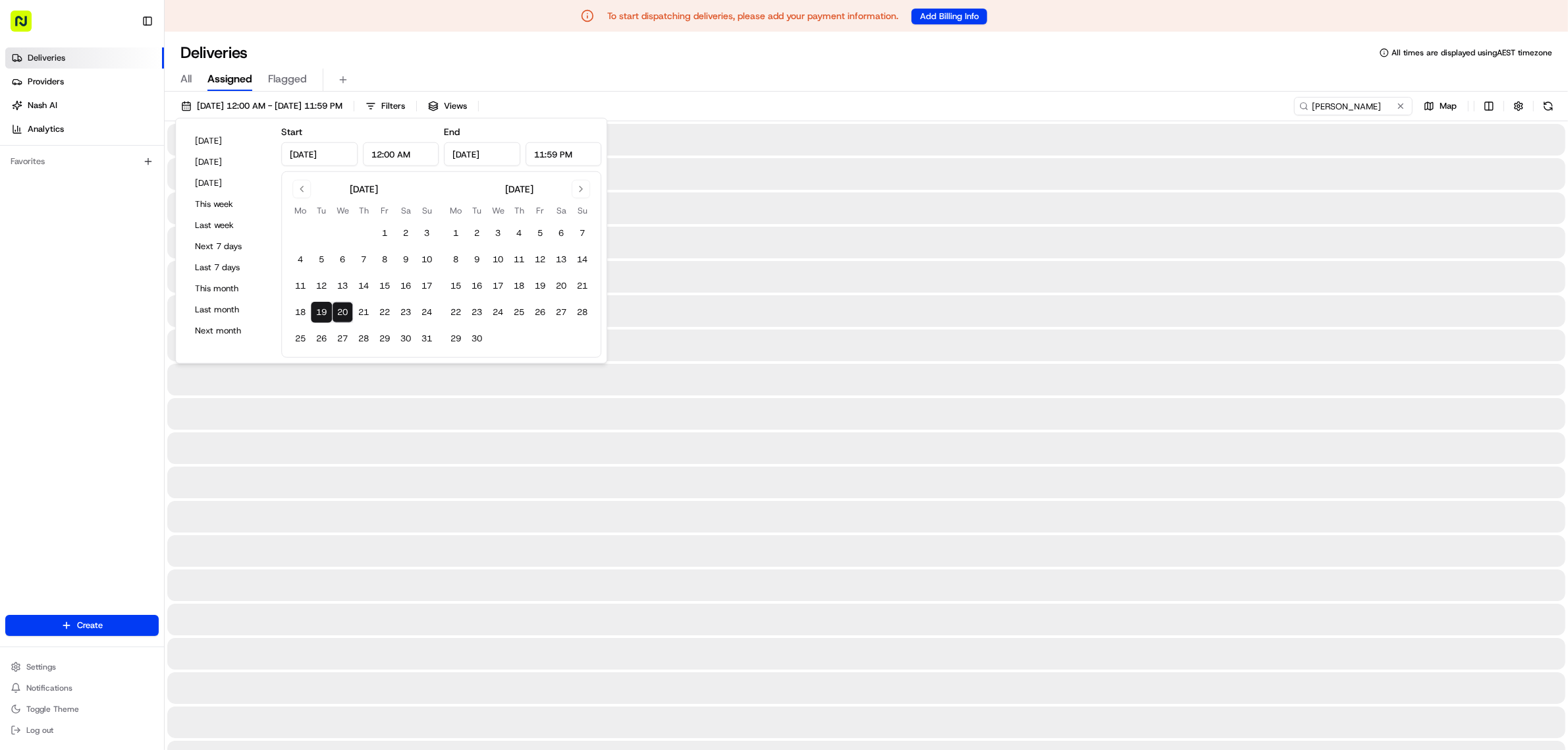
click at [327, 315] on button "19" at bounding box center [321, 312] width 21 height 21
type input "[DATE]"
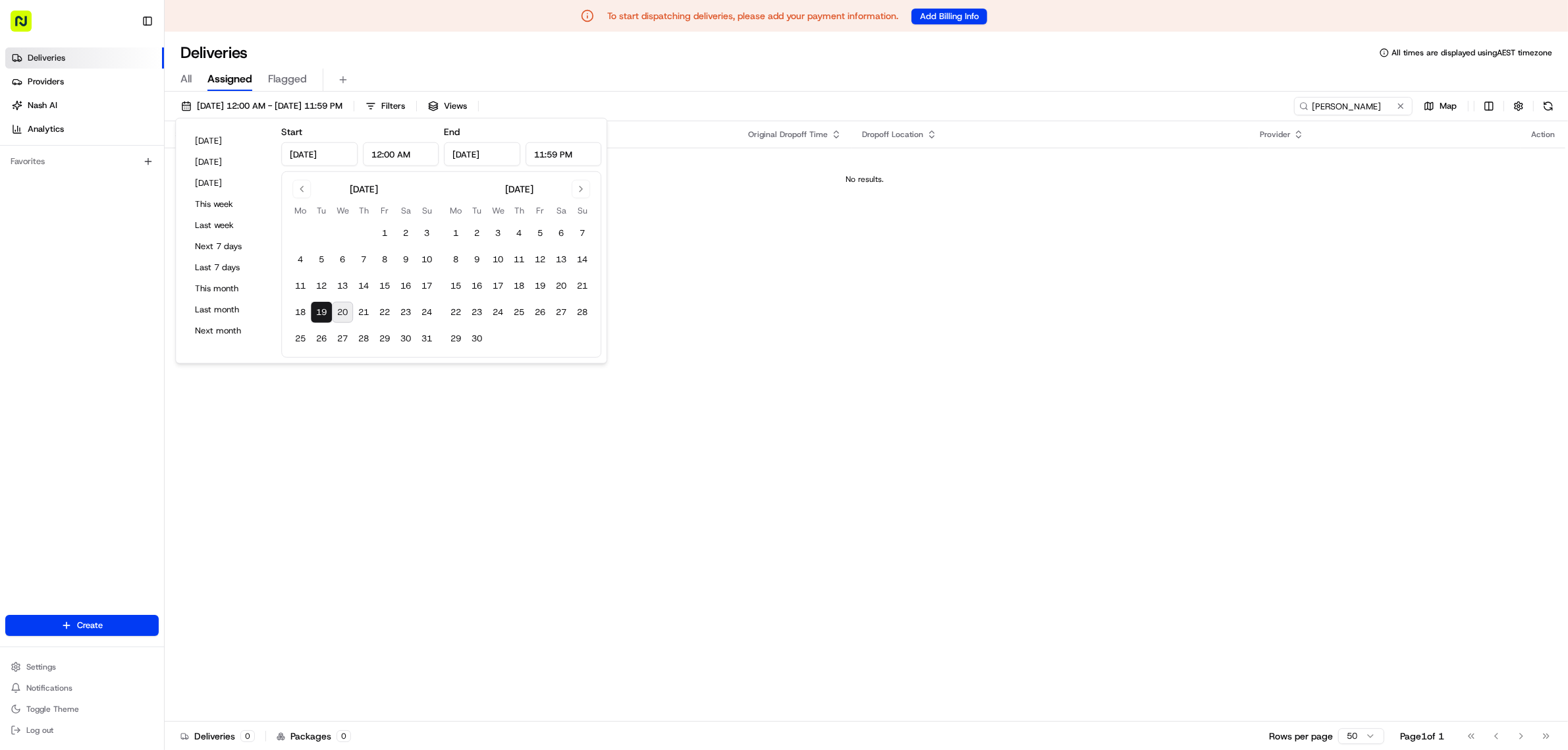
click at [584, 15] on icon at bounding box center [587, 16] width 13 height 13
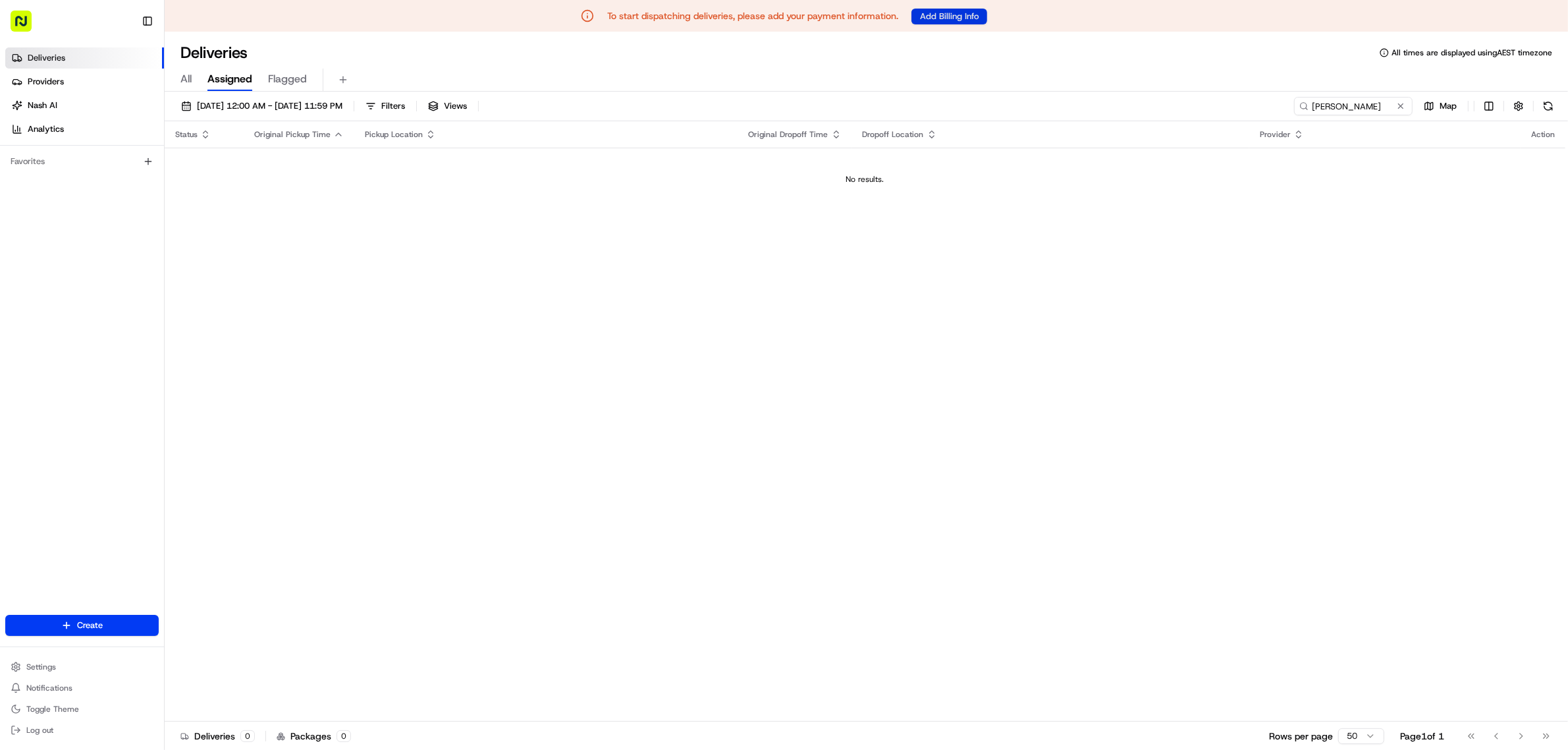
click at [948, 17] on button "Add Billing Info" at bounding box center [949, 17] width 76 height 16
